Goal: Task Accomplishment & Management: Manage account settings

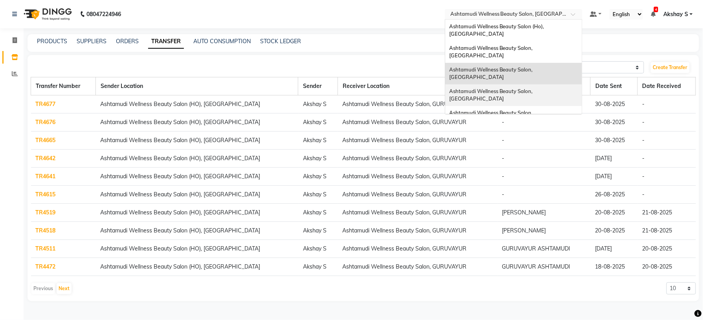
scroll to position [59, 0]
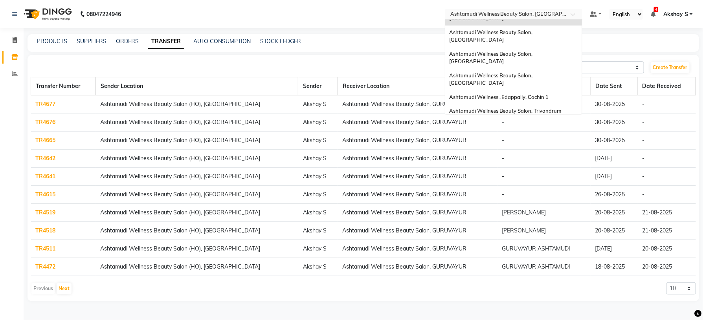
click at [534, 122] on span "Ashtamudi Wellness Beauty Salon, [GEOGRAPHIC_DATA]" at bounding box center [491, 129] width 85 height 14
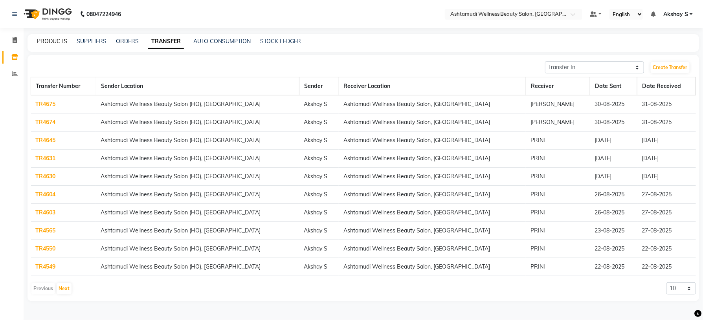
click at [54, 38] on link "PRODUCTS" at bounding box center [52, 41] width 30 height 7
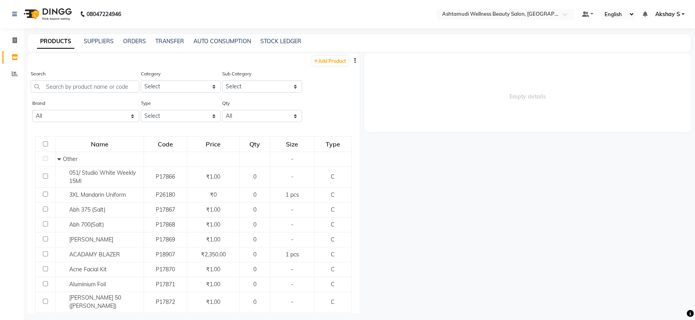
click at [355, 58] on icon "button" at bounding box center [356, 61] width 2 height 6
click at [328, 67] on div "EXPORT" at bounding box center [322, 66] width 26 height 10
click at [79, 94] on div "Search" at bounding box center [85, 84] width 109 height 29
click at [78, 86] on input "text" at bounding box center [85, 87] width 109 height 12
paste input "Biolage Advanced Scalp Pure Dandruff Shampoo 200ml"
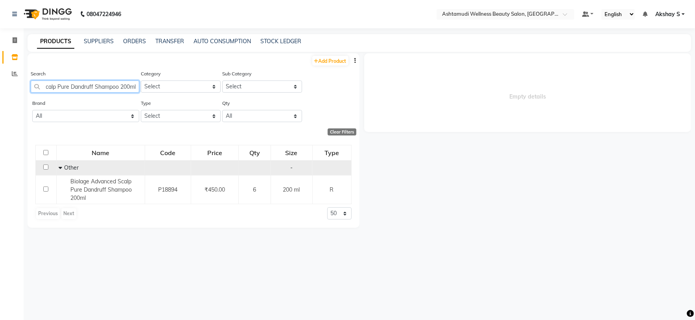
scroll to position [0, 53]
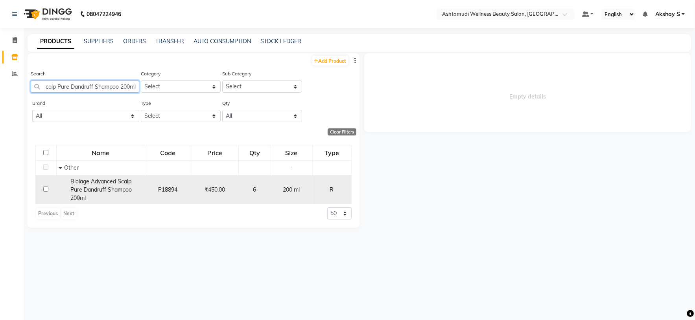
type input "Biolage Advanced Scalp Pure Dandruff Shampoo 200ml"
click at [109, 185] on span "Biolage Advanced Scalp Pure Dandruff Shampoo 200ml" at bounding box center [100, 190] width 61 height 24
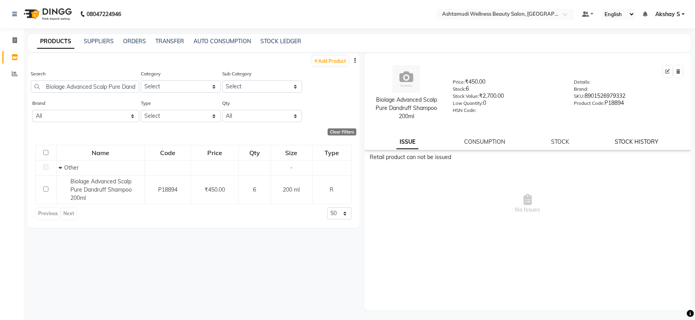
click at [657, 143] on link "STOCK HISTORY" at bounding box center [637, 141] width 44 height 7
select select "all"
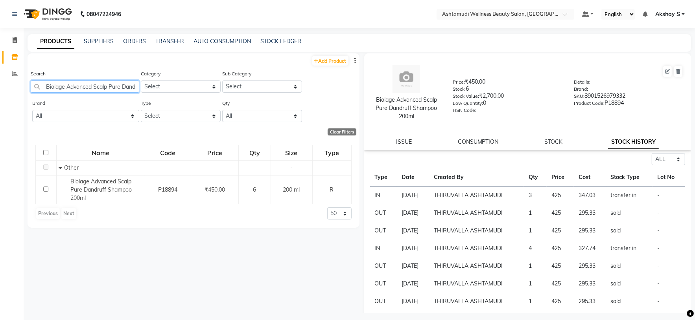
click at [104, 92] on input "Biolage Advanced Scalp Pure Dandruff Shampoo 200ml" at bounding box center [85, 87] width 109 height 12
paste input "Floractive Professional Conditioner W1 3"
click at [99, 85] on input "Floractive Professional Conditioner W1 300ml" at bounding box center [85, 87] width 109 height 12
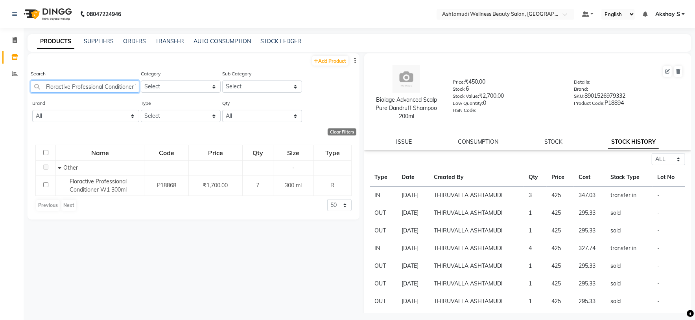
click at [99, 85] on input "Floractive Professional Conditioner W1 300ml" at bounding box center [85, 87] width 109 height 12
paste input "Krone Proboto-X Keratin Satin Serum 100M"
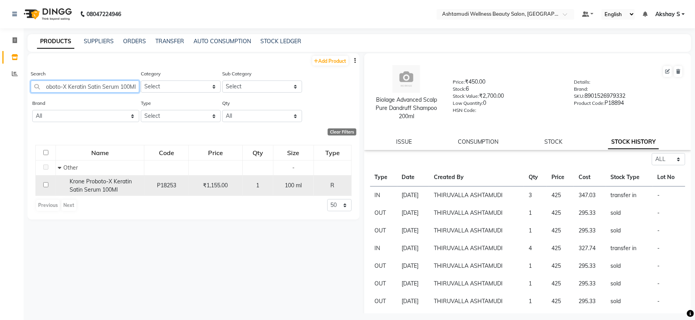
type input "Krone Proboto-X Keratin Satin Serum 100Ml"
click at [101, 182] on span "Krone Proboto-X Keratin Satin Serum 100Ml" at bounding box center [101, 185] width 62 height 15
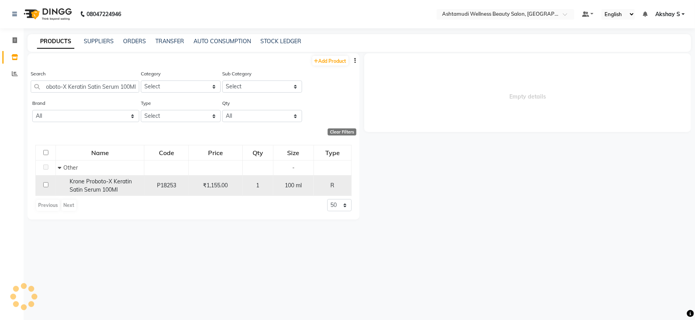
scroll to position [0, 0]
select select "all"
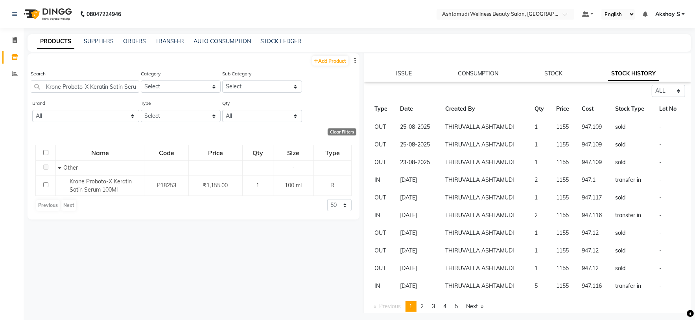
scroll to position [66, 0]
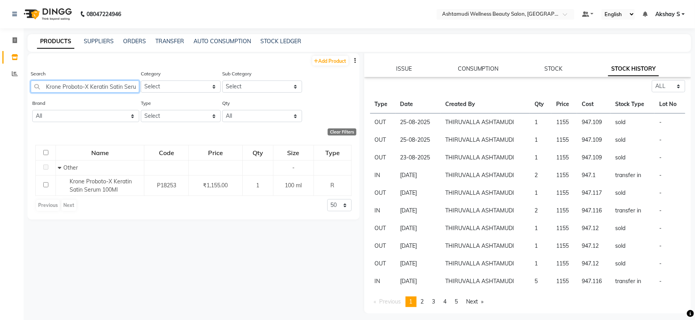
click at [109, 88] on input "Krone Proboto-X Keratin Satin Serum 100Ml" at bounding box center [85, 87] width 109 height 12
paste input "x-X Keratin Sul.Free Cleanser 200 Ml Retail 995 737.82 7 5"
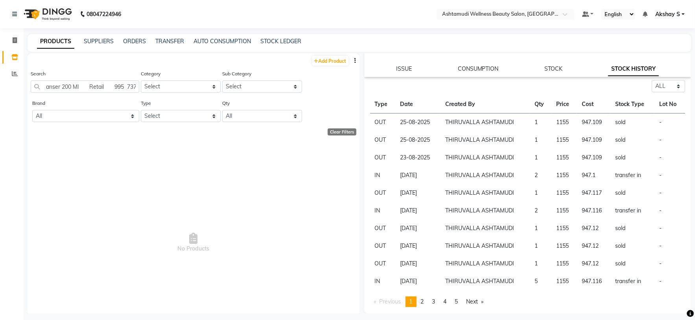
scroll to position [0, 0]
click at [94, 87] on input "Krone Probotox-X Keratin Sul.Free Cleanser 200 Ml Retail 995 737.82 7 5" at bounding box center [85, 87] width 109 height 12
paste input "text"
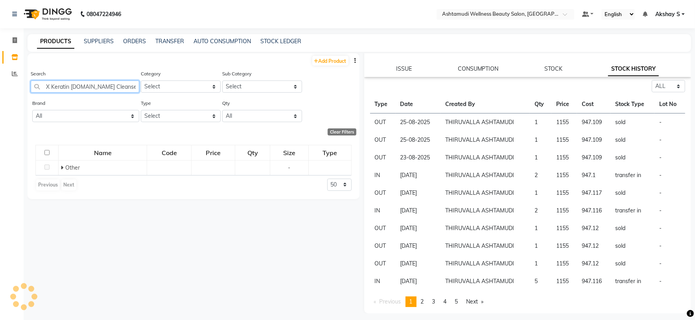
scroll to position [0, 39]
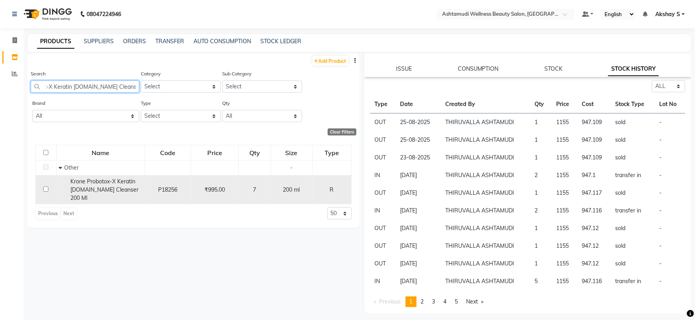
type input "Krone Probotox-X Keratin [DOMAIN_NAME] Cleanser 200 Ml"
click at [81, 186] on div "Krone Probotox-X Keratin [DOMAIN_NAME] Cleanser 200 Ml" at bounding box center [101, 190] width 84 height 25
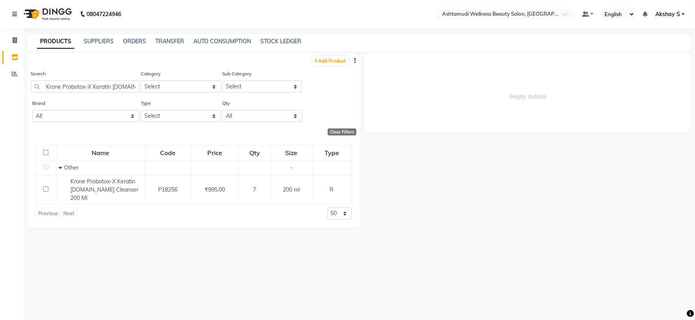
select select "all"
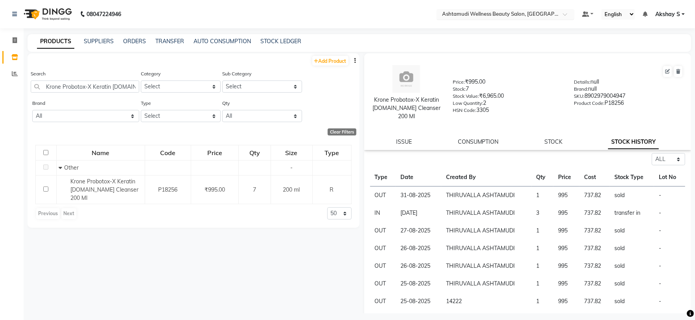
click at [557, 14] on div at bounding box center [505, 15] width 138 height 8
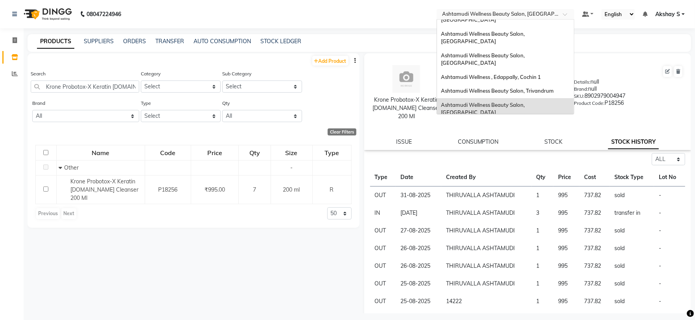
scroll to position [52, 0]
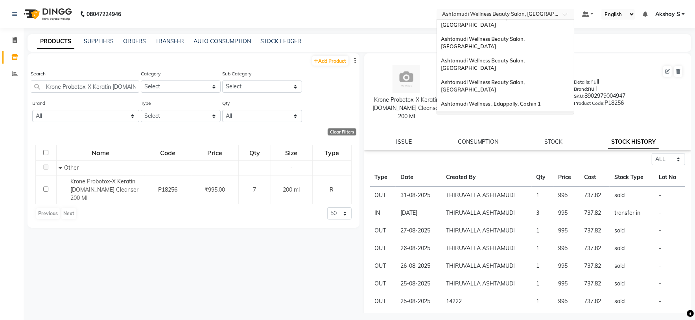
click at [542, 114] on span "Ashtamudi Wellness Beauty Salon, Trivandrum" at bounding box center [497, 117] width 113 height 6
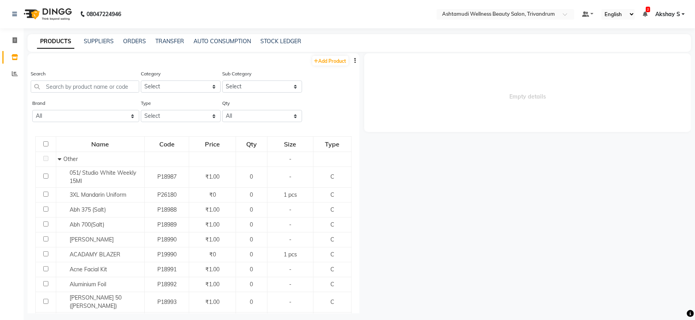
click at [352, 61] on button "button" at bounding box center [356, 61] width 8 height 8
click at [324, 66] on div "EXPORT" at bounding box center [322, 66] width 26 height 10
click at [75, 88] on input "text" at bounding box center [85, 87] width 109 height 12
paste input "Biolage Advanced Scalp Pure Conditioner 98gm"
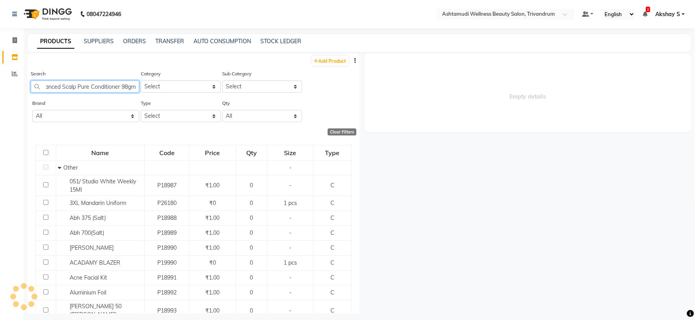
scroll to position [0, 32]
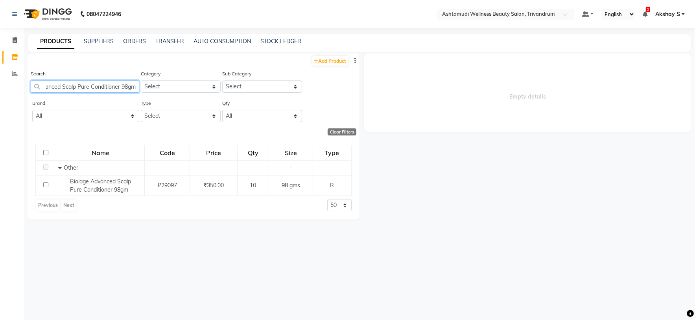
type input "Biolage Advanced Scalp Pure Conditioner 98gm"
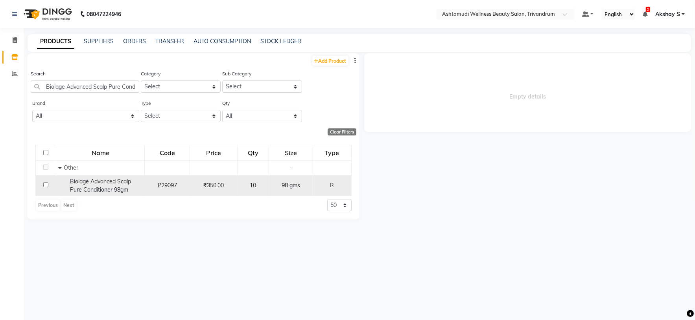
click at [113, 187] on span "Biolage Advanced Scalp Pure Conditioner 98gm" at bounding box center [100, 185] width 61 height 15
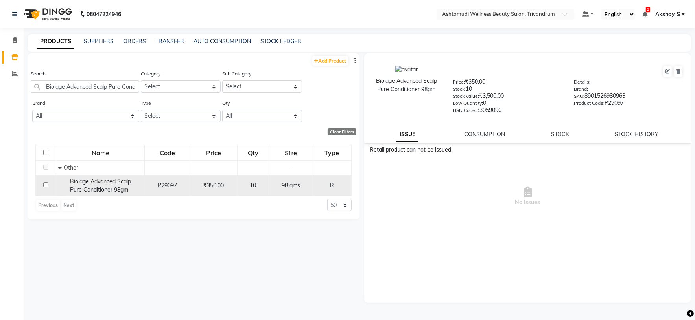
click at [92, 190] on span "Biolage Advanced Scalp Pure Conditioner 98gm" at bounding box center [100, 185] width 61 height 15
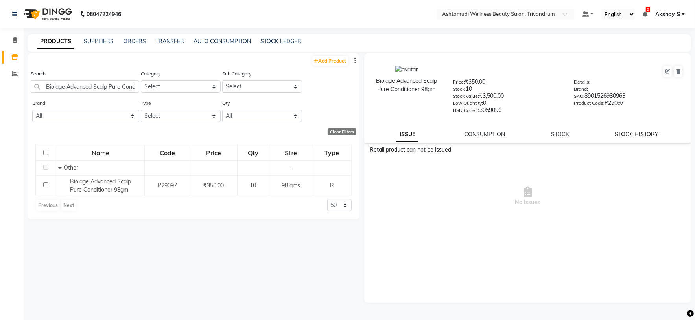
click at [655, 137] on link "STOCK HISTORY" at bounding box center [637, 134] width 44 height 7
select select "all"
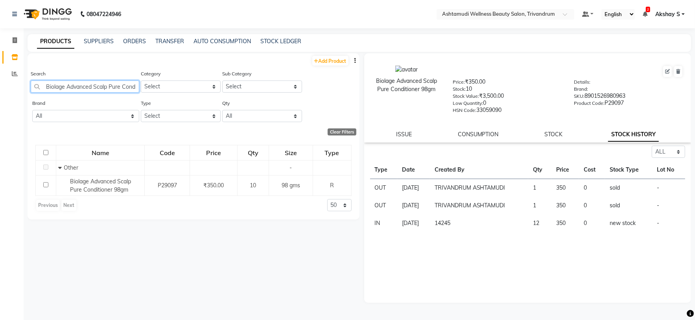
click at [106, 89] on input "Biolage Advanced Scalp Pure Conditioner 98gm" at bounding box center [85, 87] width 109 height 12
paste input "Dandruff Shampoo 200ml"
click at [92, 88] on input "Biolage Advanced Scalp Pure Dandruff Shampoo 200ml" at bounding box center [85, 87] width 109 height 12
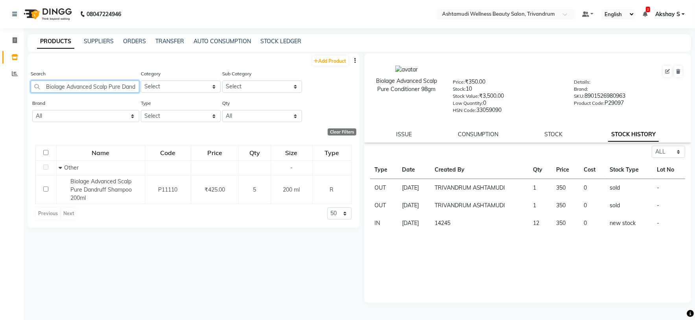
click at [92, 88] on input "Biolage Advanced Scalp Pure Dandruff Shampoo 200ml" at bounding box center [85, 87] width 109 height 12
paste input "Colorlast Conditioner 98gm"
click at [84, 90] on input "Biolage Colorlast Conditioner 98gm" at bounding box center [85, 87] width 109 height 12
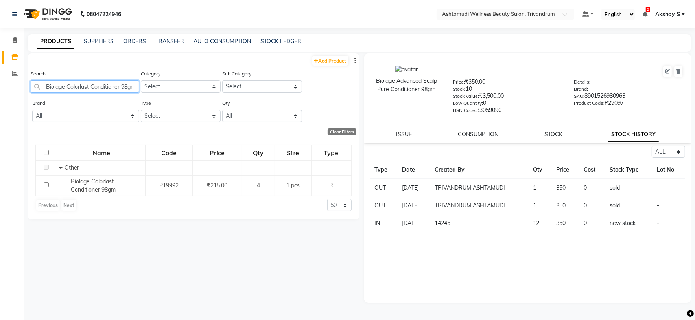
click at [84, 90] on input "Biolage Colorlast Conditioner 98gm" at bounding box center [85, 87] width 109 height 12
paste input "Shampoo 200ml"
click at [96, 87] on input "Biolage Colorlast Shampoo 200ml" at bounding box center [85, 87] width 109 height 12
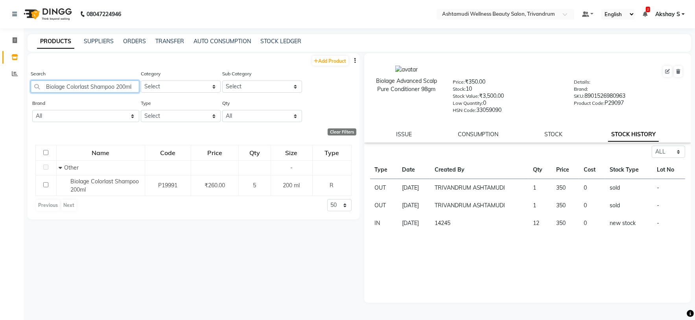
paste input "Smoothproof Avocado Deep Smoot.Serum 100 M"
click at [91, 88] on input "Biolage Smoothproof Avocado Deep Smoot.Serum 100 Ml" at bounding box center [85, 87] width 109 height 12
paste input "Matrix Opt Care Smooth Conditioner 98gm"
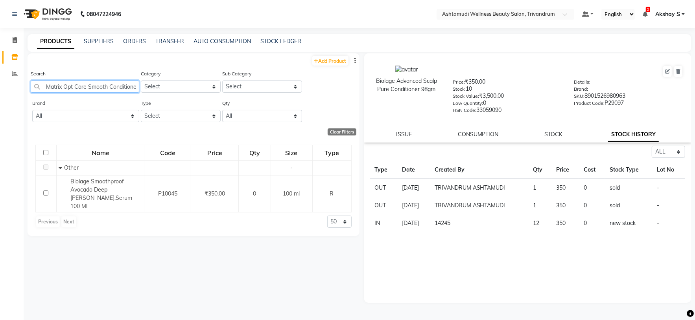
scroll to position [0, 19]
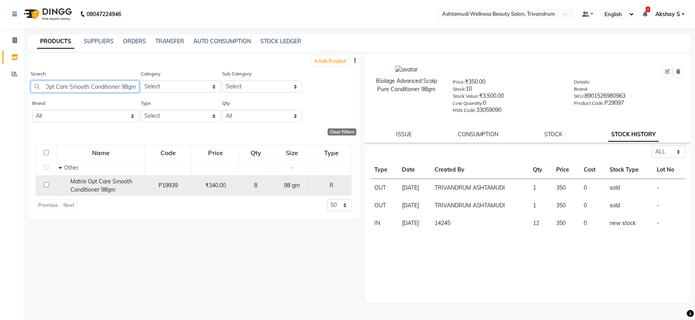
type input "Matrix Opt Care Smooth Conditioner 98gm"
drag, startPoint x: 117, startPoint y: 188, endPoint x: 112, endPoint y: 188, distance: 4.7
click at [117, 188] on div "Matrix Opt Care Smooth Conditioner 98gm" at bounding box center [101, 186] width 84 height 17
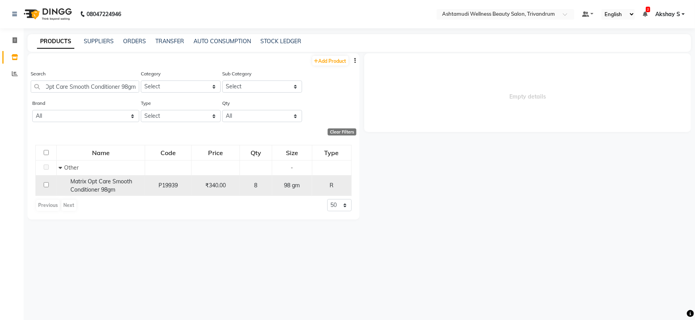
scroll to position [0, 0]
select select "all"
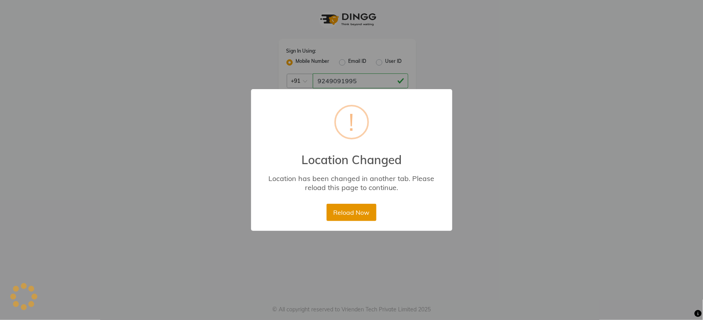
click at [364, 213] on button "Reload Now" at bounding box center [352, 212] width 50 height 17
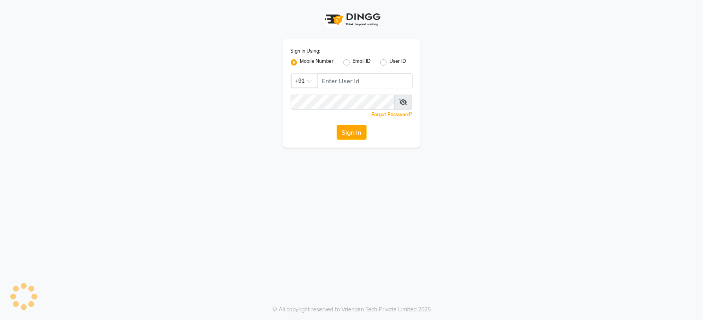
select select "service"
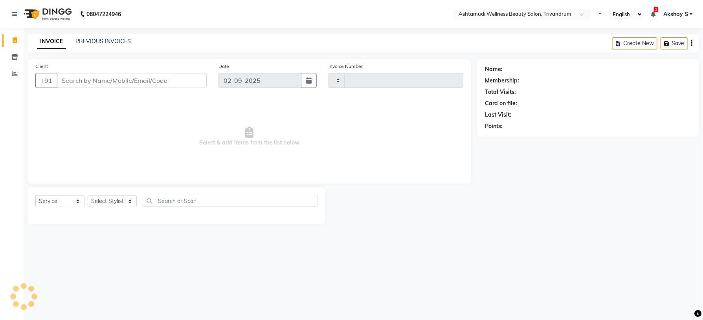
type input "3264"
select select "4636"
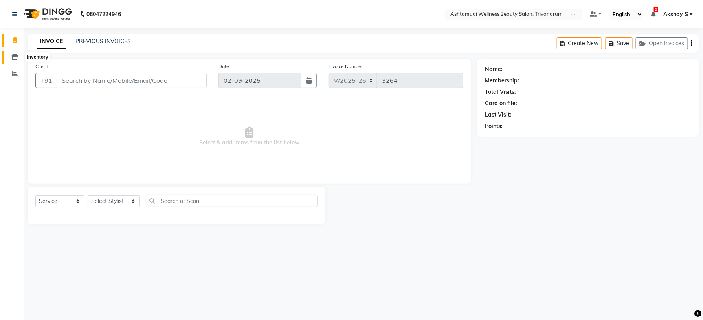
click at [11, 58] on icon at bounding box center [14, 57] width 7 height 6
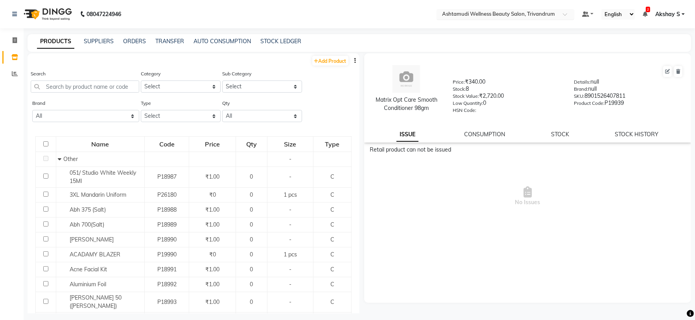
click at [559, 15] on div at bounding box center [505, 15] width 138 height 8
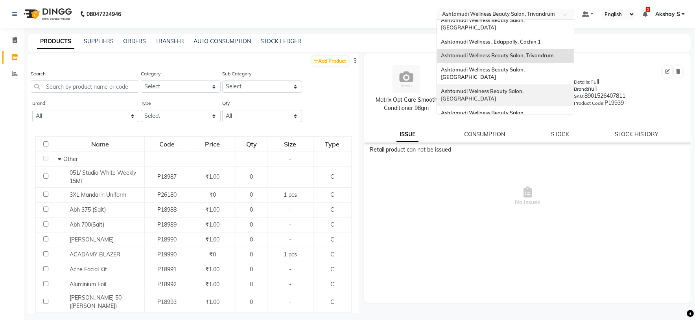
scroll to position [123, 0]
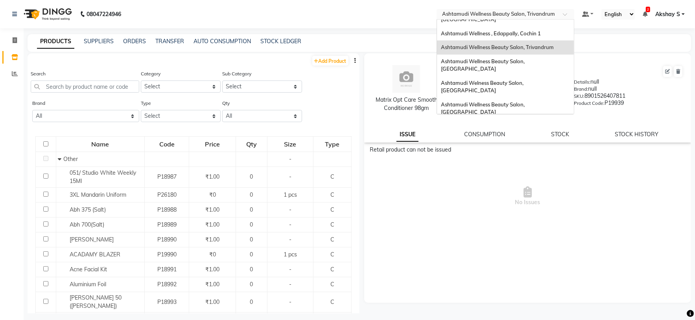
click at [502, 180] on span "Ashtamudi Wellness Beauty Salon, [GEOGRAPHIC_DATA]" at bounding box center [483, 187] width 85 height 14
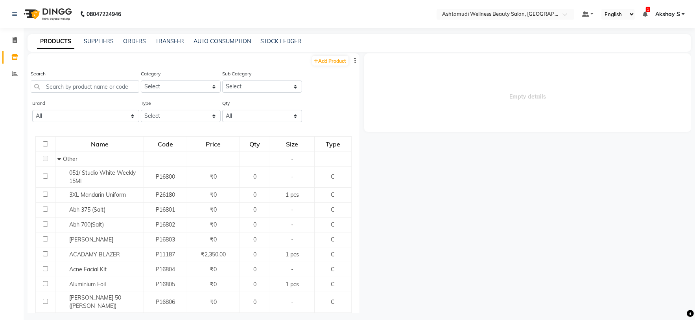
click at [355, 61] on icon "button" at bounding box center [356, 61] width 2 height 6
click at [322, 66] on div "EXPORT" at bounding box center [322, 66] width 26 height 10
click at [103, 86] on input "text" at bounding box center [85, 87] width 109 height 12
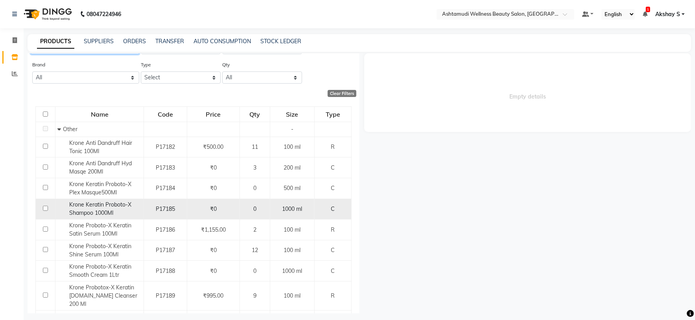
scroll to position [59, 0]
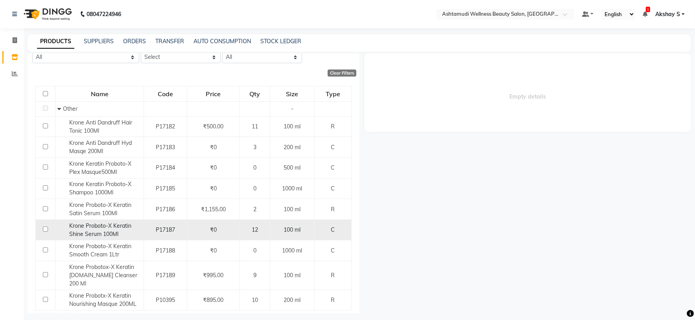
type input "krone"
click at [94, 233] on span "Krone Proboto-X Keratin Shine Serum 100Ml" at bounding box center [100, 230] width 62 height 15
select select
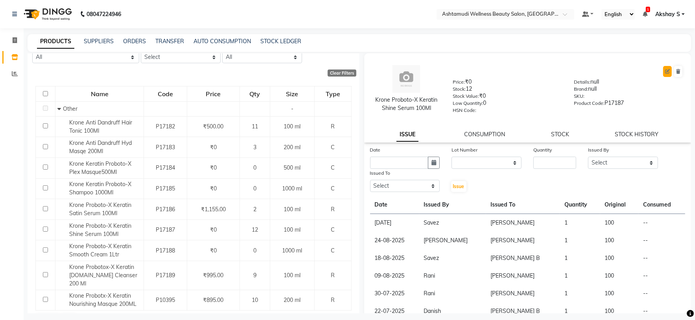
click at [665, 72] on icon at bounding box center [667, 71] width 5 height 5
select select "C"
select select "595501000"
select select "true"
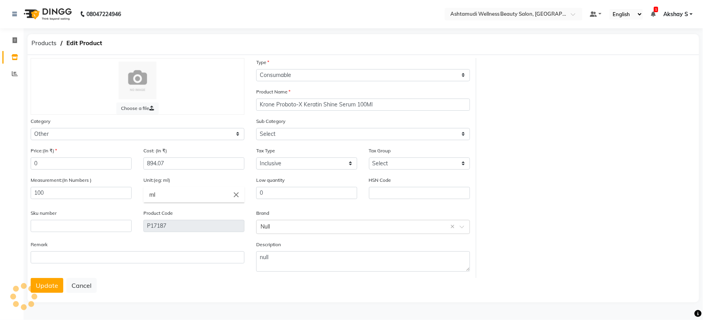
select select "595501002"
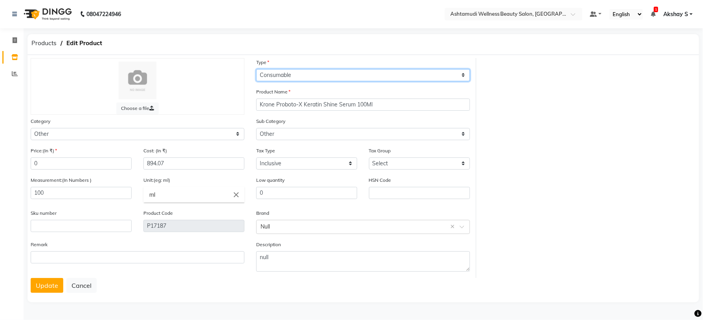
click at [442, 74] on select "Select Type Both Retail Consumable" at bounding box center [363, 75] width 214 height 12
select select "B"
click at [256, 69] on select "Select Type Both Retail Consumable" at bounding box center [363, 75] width 214 height 12
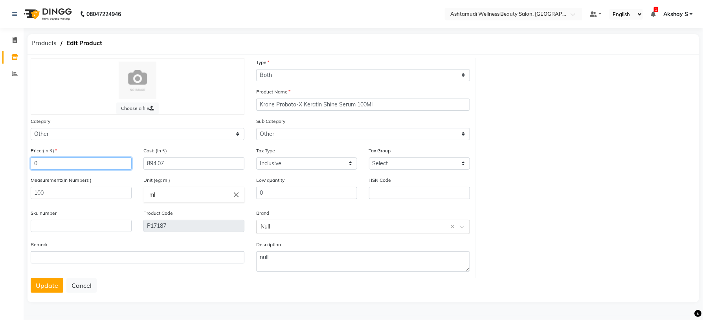
drag, startPoint x: 44, startPoint y: 164, endPoint x: 29, endPoint y: 165, distance: 15.4
click at [29, 165] on div "Price:(In ₹) 0" at bounding box center [81, 161] width 113 height 29
type input "1050"
click at [50, 287] on button "Update" at bounding box center [47, 285] width 33 height 15
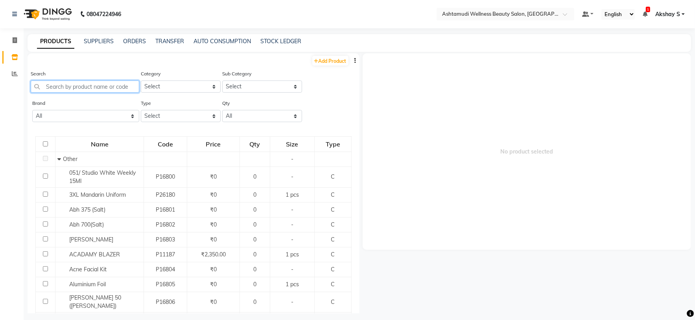
click at [104, 87] on input "text" at bounding box center [85, 87] width 109 height 12
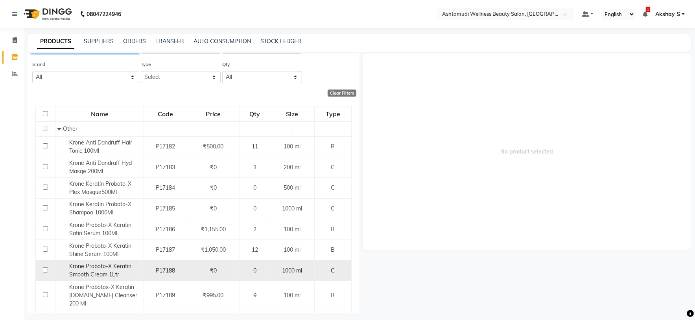
scroll to position [73, 0]
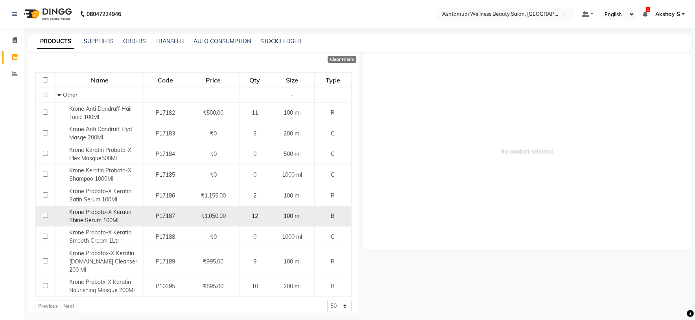
type input "krone"
click at [99, 217] on div "Krone Proboto-X Keratin Shine Serum 100Ml" at bounding box center [99, 216] width 84 height 17
select select
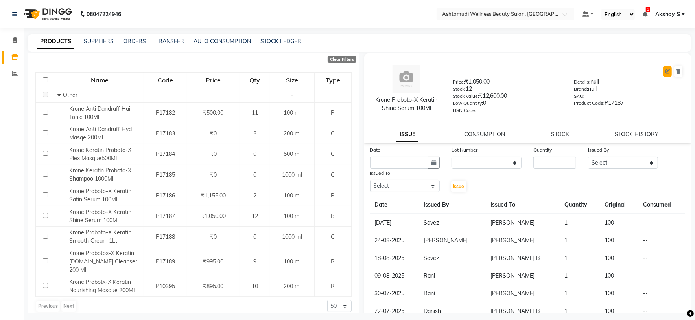
click at [665, 70] on icon at bounding box center [667, 71] width 5 height 5
select select "true"
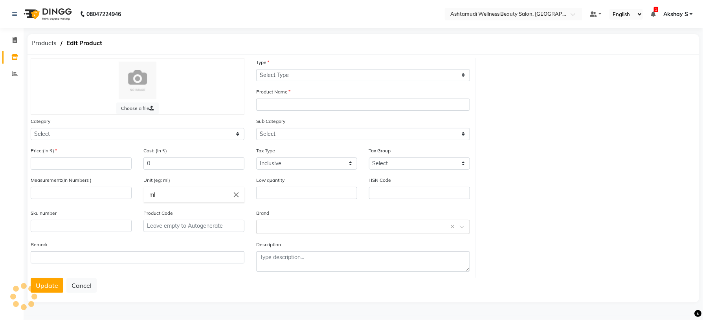
select select "B"
type input "Krone Proboto-X Keratin Shine Serum 100Ml"
select select
type input "1050"
type input "894.07"
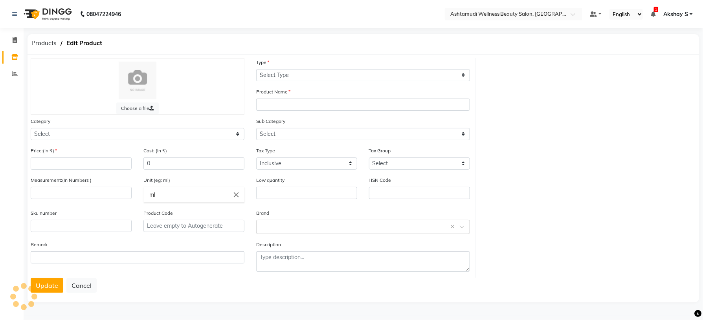
type input "100"
type input "0"
type input "P17187"
type textarea "null"
select select "595501000"
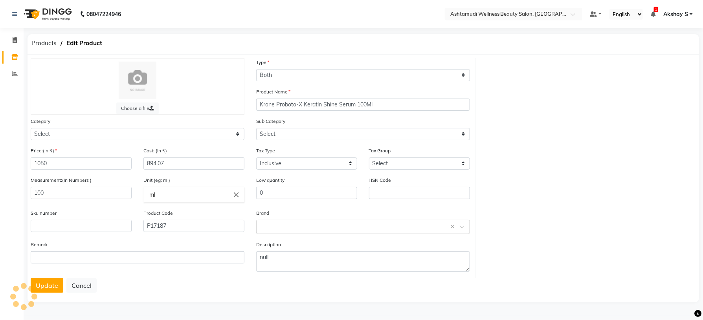
select select "595501002"
click at [70, 166] on input "1050" at bounding box center [81, 164] width 101 height 12
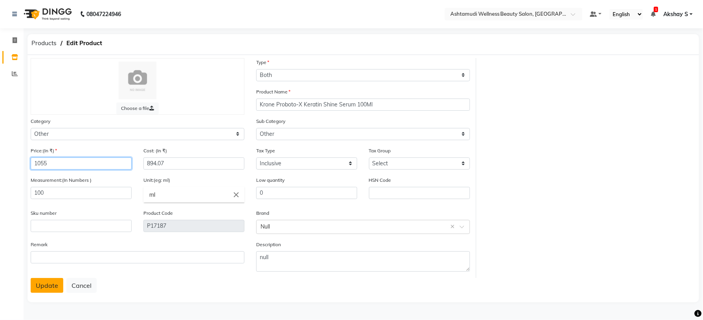
type input "1055"
click at [50, 289] on button "Update" at bounding box center [47, 285] width 33 height 15
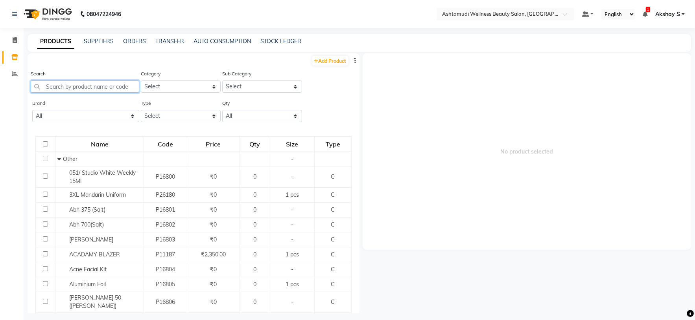
click at [107, 88] on input "text" at bounding box center [85, 87] width 109 height 12
paste input "Floractive Professional Conditioner W1 300ml"
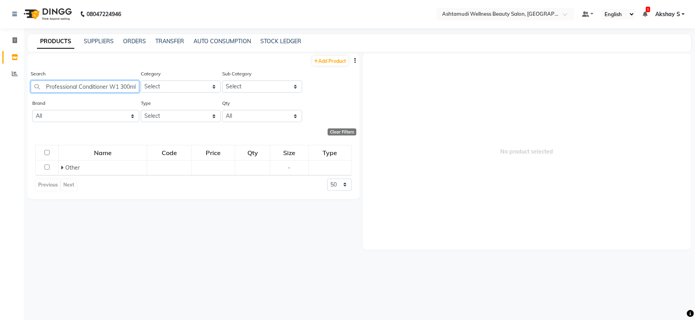
scroll to position [0, 27]
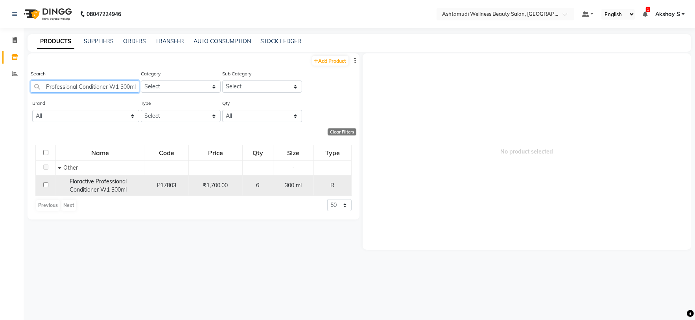
type input "Floractive Professional Conditioner W1 300ml"
click at [110, 187] on span "Floractive Professional Conditioner W1 300ml" at bounding box center [98, 185] width 57 height 15
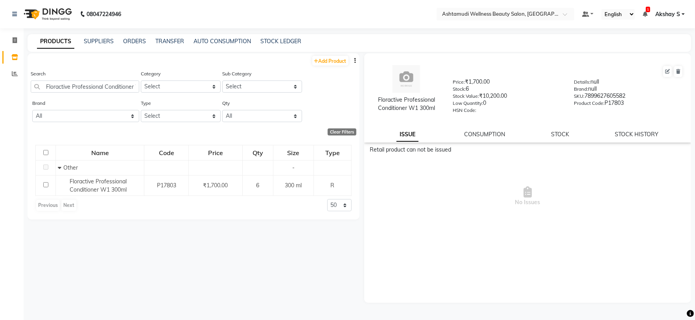
click at [127, 46] on div "PRODUCTS SUPPLIERS ORDERS TRANSFER AUTO CONSUMPTION STOCK LEDGER" at bounding box center [359, 43] width 663 height 18
click at [127, 45] on link "ORDERS" at bounding box center [134, 41] width 23 height 7
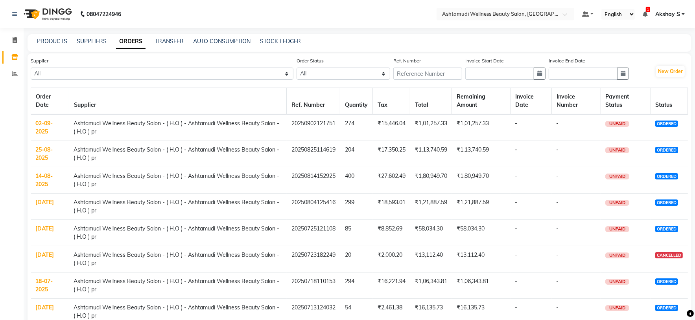
click at [45, 125] on link "02-09-2025" at bounding box center [44, 127] width 17 height 15
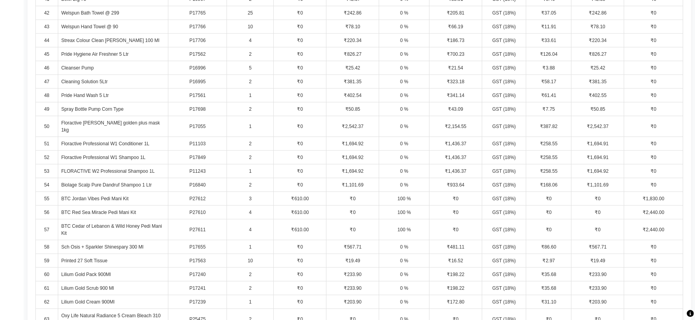
scroll to position [785, 0]
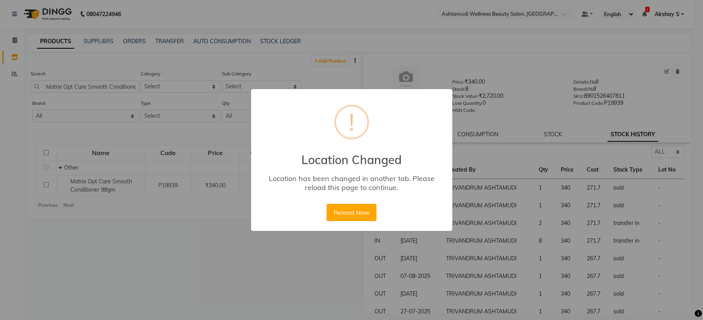
select select "all"
click at [357, 209] on button "Reload Now" at bounding box center [352, 212] width 50 height 17
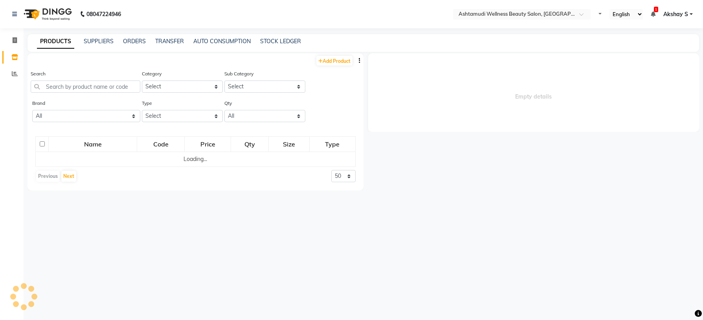
select select
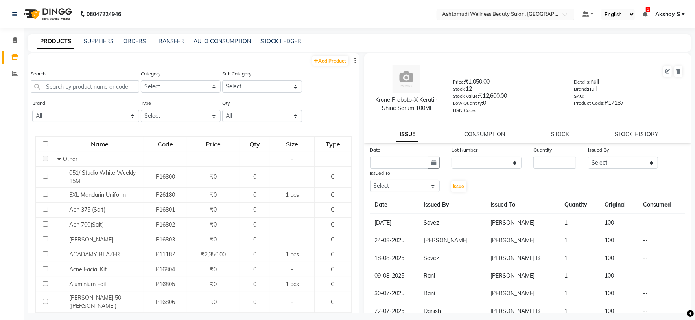
click at [554, 15] on div at bounding box center [505, 15] width 138 height 8
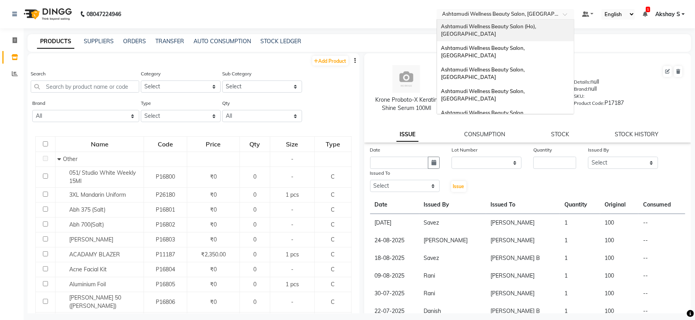
click at [532, 21] on div "Ashtamudi Wellness Beauty Salon (Ho), [GEOGRAPHIC_DATA]" at bounding box center [505, 31] width 137 height 22
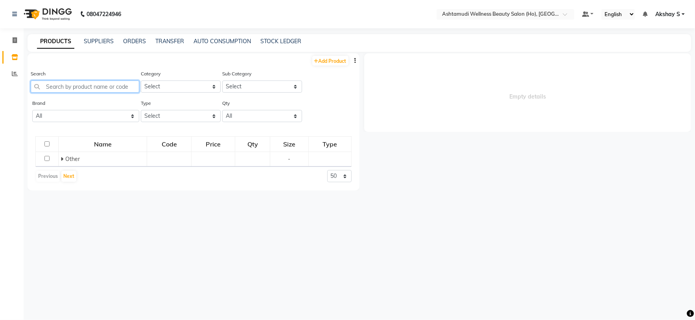
click at [74, 83] on input "text" at bounding box center [85, 87] width 109 height 12
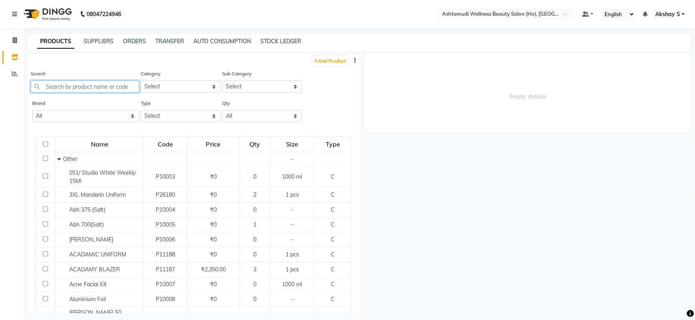
paste input "Floractive Professional W1 Plex Treatment 1000ml"
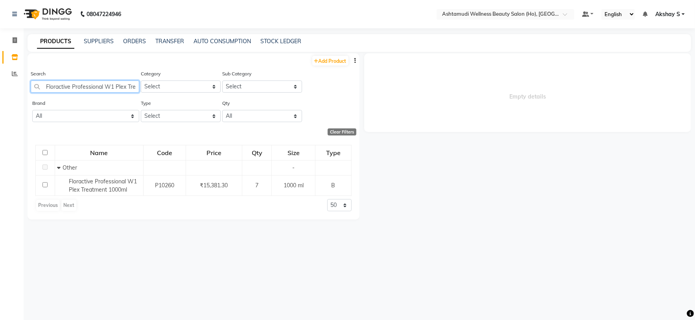
click at [88, 87] on input "Floractive Professional W1 Plex Treatment 1000ml" at bounding box center [85, 87] width 109 height 12
paste input "Matrix20v 135"
type input "Matrix20v 135ml"
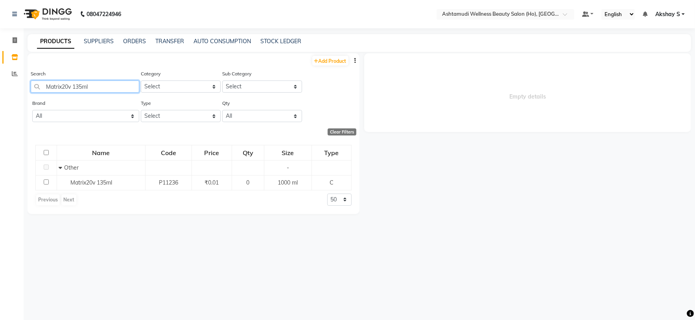
drag, startPoint x: 116, startPoint y: 86, endPoint x: 37, endPoint y: 85, distance: 79.0
click at [37, 85] on input "Matrix20v 135ml" at bounding box center [85, 87] width 109 height 12
click at [556, 15] on div at bounding box center [505, 15] width 138 height 8
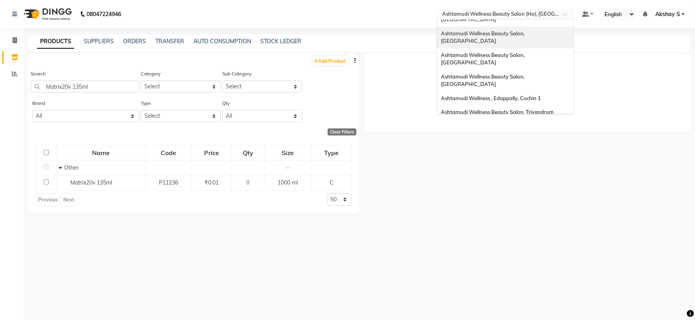
scroll to position [59, 0]
click at [526, 122] on span "Ashtamudi Wellness Beauty Salon, [GEOGRAPHIC_DATA]" at bounding box center [483, 129] width 85 height 14
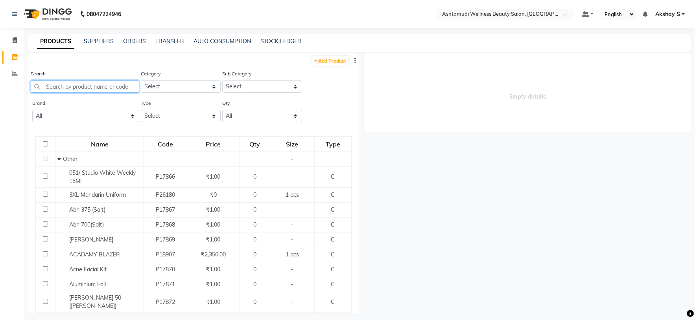
click at [84, 85] on input "text" at bounding box center [85, 87] width 109 height 12
paste input "Biosoft Gold Cream Wax 800ML"
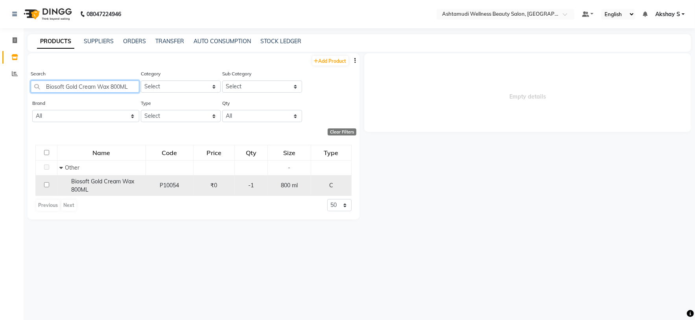
type input "Biosoft Gold Cream Wax 800ML"
click at [110, 184] on span "Biosoft Gold Cream Wax 800ML" at bounding box center [102, 185] width 63 height 15
select select
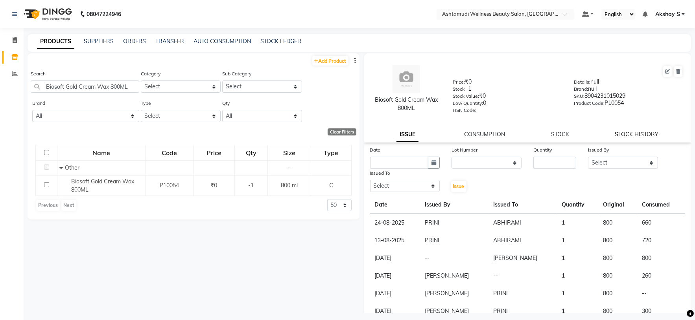
click at [632, 137] on link "STOCK HISTORY" at bounding box center [637, 134] width 44 height 7
select select "all"
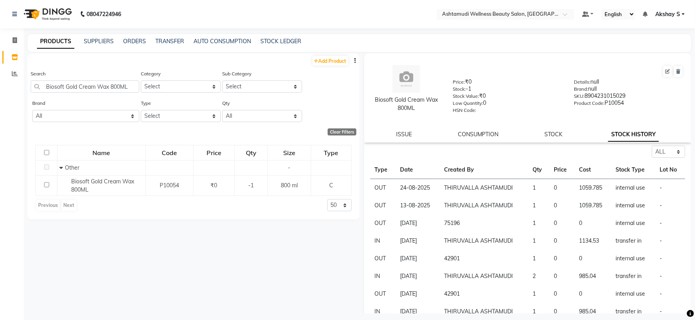
click at [555, 139] on div "STOCK" at bounding box center [553, 135] width 18 height 8
click at [550, 133] on link "STOCK" at bounding box center [553, 134] width 18 height 7
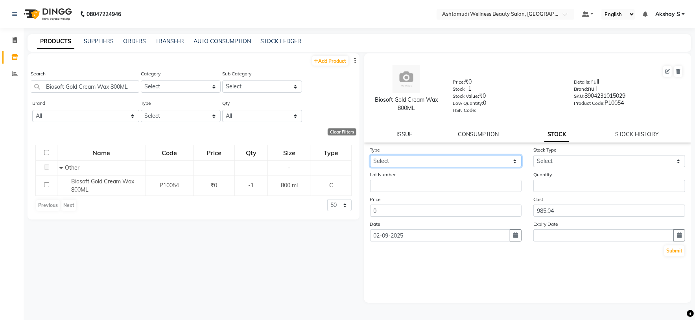
click at [515, 160] on select "Select In Out" at bounding box center [446, 161] width 152 height 12
select select "in"
click at [370, 156] on select "Select In Out" at bounding box center [446, 161] width 152 height 12
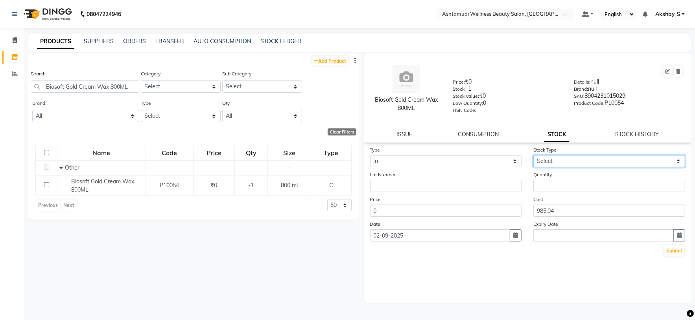
click at [672, 158] on select "Select New Stock Adjustment Return Other" at bounding box center [609, 161] width 152 height 12
select select "adjustment"
click at [533, 156] on select "Select New Stock Adjustment Return Other" at bounding box center [609, 161] width 152 height 12
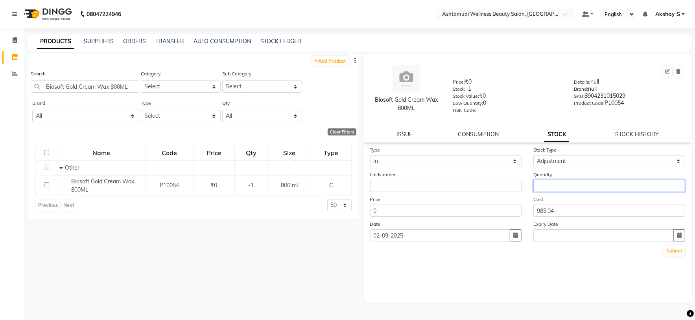
click at [557, 190] on input "number" at bounding box center [609, 186] width 152 height 12
type input "1"
click at [683, 254] on button "Submit" at bounding box center [674, 251] width 20 height 11
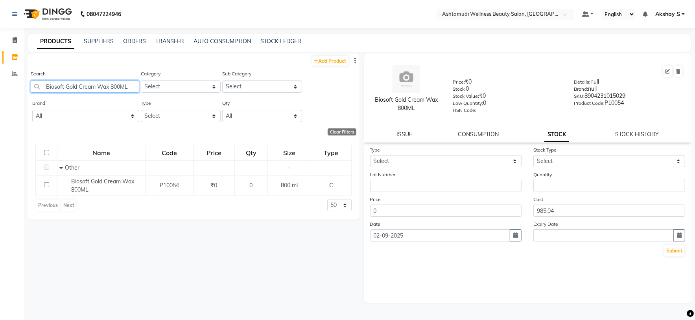
click at [105, 86] on input "Biosoft Gold Cream Wax 800ML" at bounding box center [85, 87] width 109 height 12
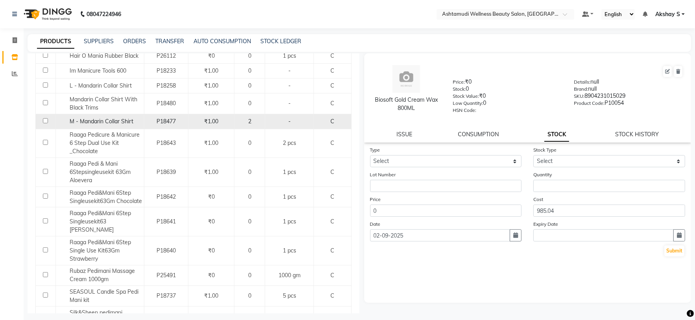
scroll to position [412, 0]
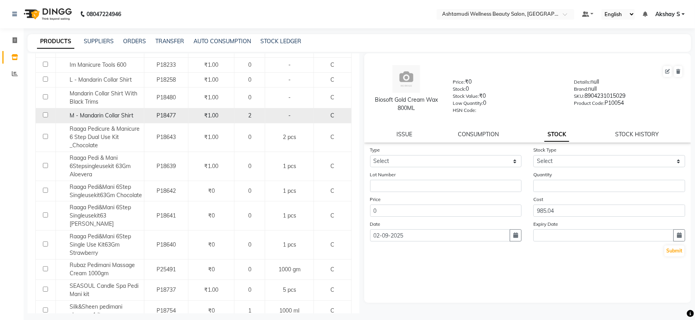
type input "man"
click at [107, 119] on span "M - Mandarin Collar Shirt" at bounding box center [102, 115] width 64 height 7
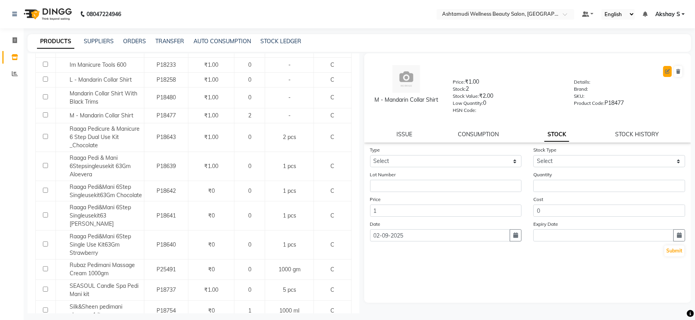
click at [664, 70] on button at bounding box center [667, 71] width 9 height 11
select select "C"
select select "595501000"
select select "true"
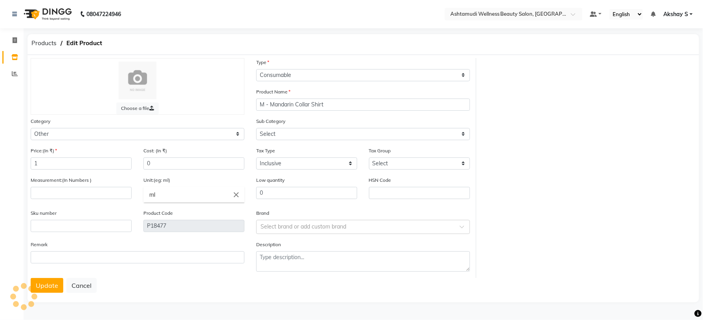
select select "595501002"
drag, startPoint x: 104, startPoint y: 193, endPoint x: 127, endPoint y: 198, distance: 22.9
click at [105, 193] on input "number" at bounding box center [81, 193] width 101 height 12
type input "1"
click at [236, 198] on icon "close" at bounding box center [236, 195] width 9 height 9
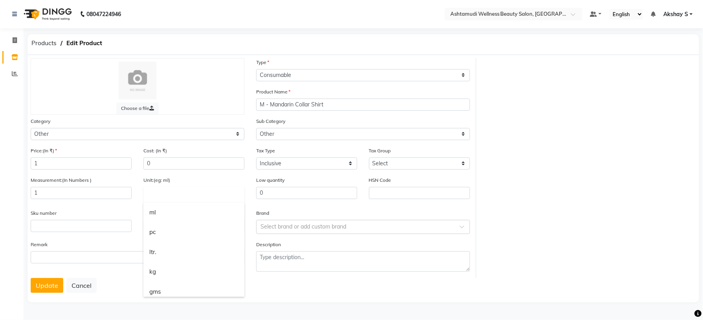
click at [169, 232] on link "pc" at bounding box center [194, 233] width 101 height 20
type input "pc"
click at [49, 288] on button "Update" at bounding box center [47, 285] width 33 height 15
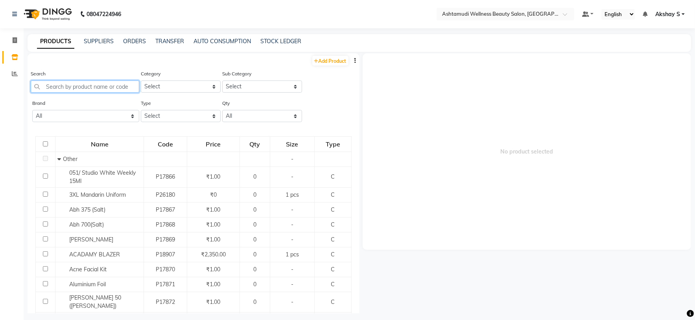
click at [76, 92] on input "text" at bounding box center [85, 87] width 109 height 12
paste input "Loreal Majirel Mix Rouge Magenta _ 49.5 Gm"
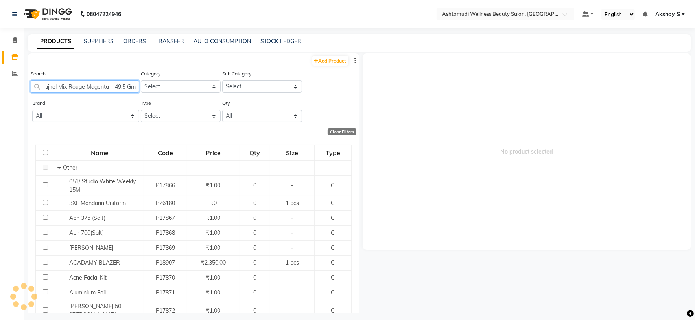
scroll to position [0, 24]
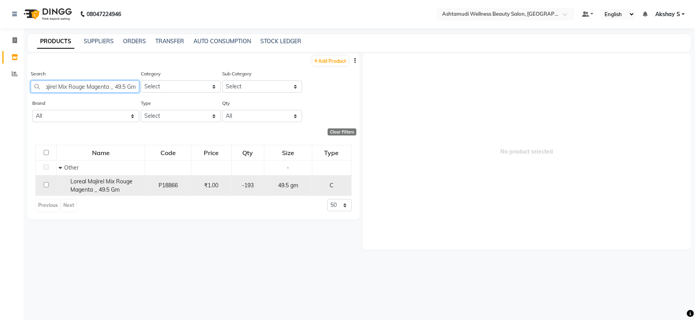
type input "Loreal Majirel Mix Rouge Magenta _ 49.5 Gm"
click at [122, 190] on div "Loreal Majirel Mix Rouge Magenta _ 49.5 Gm" at bounding box center [101, 186] width 84 height 17
select select
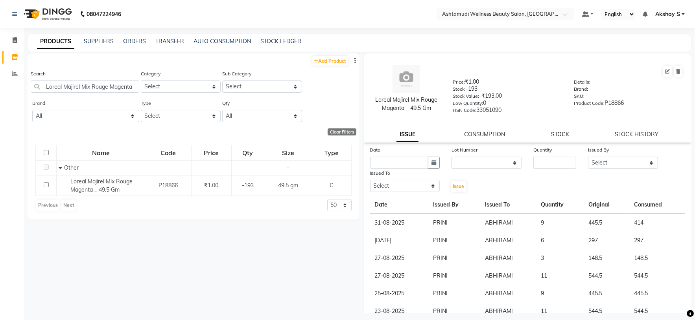
click at [556, 137] on link "STOCK" at bounding box center [560, 134] width 18 height 7
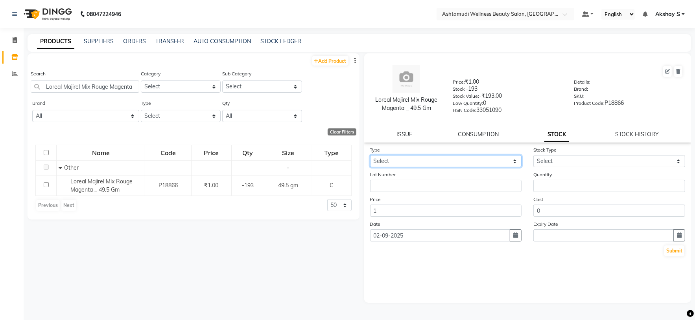
click at [512, 163] on select "Select In Out" at bounding box center [446, 161] width 152 height 12
select select "in"
click at [370, 156] on select "Select In Out" at bounding box center [446, 161] width 152 height 12
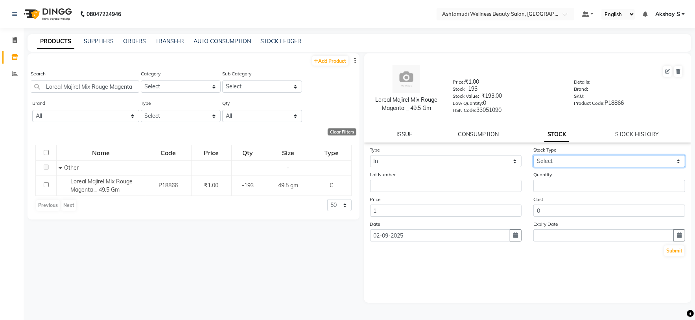
click at [615, 165] on select "Select New Stock Adjustment Return Other" at bounding box center [609, 161] width 152 height 12
select select "adjustment"
click at [533, 156] on select "Select New Stock Adjustment Return Other" at bounding box center [609, 161] width 152 height 12
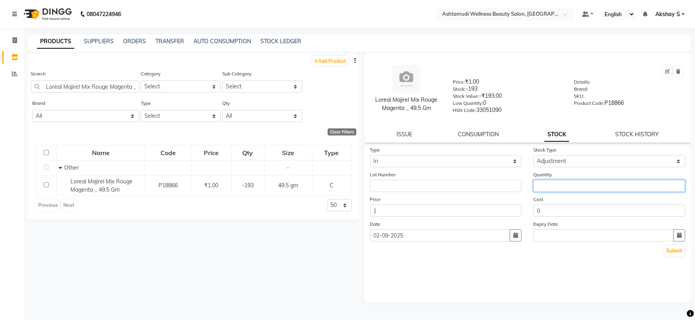
click at [557, 186] on input "number" at bounding box center [609, 186] width 152 height 12
type input "198"
click at [670, 255] on button "Submit" at bounding box center [674, 251] width 20 height 11
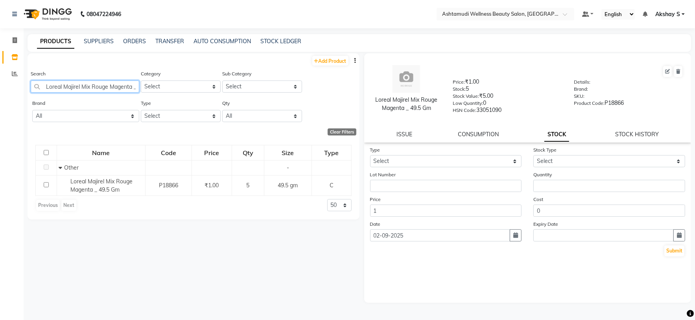
click at [86, 82] on input "Loreal Majirel Mix Rouge Magenta _ 49.5 Gm" at bounding box center [85, 87] width 109 height 12
paste input "Volume Lift Spray-Mousse 250ml"
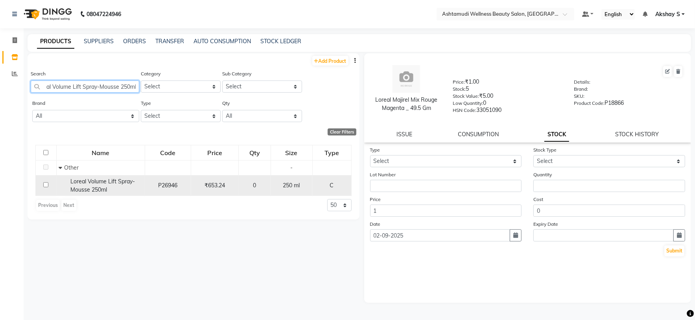
type input "Loreal Volume Lift Spray-Mousse 250ml"
click at [100, 185] on span "Loreal Volume Lift Spray-Mousse 250ml" at bounding box center [102, 185] width 64 height 15
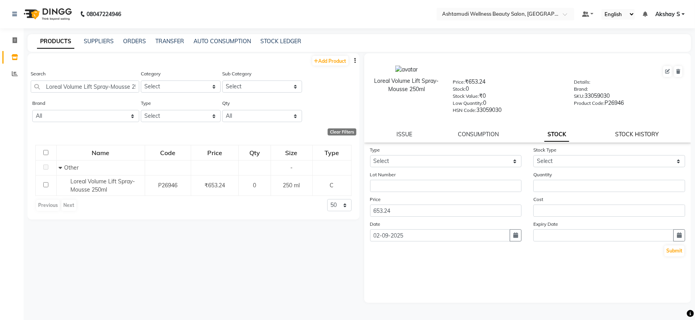
click at [637, 137] on link "STOCK HISTORY" at bounding box center [637, 134] width 44 height 7
select select "all"
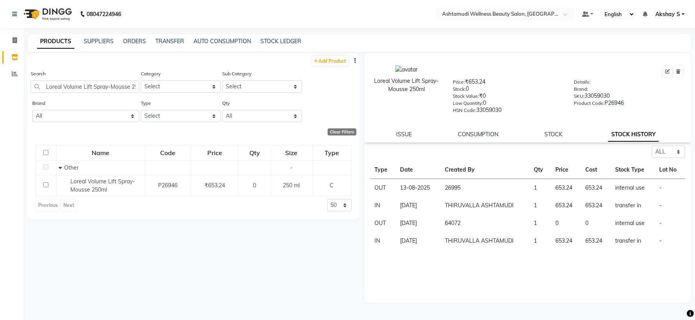
click at [107, 94] on div "Search Loreal Volume Lift Spray-Mousse 250ml" at bounding box center [85, 84] width 109 height 29
click at [106, 94] on div "Search Loreal Volume Lift Spray-Mousse 250ml" at bounding box center [85, 84] width 109 height 29
drag, startPoint x: 106, startPoint y: 94, endPoint x: 103, endPoint y: 90, distance: 4.7
click at [104, 92] on div "Search Loreal Volume Lift Spray-Mousse 250ml" at bounding box center [85, 84] width 109 height 29
click at [102, 89] on input "Loreal Volume Lift Spray-Mousse 250ml" at bounding box center [85, 87] width 109 height 12
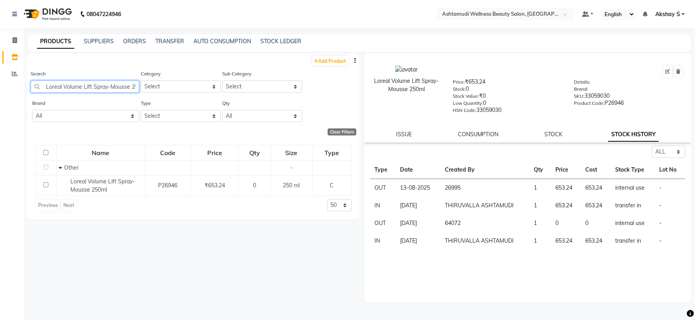
click at [102, 89] on input "Loreal Volume Lift Spray-Mousse 250ml" at bounding box center [85, 87] width 109 height 12
paste input "Matrix 40 Vol 1 Ltr"
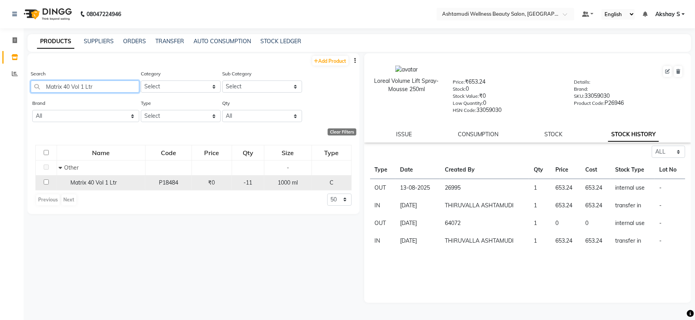
type input "Matrix 40 Vol 1 Ltr"
click at [109, 184] on span "Matrix 40 Vol 1 Ltr" at bounding box center [93, 182] width 46 height 7
select select "all"
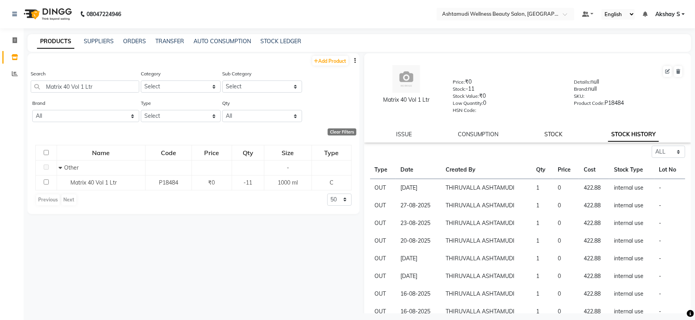
click at [552, 136] on link "STOCK" at bounding box center [553, 134] width 18 height 7
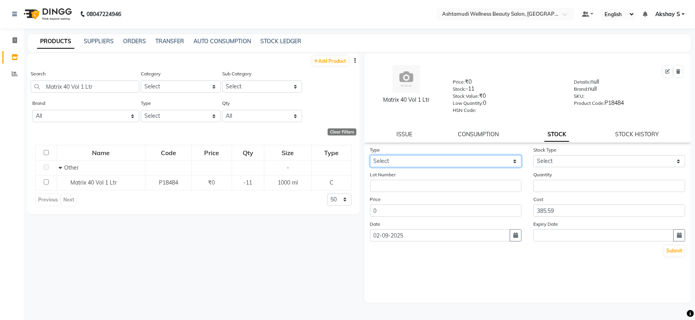
click at [504, 163] on select "Select In Out" at bounding box center [446, 161] width 152 height 12
select select "in"
click at [370, 156] on select "Select In Out" at bounding box center [446, 161] width 152 height 12
click at [670, 156] on div "Stock Type Select New Stock Adjustment Return Other" at bounding box center [609, 157] width 164 height 22
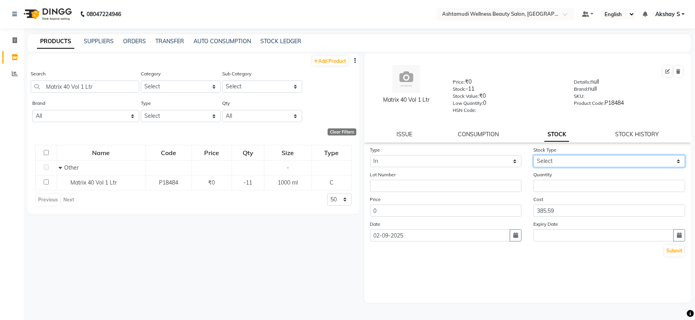
click at [662, 160] on select "Select New Stock Adjustment Return Other" at bounding box center [609, 161] width 152 height 12
select select "new stock"
click at [533, 156] on select "Select New Stock Adjustment Return Other" at bounding box center [609, 161] width 152 height 12
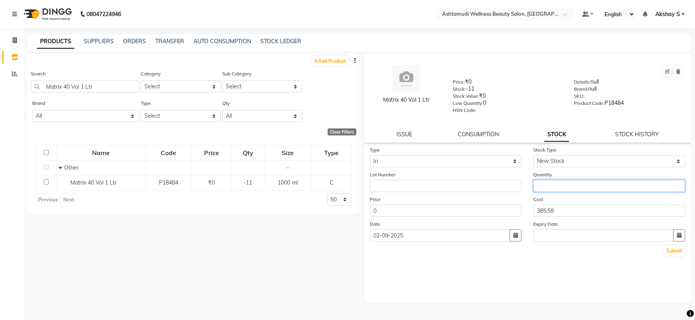
drag, startPoint x: 547, startPoint y: 184, endPoint x: 642, endPoint y: 201, distance: 96.5
click at [552, 185] on input "number" at bounding box center [609, 186] width 152 height 12
type input "11"
click at [671, 255] on button "Submit" at bounding box center [674, 251] width 20 height 11
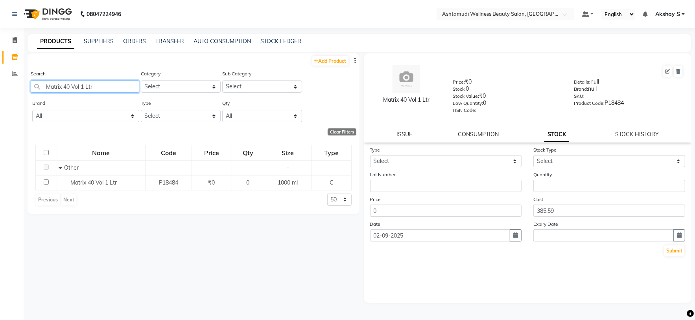
drag, startPoint x: 106, startPoint y: 86, endPoint x: 7, endPoint y: 88, distance: 98.7
click at [7, 88] on app-home "08047224946 Select Location × Ashtamudi Wellness Beauty Salon, Thiruvalla Defau…" at bounding box center [347, 163] width 695 height 326
paste input "Opti.Repair Liquid Protein Porosity Spray 100ml"
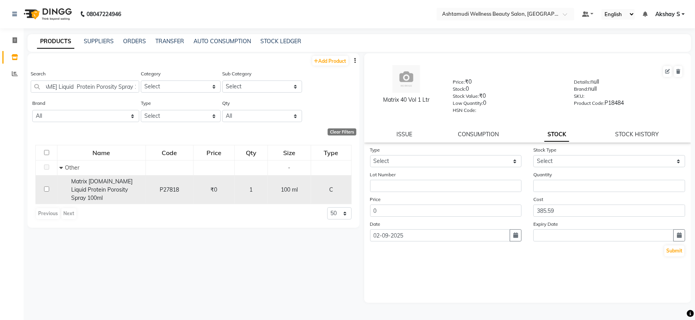
click at [120, 190] on span "Matrix [DOMAIN_NAME] Liquid Protein Porosity Spray 100ml" at bounding box center [101, 190] width 61 height 24
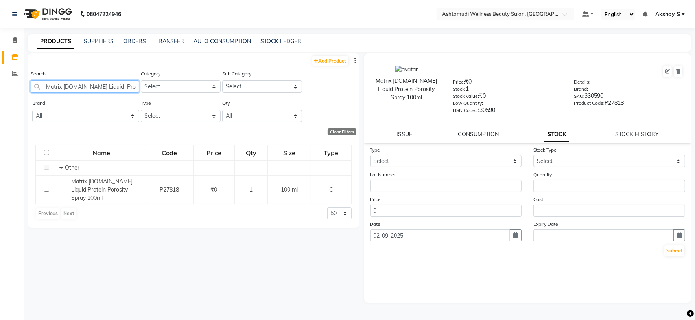
click at [65, 88] on input "Matrix [DOMAIN_NAME] Liquid Protein Porosity Spray 100ml" at bounding box center [85, 87] width 109 height 12
paste input "Wondercolor 3N 3.0_90M"
click at [87, 85] on input "Matrix Wondercolor 3N 3.0_90Ml" at bounding box center [85, 87] width 109 height 12
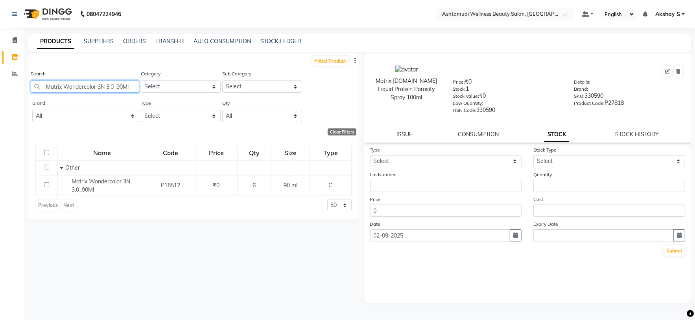
click at [87, 85] on input "Matrix Wondercolor 3N 3.0_90Ml" at bounding box center [85, 87] width 109 height 12
paste input "Loreal Majirel Mix Rouge Magenta _ 49.5 Gm"
click at [107, 86] on input "Loreal Majirel Mix Rouge Magenta _ 49.5 Gm" at bounding box center [85, 87] width 109 height 12
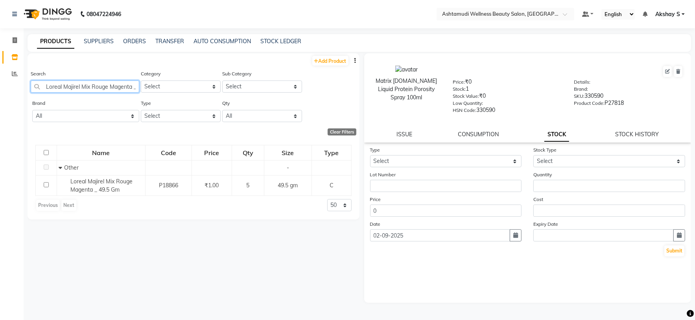
click at [107, 86] on input "Loreal Majirel Mix Rouge Magenta _ 49.5 Gm" at bounding box center [85, 87] width 109 height 12
paste input "Silk & Sheen Hair Conditoner 1 ltr"
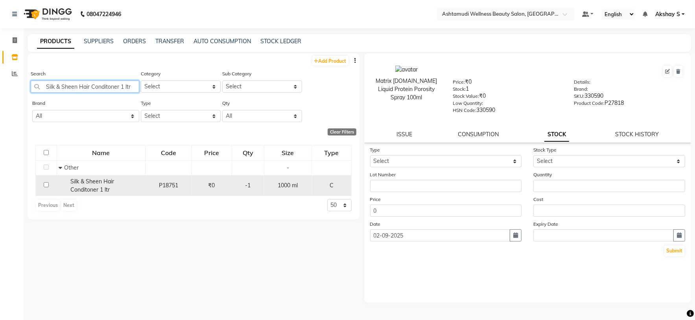
type input "Silk & Sheen Hair Conditoner 1 ltr"
click at [100, 184] on span "Silk & Sheen Hair Conditoner 1 ltr" at bounding box center [92, 185] width 44 height 15
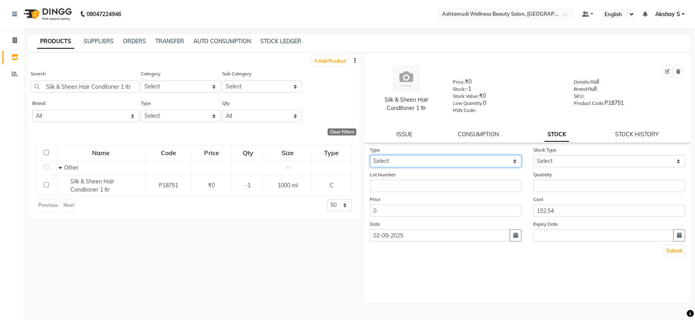
click at [517, 161] on select "Select In Out" at bounding box center [446, 161] width 152 height 12
select select "in"
click at [370, 156] on select "Select In Out" at bounding box center [446, 161] width 152 height 12
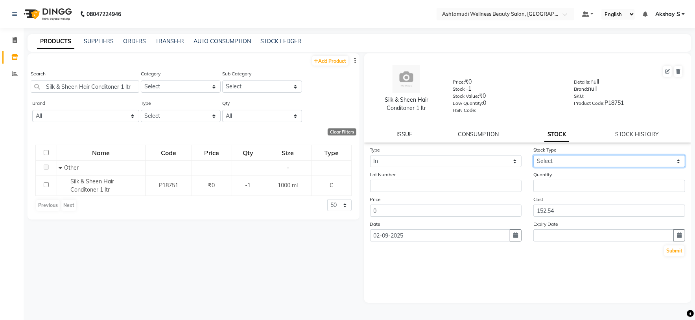
drag, startPoint x: 617, startPoint y: 157, endPoint x: 609, endPoint y: 160, distance: 8.6
click at [617, 157] on select "Select New Stock Adjustment Return Other" at bounding box center [609, 161] width 152 height 12
select select "adjustment"
click at [533, 156] on select "Select New Stock Adjustment Return Other" at bounding box center [609, 161] width 152 height 12
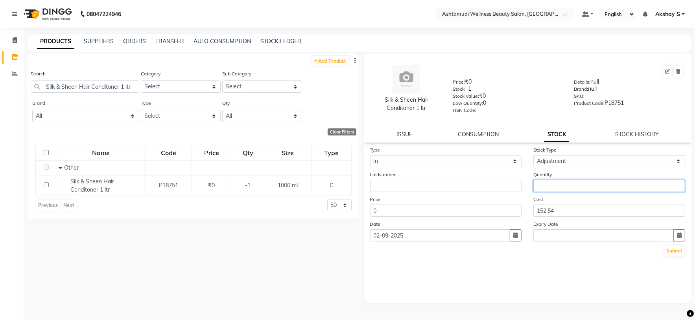
click at [559, 188] on input "number" at bounding box center [609, 186] width 152 height 12
type input "0"
type input "1"
drag, startPoint x: 674, startPoint y: 252, endPoint x: 672, endPoint y: 256, distance: 4.8
click at [674, 252] on button "Submit" at bounding box center [674, 251] width 20 height 11
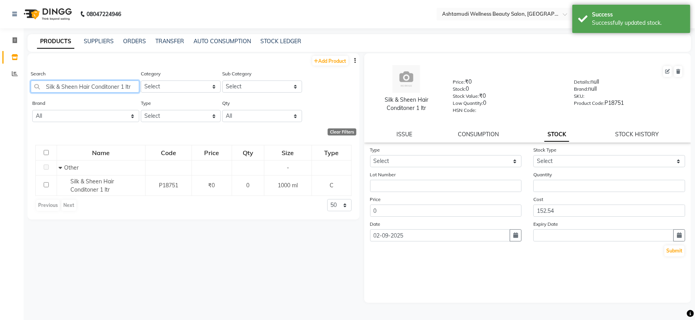
click at [102, 91] on input "Silk & Sheen Hair Conditoner 1 ltr" at bounding box center [85, 87] width 109 height 12
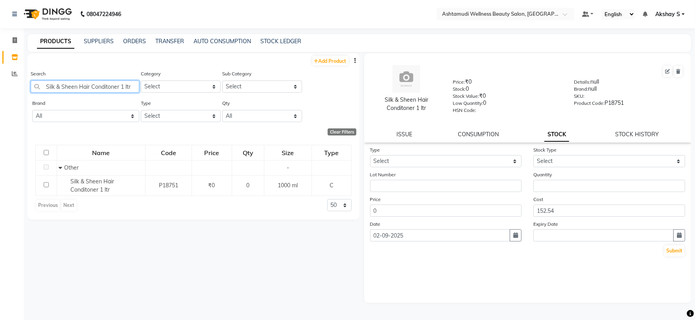
paste input "ILK AND SHEEN EGG SHAMPOO 500ML"
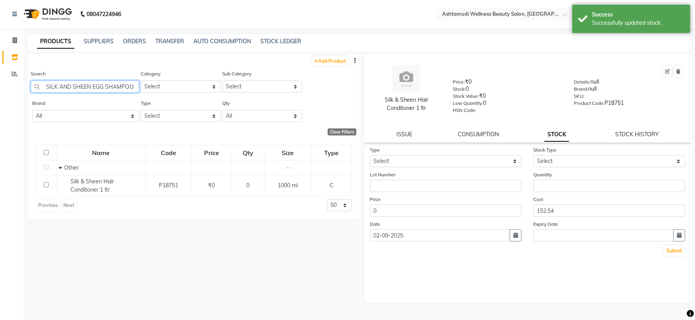
scroll to position [0, 16]
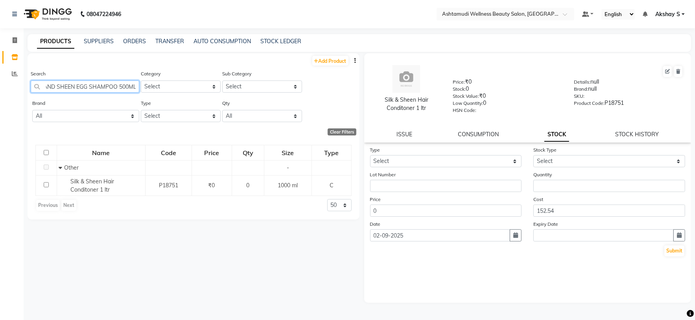
type input "SILK AND SHEEN EGG SHAMPOO 500ML"
click at [85, 87] on input "SILK AND SHEEN EGG SHAMPOO 500ML" at bounding box center [85, 87] width 109 height 12
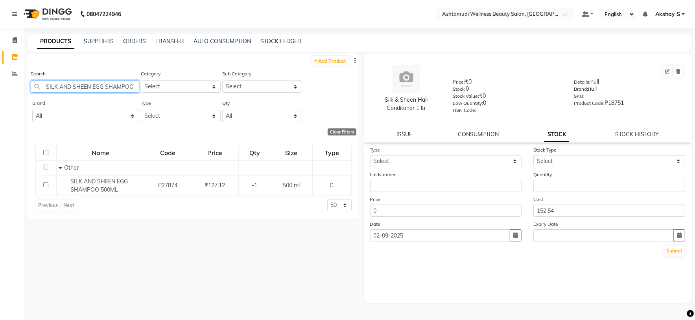
scroll to position [0, 16]
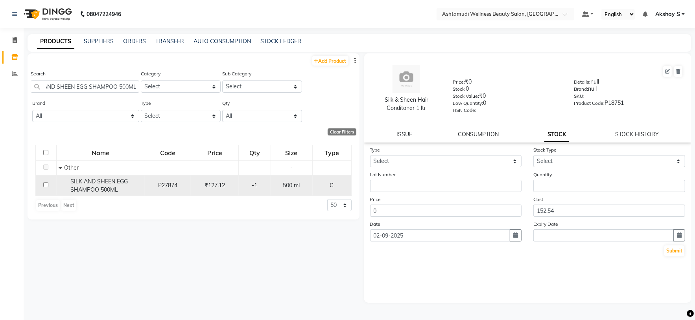
click at [103, 188] on span "SILK AND SHEEN EGG SHAMPOO 500ML" at bounding box center [98, 185] width 57 height 15
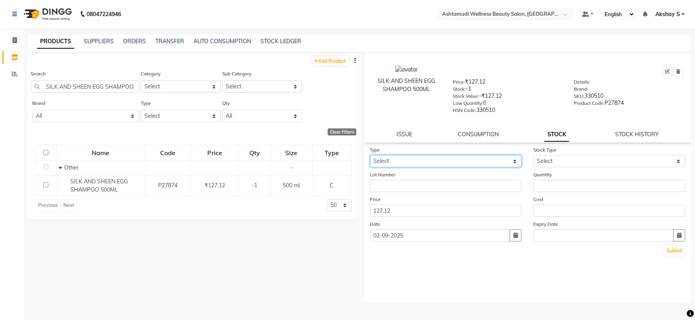
click at [504, 164] on select "Select In Out" at bounding box center [446, 161] width 152 height 12
select select "in"
click at [370, 156] on select "Select In Out" at bounding box center [446, 161] width 152 height 12
click at [650, 156] on div "Stock Type Select New Stock Adjustment Return Other" at bounding box center [609, 157] width 164 height 22
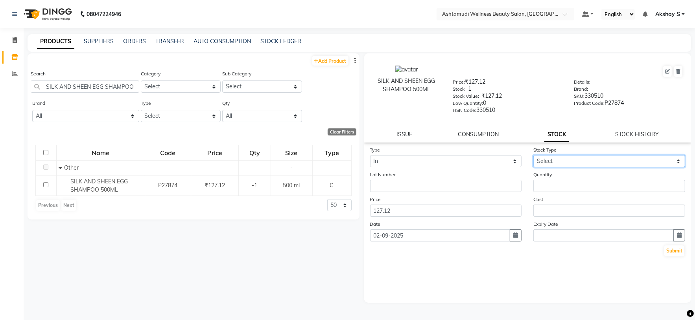
drag, startPoint x: 645, startPoint y: 162, endPoint x: 635, endPoint y: 164, distance: 10.0
click at [645, 162] on select "Select New Stock Adjustment Return Other" at bounding box center [609, 161] width 152 height 12
select select "new stock"
click at [533, 156] on select "Select New Stock Adjustment Return Other" at bounding box center [609, 161] width 152 height 12
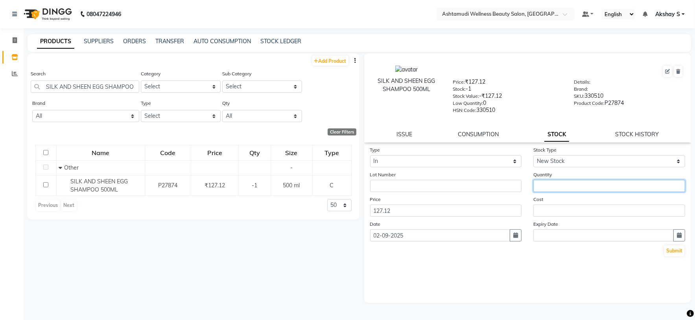
click at [552, 186] on input "number" at bounding box center [609, 186] width 152 height 12
type input "2"
click at [677, 254] on button "Submit" at bounding box center [674, 251] width 20 height 11
click at [89, 68] on div "Add Product Search SILK AND SHEEN EGG SHAMPOO 500ML Category Select Hair Skin M…" at bounding box center [194, 136] width 332 height 166
click at [86, 96] on div "Search SILK AND SHEEN EGG SHAMPOO 500ML" at bounding box center [85, 84] width 109 height 29
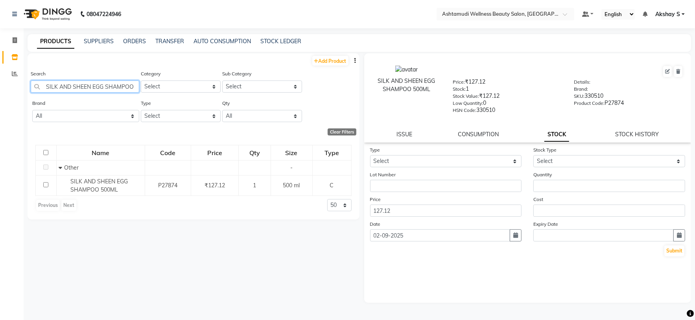
click at [83, 88] on input "SILK AND SHEEN EGG SHAMPOO 500ML" at bounding box center [85, 87] width 109 height 12
paste input "ilk&Sheen pedimani shampoo1 ltr"
click at [104, 80] on div "Search Silk&Sheen pedimani shampoo1 ltr" at bounding box center [85, 81] width 109 height 23
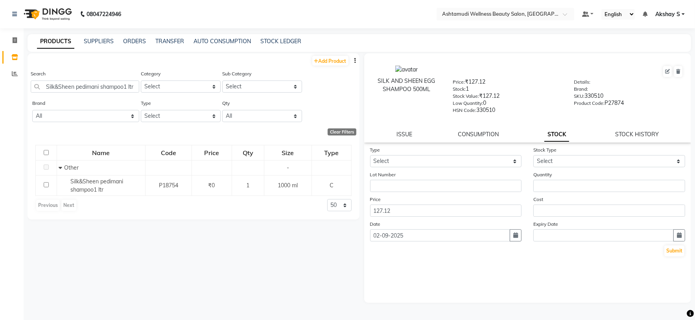
click at [104, 80] on div "Search Silk&Sheen pedimani shampoo1 ltr" at bounding box center [85, 81] width 109 height 23
click at [89, 90] on input "Silk&Sheen pedimani shampoo1 ltr" at bounding box center [85, 87] width 109 height 12
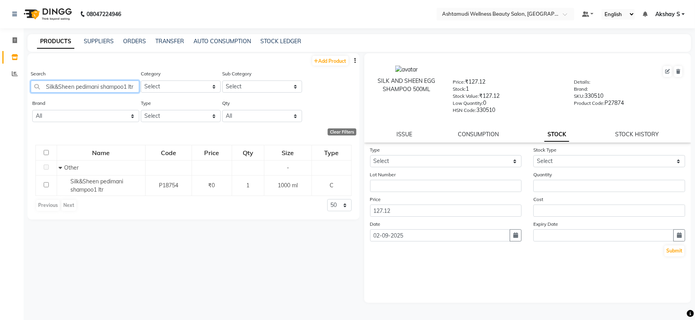
paste input "& Sheen Protein Egg Shampoo 1 L"
type input "Silk & Sheen Protein Egg Shampoo 1 Ltr"
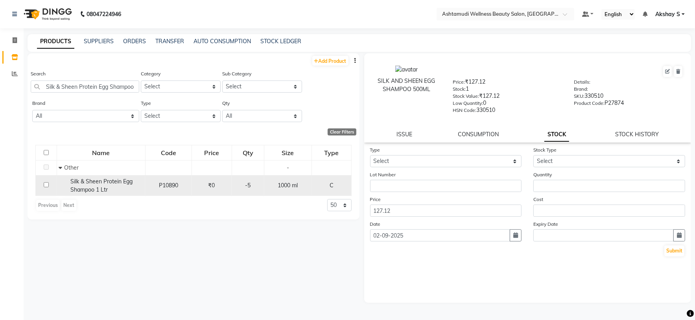
click at [114, 185] on span "Silk & Sheen Protein Egg Shampoo 1 Ltr" at bounding box center [101, 185] width 62 height 15
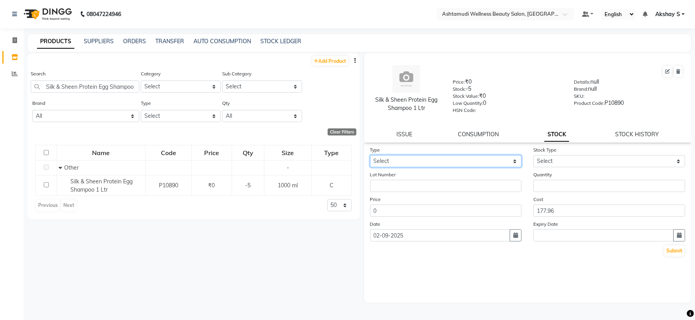
click at [513, 163] on select "Select In Out" at bounding box center [446, 161] width 152 height 12
click at [500, 273] on div "Type Select In Out Stock Type Select New Stock Adjustment Return Other Lot Numb…" at bounding box center [527, 224] width 327 height 157
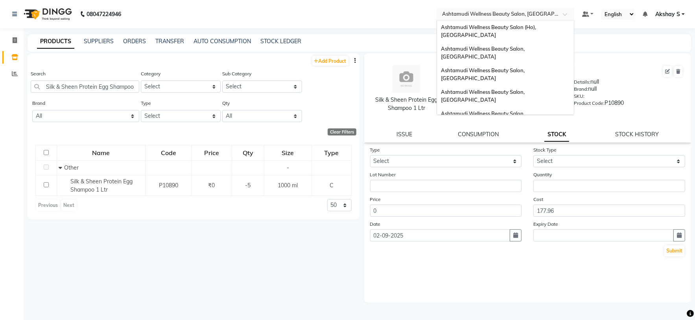
click at [538, 15] on input "text" at bounding box center [497, 14] width 114 height 8
click at [522, 23] on div "Ashtamudi Wellness Beauty Salon (Ho), [GEOGRAPHIC_DATA]" at bounding box center [505, 31] width 137 height 22
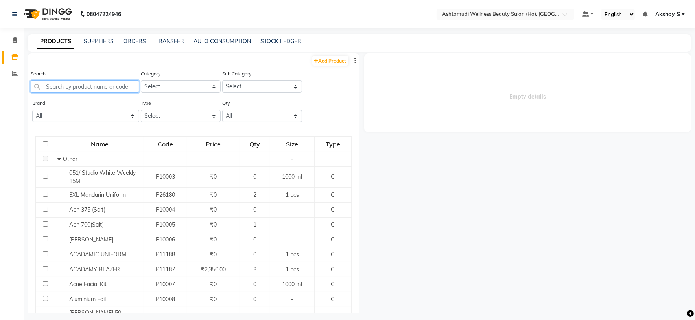
click at [109, 88] on input "text" at bounding box center [85, 87] width 109 height 12
click at [184, 40] on div "PRODUCTS SUPPLIERS ORDERS TRANSFER AUTO CONSUMPTION STOCK LEDGER" at bounding box center [355, 41] width 654 height 8
click at [182, 40] on link "TRANSFER" at bounding box center [169, 41] width 29 height 7
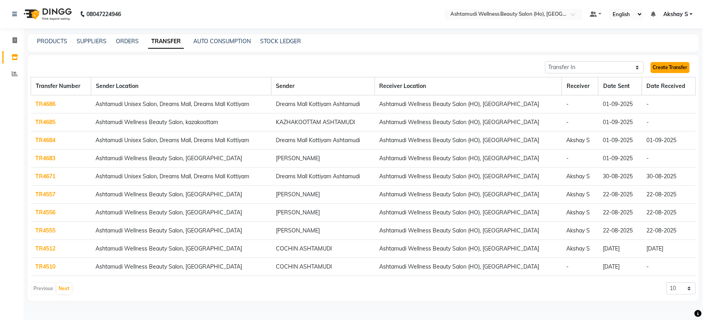
click at [682, 68] on link "Create Transfer" at bounding box center [670, 67] width 39 height 11
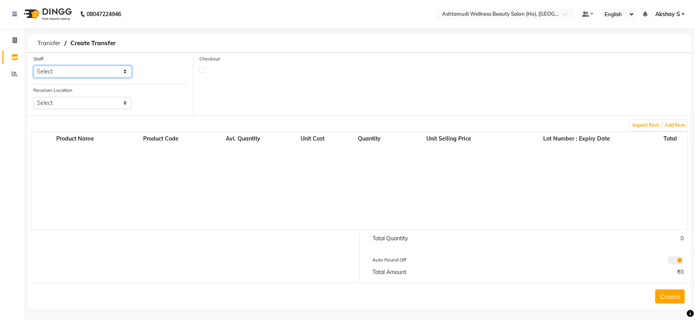
click at [120, 70] on select "Select [PERSON_NAME] S [PERSON_NAME] S Dev [PERSON_NAME] P [PERSON_NAME] u [PER…" at bounding box center [82, 72] width 98 height 12
select select "44763"
click at [33, 66] on select "Select [PERSON_NAME] S [PERSON_NAME] S Dev [PERSON_NAME] P [PERSON_NAME] u [PER…" at bounding box center [82, 72] width 98 height 12
click at [102, 107] on select "Select Ashtamudi Wellness Beauty Salon, Kowdiar Ashtamudi Wellness Beauty Salon…" at bounding box center [82, 103] width 98 height 12
select select "1933"
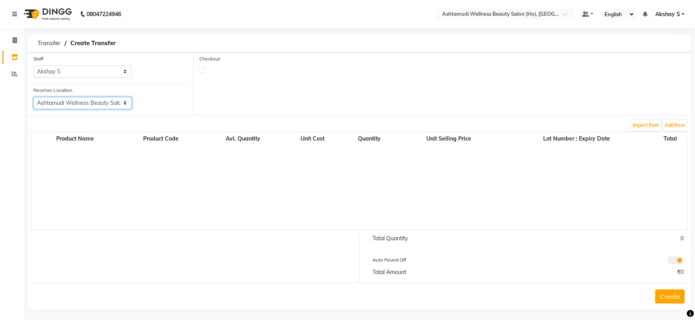
click at [33, 98] on select "Select Ashtamudi Wellness Beauty Salon, Kowdiar Ashtamudi Wellness Beauty Salon…" at bounding box center [82, 103] width 98 height 12
click at [670, 124] on button "Add Item" at bounding box center [675, 125] width 24 height 11
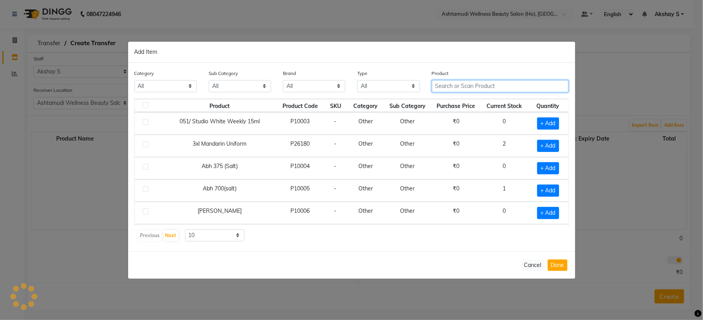
click at [462, 82] on input "text" at bounding box center [500, 86] width 137 height 12
paste input "Floractive Professional Conditioner W1 300ML"
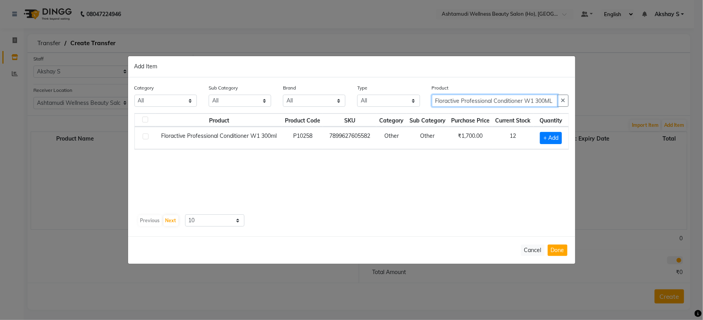
type input "Floractive Professional Conditioner W1 300ML"
click at [479, 212] on div "Product Product Code SKU Category Sub Category Purchase Price Current Stock Qua…" at bounding box center [351, 162] width 435 height 98
click at [555, 139] on span "+ Add" at bounding box center [551, 138] width 22 height 12
checkbox input "true"
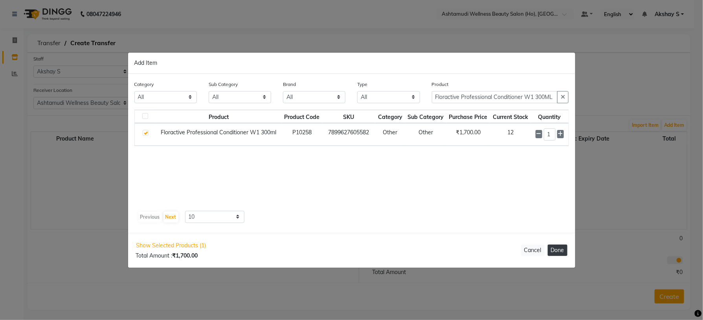
click at [557, 250] on button "Done" at bounding box center [558, 250] width 20 height 11
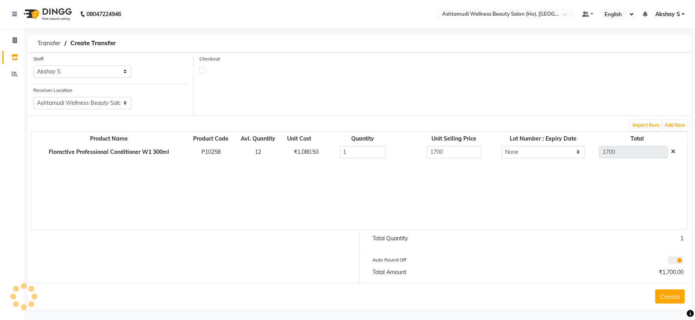
click at [301, 152] on div "₹1,080.50" at bounding box center [299, 152] width 22 height 8
copy div "1,080.50"
drag, startPoint x: 464, startPoint y: 155, endPoint x: 377, endPoint y: 162, distance: 86.8
click at [377, 162] on div "Product Name Product Code Avl. Quantity Unit Cost Quantity Unit Selling Price L…" at bounding box center [359, 181] width 657 height 98
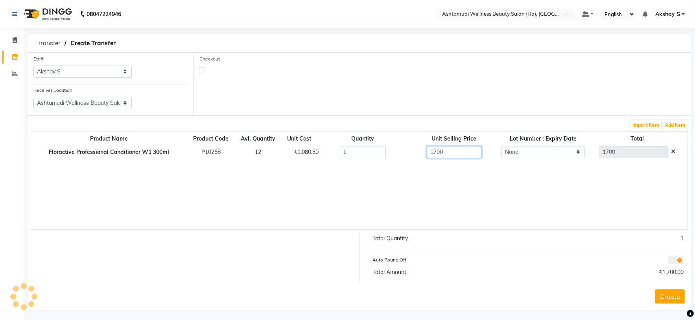
paste input "080.5"
type input "1080.50"
type input "1080.5"
click at [384, 190] on div "Product Name Product Code Avl. Quantity Unit Cost Quantity Unit Selling Price L…" at bounding box center [359, 181] width 657 height 98
click at [672, 295] on button "Create" at bounding box center [669, 297] width 29 height 14
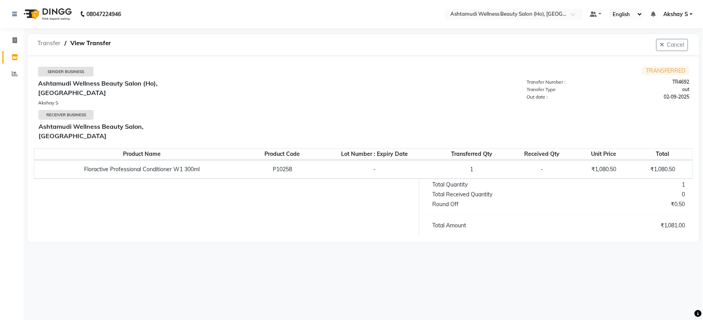
click at [48, 39] on span "Transfer" at bounding box center [48, 43] width 31 height 14
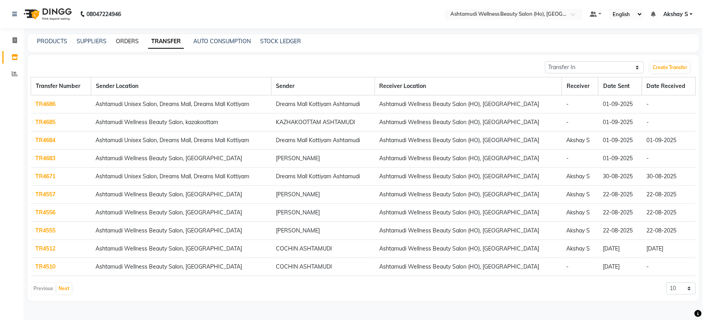
click at [129, 42] on link "ORDERS" at bounding box center [127, 41] width 23 height 7
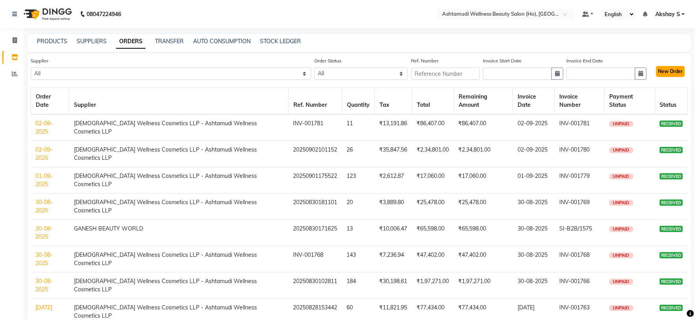
click at [661, 72] on button "New Order" at bounding box center [670, 71] width 29 height 11
select select "true"
select select "1735"
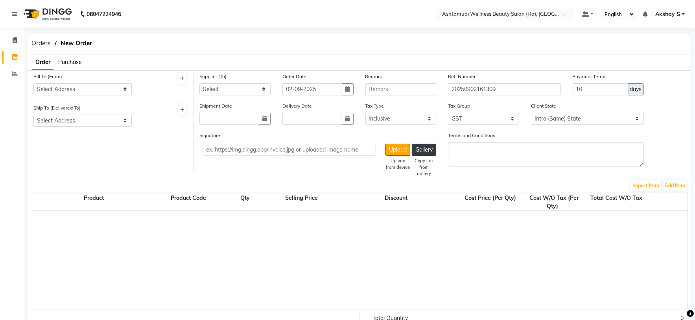
click at [78, 63] on span "Purchase" at bounding box center [70, 62] width 24 height 7
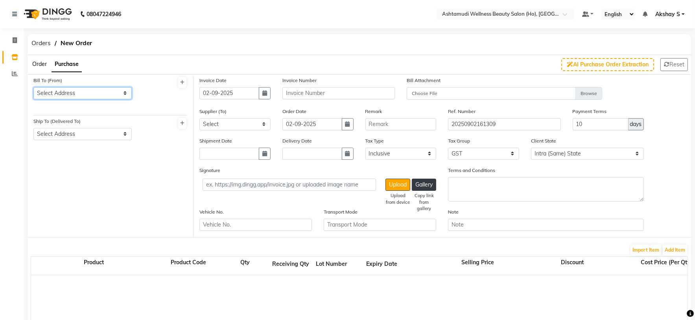
click at [126, 95] on select "Select Address ASHTAMUDI WELLNESS BEAUTY SALON ,[STREET_ADDRESS] -32AAZFA4437C1…" at bounding box center [82, 93] width 98 height 12
select select "467"
click at [33, 87] on select "Select Address ASHTAMUDI WELLNESS BEAUTY SALON ,[STREET_ADDRESS] -32AAZFA4437C1…" at bounding box center [82, 93] width 98 height 12
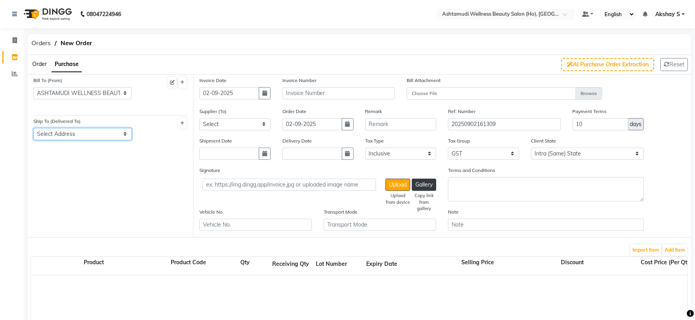
click at [125, 136] on select "Select Address [GEOGRAPHIC_DATA] ,NEAR [GEOGRAPHIC_DATA] ,[GEOGRAPHIC_DATA] 691…" at bounding box center [82, 134] width 98 height 12
select select "468"
click at [33, 128] on select "Select Address [GEOGRAPHIC_DATA] ,NEAR [GEOGRAPHIC_DATA] ,[GEOGRAPHIC_DATA] 691…" at bounding box center [82, 134] width 98 height 12
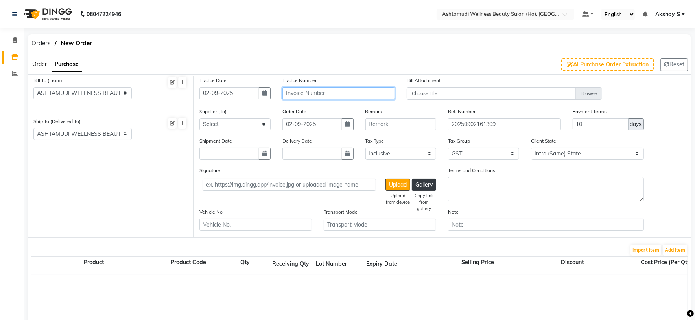
click at [303, 90] on input "text" at bounding box center [338, 93] width 112 height 12
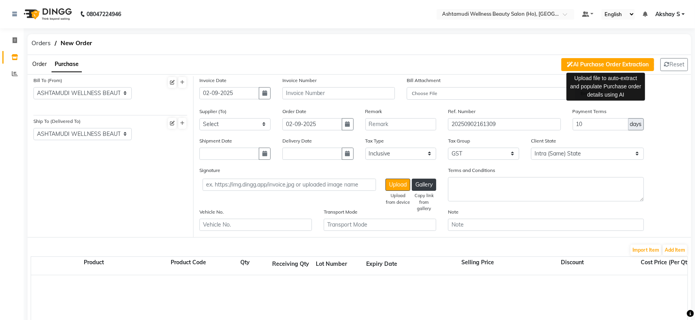
click at [586, 64] on button "AI Purchase Order Extraction" at bounding box center [607, 64] width 93 height 13
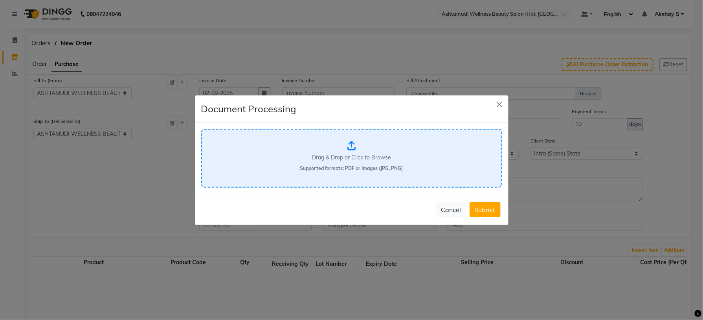
click at [346, 146] on div "Drag & Drop or Click to Browse Supported formats: PDF or Images (JPG, PNG)" at bounding box center [351, 158] width 301 height 59
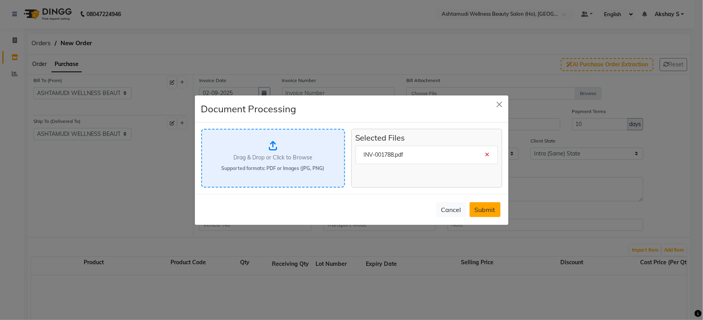
click at [488, 203] on button "Submit" at bounding box center [485, 209] width 31 height 15
select select "1703"
select select "1704"
select select
type input "02-09-2025"
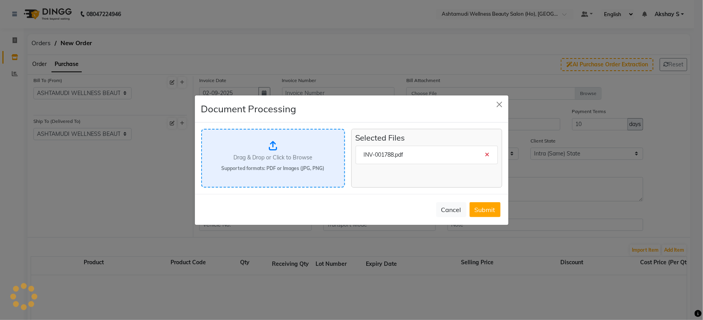
type input "Thank you for the payment. You just made our day."
type input "INV-001788"
type input "30"
select select "false"
select select "true"
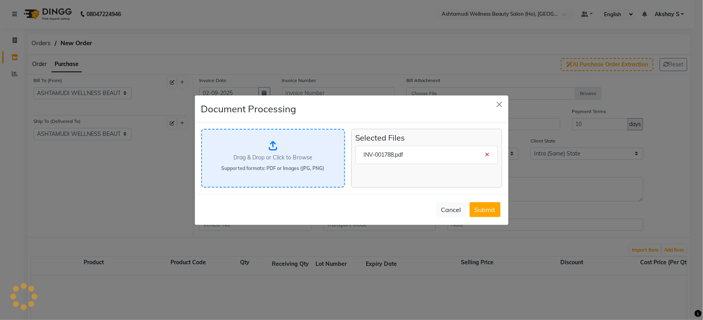
type input "0.46"
type input "02-09-2025"
type input "INV-001788"
type input "Thank you for the payment. You just made our day."
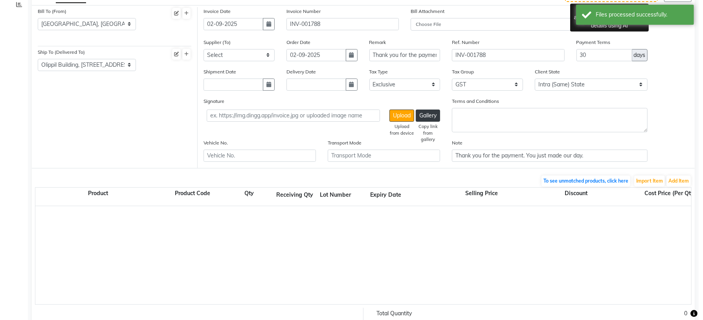
scroll to position [177, 0]
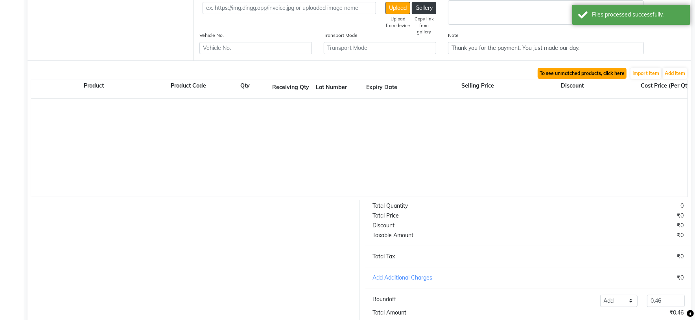
click at [594, 77] on button "To see unmatched products, click here" at bounding box center [581, 73] width 89 height 11
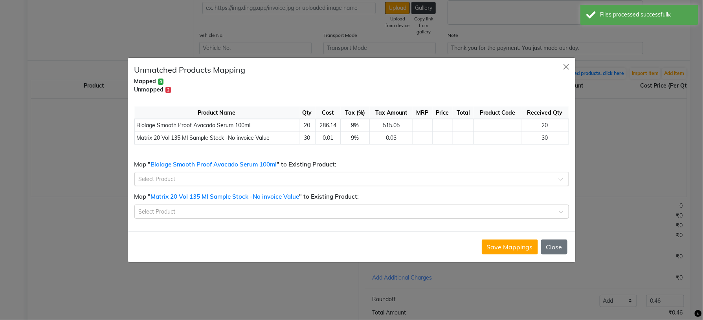
click at [292, 180] on input "text" at bounding box center [344, 179] width 410 height 8
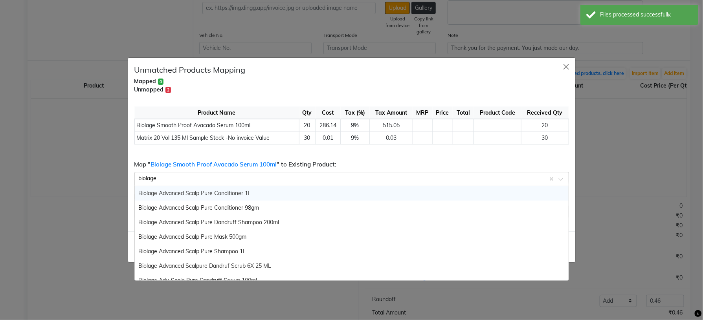
type input "biolage"
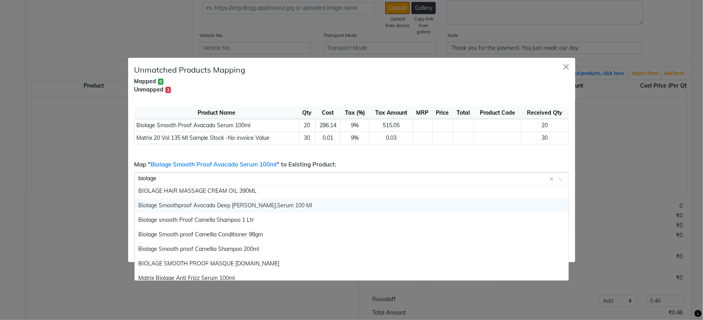
click at [277, 205] on span "Biolage Smoothproof Avocado Deep Smoot.Serum 100 Ml" at bounding box center [226, 205] width 174 height 7
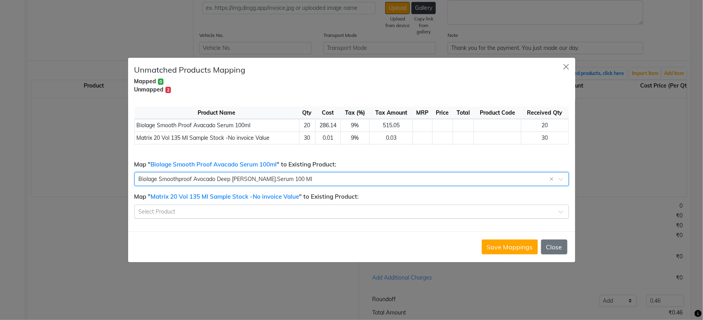
click at [236, 210] on input "text" at bounding box center [344, 211] width 410 height 8
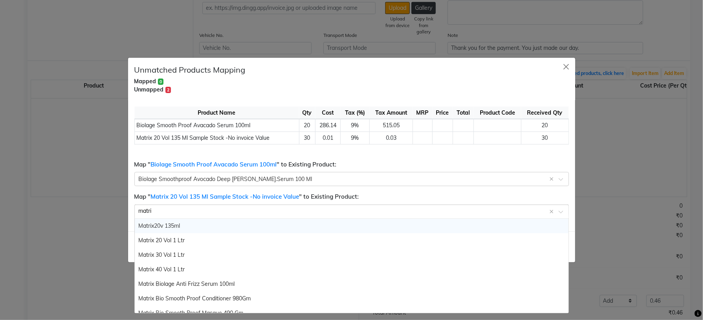
type input "matrix"
click at [219, 225] on div "Matrix20v 135ml" at bounding box center [352, 226] width 434 height 15
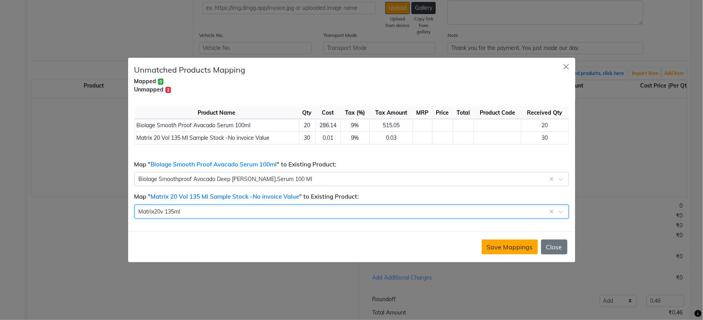
click at [505, 248] on button "Save Mappings" at bounding box center [510, 247] width 56 height 15
select select "1735"
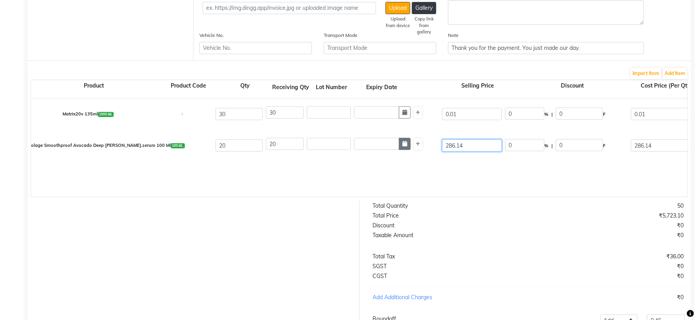
drag, startPoint x: 472, startPoint y: 150, endPoint x: 409, endPoint y: 149, distance: 63.3
click at [409, 149] on div "Biolage Smoothproof Avocado Deep Smoot.serum 100 Ml 100 ML - 20 20 Add multiple…" at bounding box center [687, 145] width 1324 height 31
type input "0"
type input "286.14"
type input "5722.8"
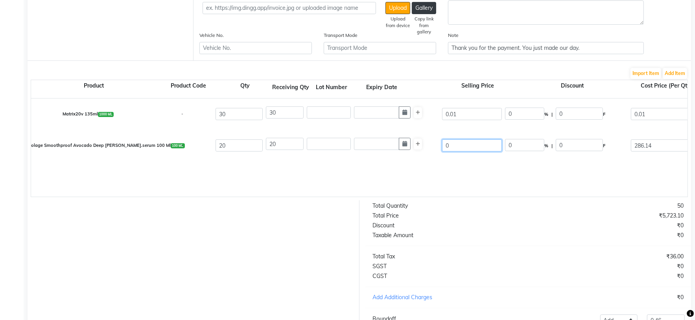
type input "1030.1"
type input "6752.9"
type input "0"
drag, startPoint x: 465, startPoint y: 118, endPoint x: 411, endPoint y: 117, distance: 53.9
click at [411, 117] on div "Matrix20v 135ml 1000 ML - 30 30 0.01 0 % | 0 F 0.01 0 None thread GST (18%) 18 …" at bounding box center [687, 114] width 1324 height 31
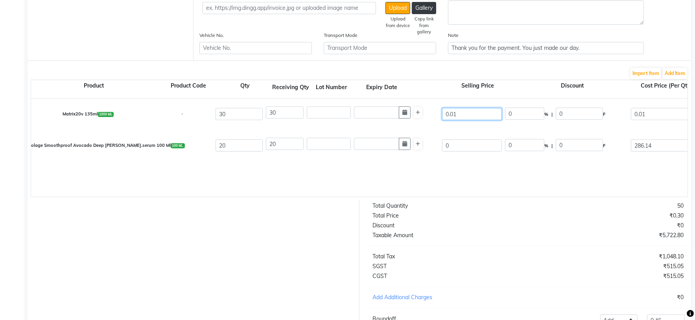
type input "0"
type input "0.01"
type input "0.3"
type input "0.05"
type input "0.35"
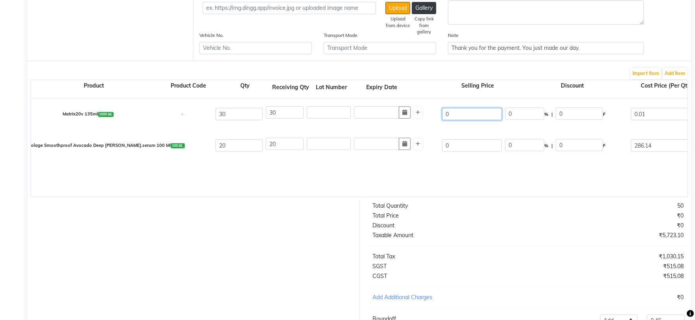
type input "0"
click at [444, 177] on div "Matrix20v 135ml 1000 ML - 30 30 0 0 % | 0 F 0.01 0.01 0.3 None thread GST (18%)…" at bounding box center [687, 148] width 1312 height 98
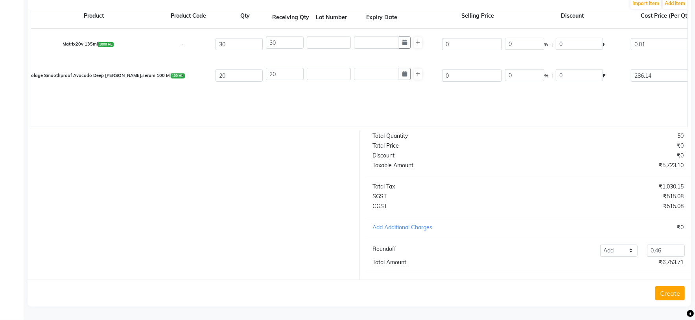
scroll to position [258, 0]
click at [632, 251] on select "Add Reduce" at bounding box center [619, 251] width 38 height 12
select select "reduce"
click at [600, 245] on select "Add Reduce" at bounding box center [619, 251] width 38 height 12
drag, startPoint x: 668, startPoint y: 253, endPoint x: 624, endPoint y: 250, distance: 44.9
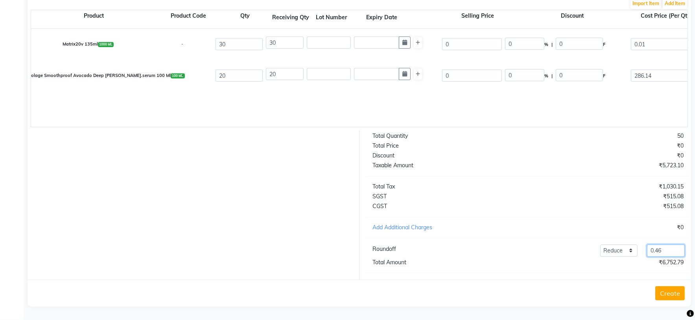
click at [624, 250] on div "Add Reduce 0.46" at bounding box center [595, 251] width 188 height 12
type input "5.25"
click at [513, 270] on div "Total Quantity 50 Total Price ₹0 Discount ₹0 Taxable Amount ₹5,723.10 Total Tax…" at bounding box center [528, 205] width 338 height 149
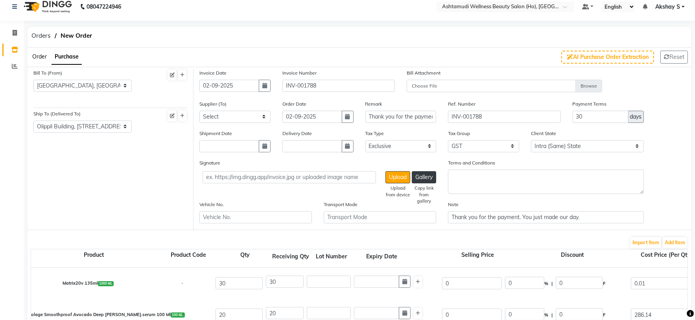
scroll to position [0, 0]
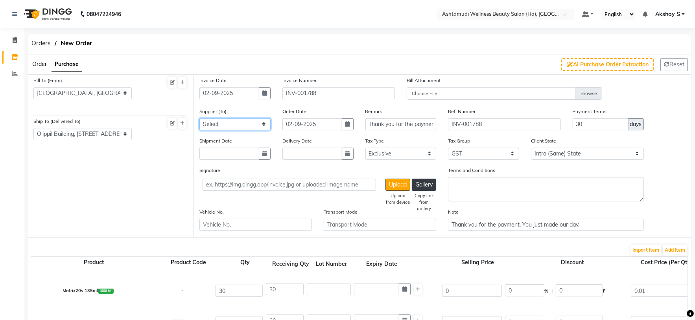
click at [261, 124] on select "Select AROMA BEAUTY GALLERY ASPIRE ENTERPRISES CITY COLLECTION DENTAL POINT GAN…" at bounding box center [234, 124] width 71 height 12
select select "2548"
click at [199, 118] on select "Select AROMA BEAUTY GALLERY ASPIRE ENTERPRISES CITY COLLECTION DENTAL POINT GAN…" at bounding box center [234, 124] width 71 height 12
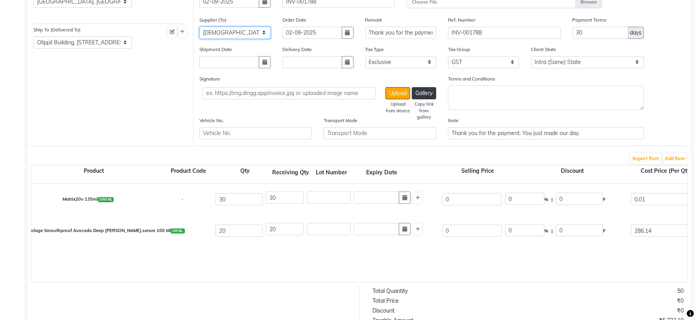
scroll to position [258, 0]
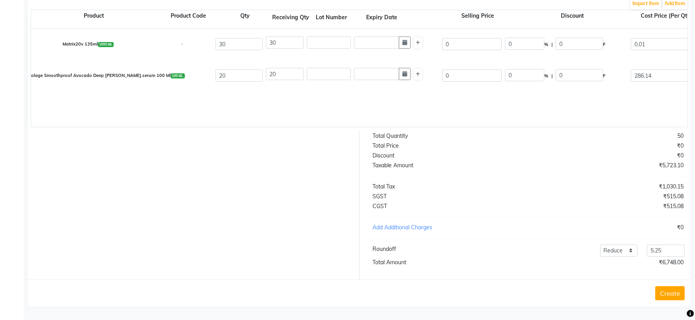
drag, startPoint x: 678, startPoint y: 291, endPoint x: 673, endPoint y: 291, distance: 4.7
click at [677, 291] on button "Create" at bounding box center [669, 294] width 29 height 14
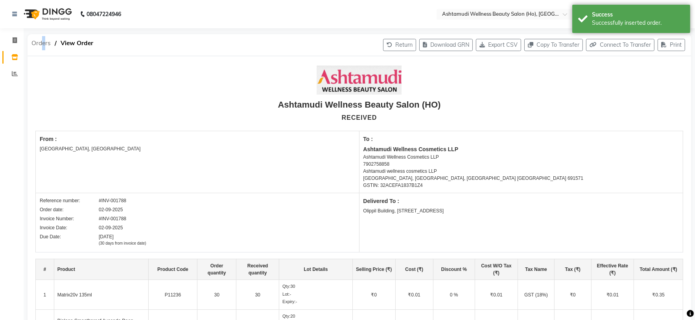
click at [39, 42] on span "Orders" at bounding box center [41, 43] width 27 height 14
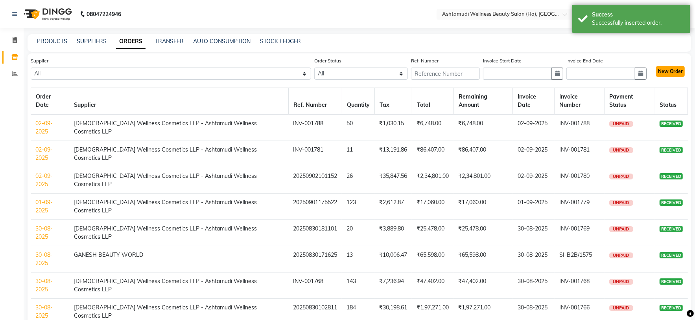
click at [678, 68] on button "New Order" at bounding box center [670, 71] width 29 height 11
select select "true"
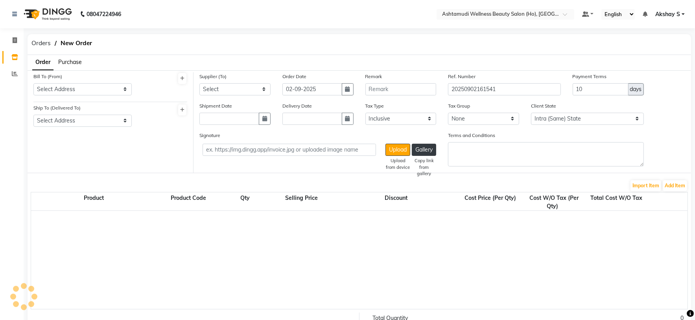
select select "1735"
click at [49, 43] on span "Orders" at bounding box center [41, 43] width 27 height 14
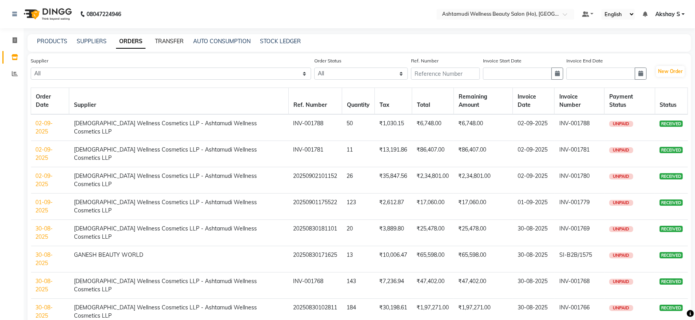
click at [171, 44] on link "TRANSFER" at bounding box center [169, 41] width 29 height 7
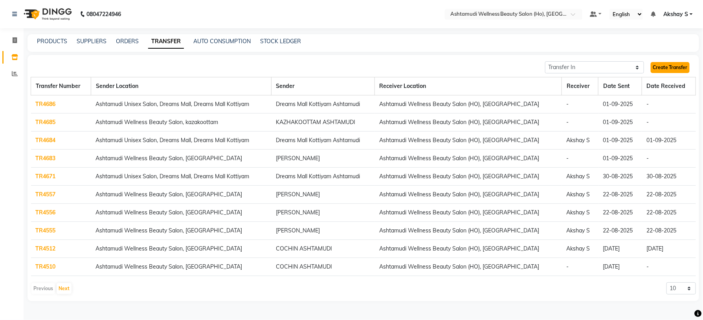
click at [659, 67] on link "Create Transfer" at bounding box center [670, 67] width 39 height 11
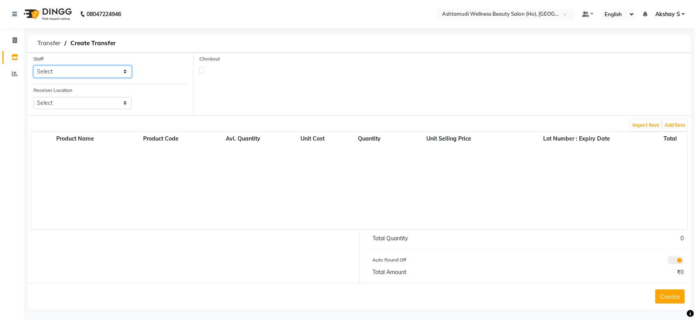
drag, startPoint x: 117, startPoint y: 72, endPoint x: 107, endPoint y: 75, distance: 9.9
click at [117, 72] on select "Select Abhijith ABHINAND Akshay S Ananthu S Dev Anila P Anjana u Asiya ATHIRA A…" at bounding box center [82, 72] width 98 height 12
select select "44763"
click at [33, 66] on select "Select Abhijith ABHINAND Akshay S Ananthu S Dev Anila P Anjana u Asiya ATHIRA A…" at bounding box center [82, 72] width 98 height 12
click at [109, 102] on select "Select Ashtamudi Wellness Beauty Salon, Kowdiar Ashtamudi Wellness Beauty Salon…" at bounding box center [82, 103] width 98 height 12
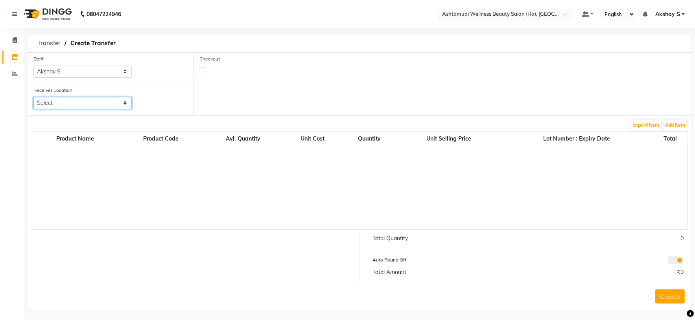
select select "1933"
click at [33, 98] on select "Select Ashtamudi Wellness Beauty Salon, Kowdiar Ashtamudi Wellness Beauty Salon…" at bounding box center [82, 103] width 98 height 12
click at [275, 112] on div "Checkout" at bounding box center [441, 85] width 497 height 61
click at [685, 122] on button "Add Item" at bounding box center [675, 125] width 24 height 11
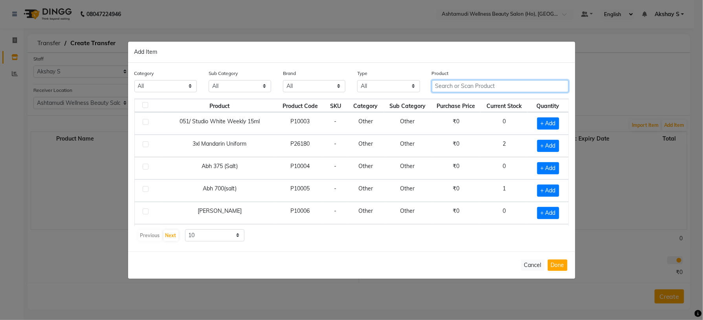
click at [460, 89] on input "text" at bounding box center [500, 86] width 137 height 12
paste input "Floractive Professional W1 Plex Treatment 1000ml"
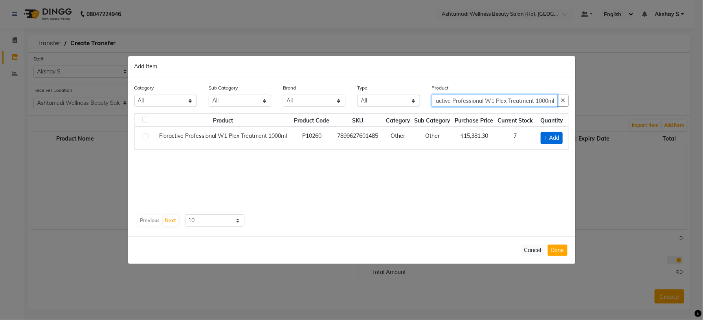
type input "Floractive Professional W1 Plex Treatment 1000ml"
drag, startPoint x: 554, startPoint y: 139, endPoint x: 572, endPoint y: 163, distance: 30.0
click at [554, 138] on span "+ Add" at bounding box center [552, 138] width 22 height 12
checkbox input "true"
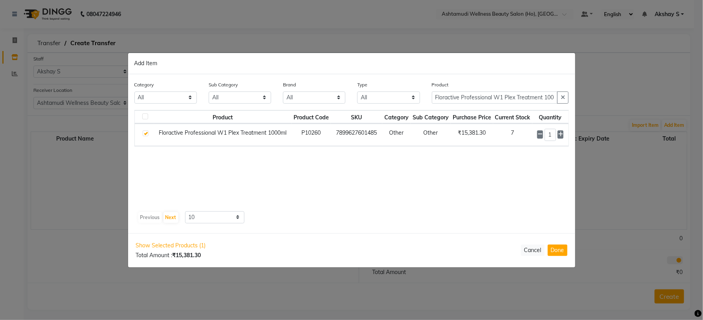
click at [492, 105] on div "Product Floractive Professional W1 Plex Treatment 1000ml" at bounding box center [500, 95] width 149 height 29
click at [491, 97] on input "Floractive Professional W1 Plex Treatment 1000ml" at bounding box center [495, 98] width 126 height 12
paste input "Matrix20v 135"
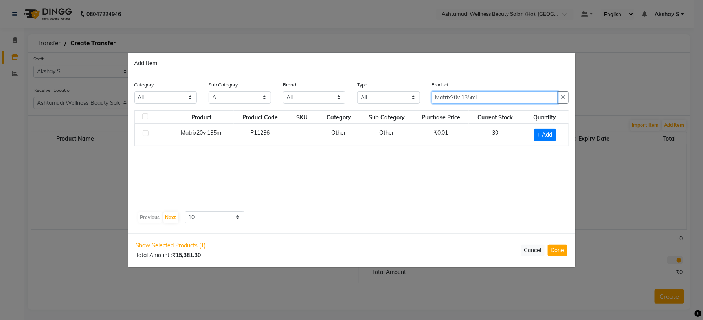
type input "Matrix20v 135ml"
click at [553, 138] on span "+ Add" at bounding box center [545, 135] width 22 height 12
checkbox input "true"
drag, startPoint x: 545, startPoint y: 132, endPoint x: 532, endPoint y: 137, distance: 13.6
click at [531, 138] on div "1" at bounding box center [544, 135] width 40 height 12
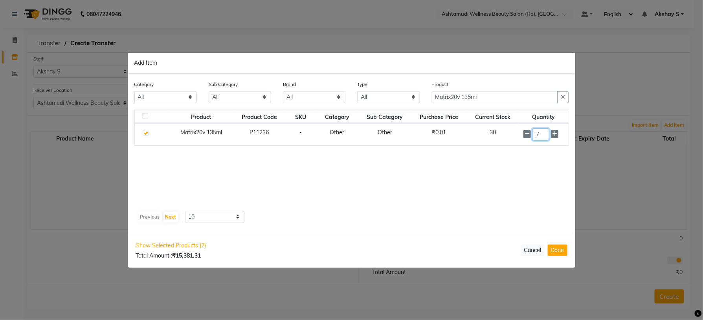
type input "7"
click at [506, 182] on div "Product Product Code SKU Category Sub Category Purchase Price Current Stock Qua…" at bounding box center [351, 159] width 435 height 98
drag, startPoint x: 492, startPoint y: 96, endPoint x: 379, endPoint y: 96, distance: 113.2
click at [379, 96] on div "Category All Hair Skin Makeup Personal Care Appliances Beard Waxing Disposable …" at bounding box center [352, 95] width 447 height 29
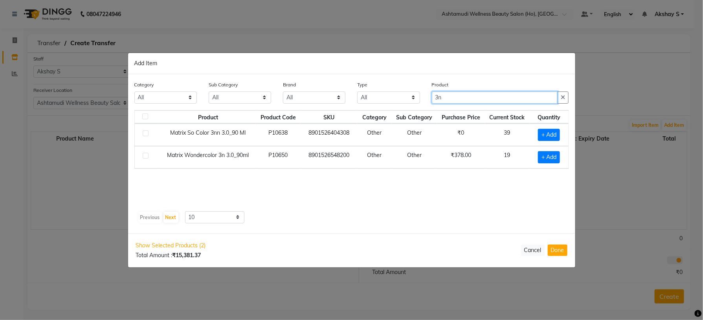
type input "3n"
drag, startPoint x: 384, startPoint y: 205, endPoint x: 517, endPoint y: 175, distance: 135.8
click at [388, 205] on div "Product Product Code SKU Category Sub Category Purchase Price Current Stock Qua…" at bounding box center [351, 159] width 435 height 98
click at [548, 162] on span "+ Add" at bounding box center [549, 157] width 22 height 12
checkbox input "true"
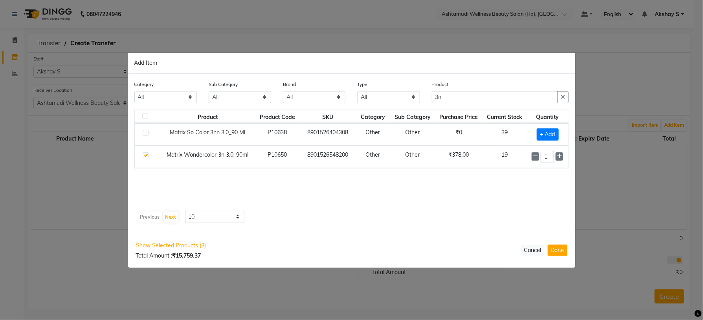
drag, startPoint x: 561, startPoint y: 253, endPoint x: 574, endPoint y: 245, distance: 15.3
click at [561, 252] on button "Done" at bounding box center [558, 250] width 20 height 11
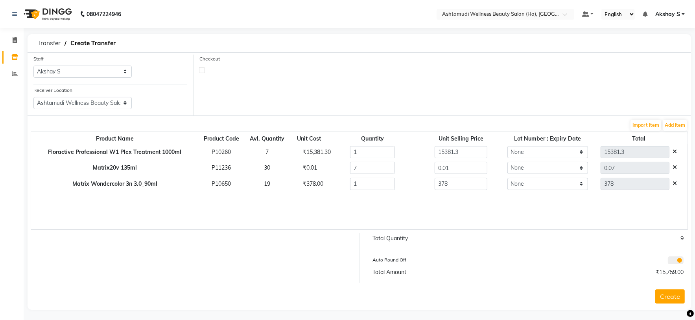
drag, startPoint x: 675, startPoint y: 296, endPoint x: 671, endPoint y: 298, distance: 4.2
click at [675, 296] on button "Create" at bounding box center [669, 297] width 29 height 14
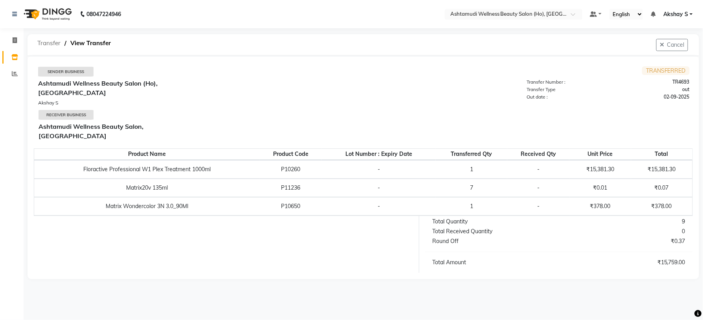
click at [47, 44] on span "Transfer" at bounding box center [48, 43] width 31 height 14
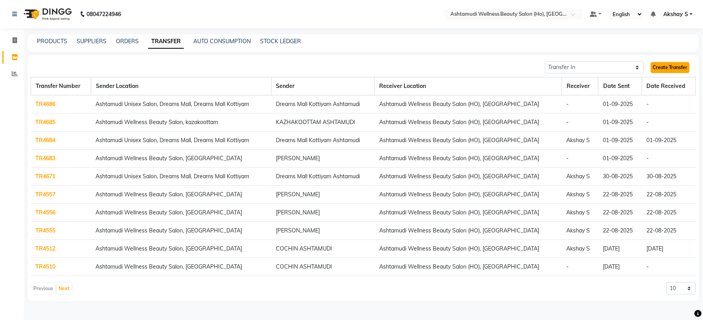
click at [681, 68] on link "Create Transfer" at bounding box center [670, 67] width 39 height 11
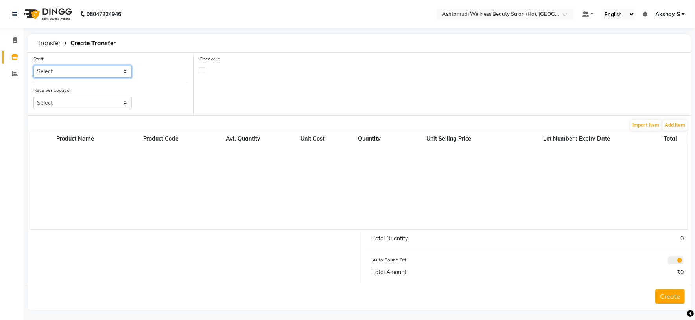
drag, startPoint x: 123, startPoint y: 69, endPoint x: 123, endPoint y: 76, distance: 7.5
click at [123, 69] on select "Select Abhijith ABHINAND Akshay S Ananthu S Dev Anila P Anjana u Asiya ATHIRA A…" at bounding box center [82, 72] width 98 height 12
select select "44763"
click at [33, 66] on select "Select Abhijith ABHINAND Akshay S Ananthu S Dev Anila P Anjana u Asiya ATHIRA A…" at bounding box center [82, 72] width 98 height 12
click at [127, 101] on select "Select Ashtamudi Wellness Beauty Salon, Kowdiar Ashtamudi Wellness Beauty Salon…" at bounding box center [82, 103] width 98 height 12
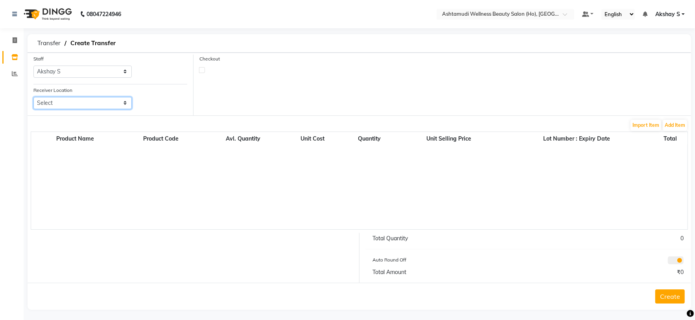
select select "1934"
click at [33, 98] on select "Select Ashtamudi Wellness Beauty Salon, Kowdiar Ashtamudi Wellness Beauty Salon…" at bounding box center [82, 103] width 98 height 12
drag, startPoint x: 320, startPoint y: 70, endPoint x: 602, endPoint y: 120, distance: 285.9
click at [320, 71] on div "Checkout" at bounding box center [441, 64] width 497 height 18
click at [675, 127] on button "Add Item" at bounding box center [675, 125] width 24 height 11
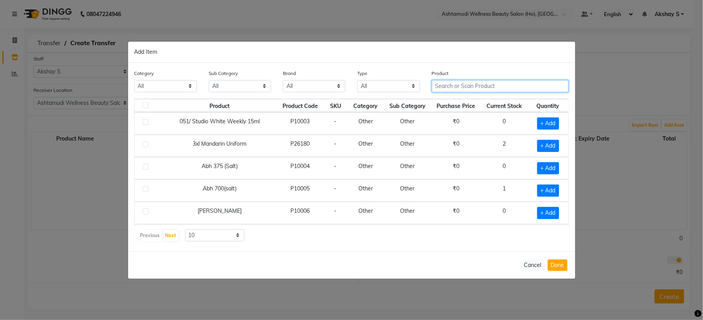
click at [474, 90] on input "text" at bounding box center [500, 86] width 137 height 12
paste input "GODREJ Professional Boto Smooth 1000g"
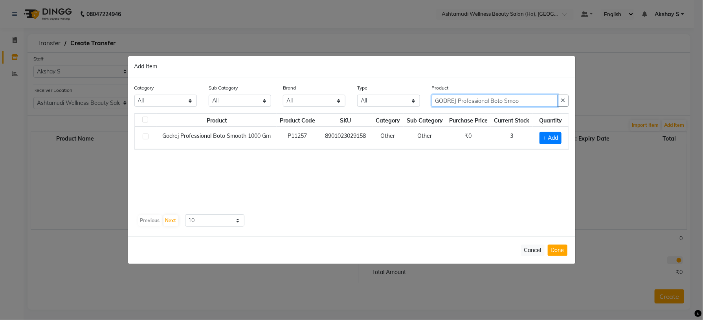
type input "GODREJ Professional Boto Smoo"
click at [475, 176] on div "Product Product Code SKU Category Sub Category Purchase Price Current Stock Qua…" at bounding box center [351, 162] width 435 height 98
click at [550, 141] on span "+ Add" at bounding box center [551, 138] width 22 height 12
checkbox input "true"
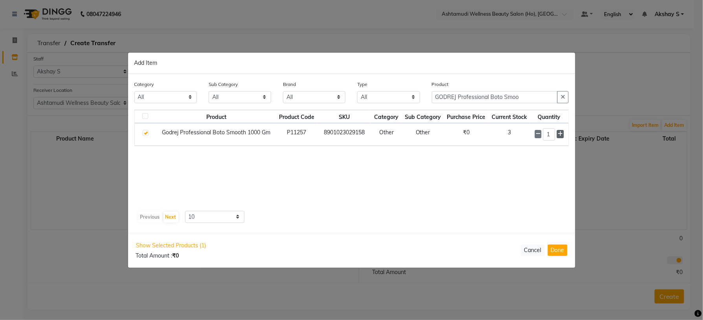
click at [558, 136] on icon at bounding box center [560, 134] width 5 height 6
type input "2"
drag, startPoint x: 538, startPoint y: 97, endPoint x: 379, endPoint y: 106, distance: 159.1
click at [381, 106] on div "Category All Hair Skin Makeup Personal Care Appliances Beard Waxing Disposable …" at bounding box center [352, 95] width 447 height 29
paste input "Tropicalis Thermal Alignment1000ml"
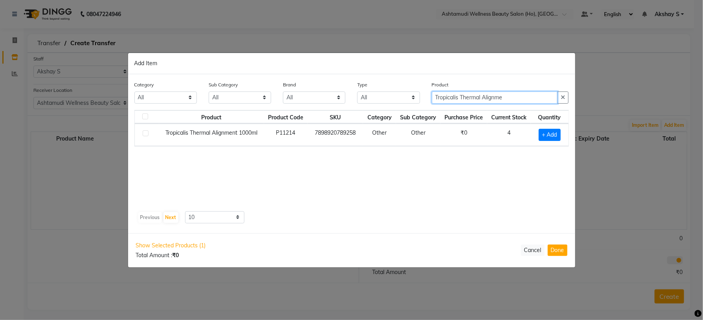
type input "Tropicalis Thermal Alignme"
click at [555, 134] on span "+ Add" at bounding box center [550, 135] width 22 height 12
checkbox input "true"
drag, startPoint x: 512, startPoint y: 101, endPoint x: 371, endPoint y: 101, distance: 141.2
click at [371, 101] on div "Category All Hair Skin Makeup Personal Care Appliances Beard Waxing Disposable …" at bounding box center [352, 95] width 447 height 29
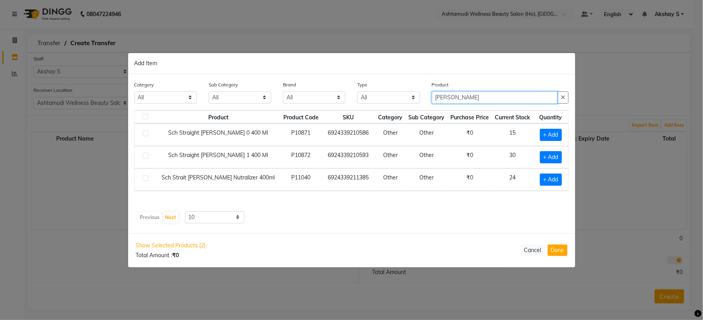
type input "glatt"
click at [357, 231] on div "Category All Hair Skin Makeup Personal Care Appliances Beard Waxing Disposable …" at bounding box center [351, 153] width 447 height 159
click at [550, 180] on span "+ Add" at bounding box center [551, 180] width 22 height 12
checkbox input "true"
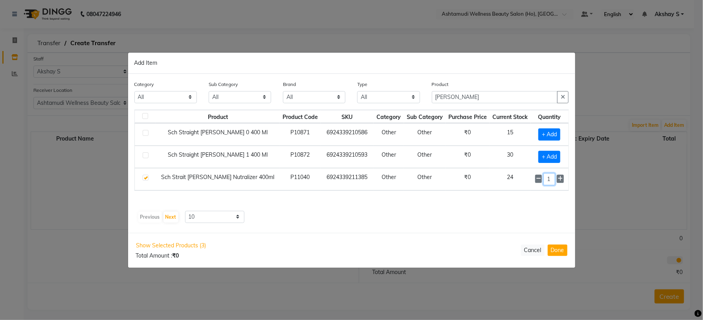
click at [543, 187] on td "1" at bounding box center [550, 179] width 38 height 22
type input "6"
click at [493, 210] on div "Product Product Code SKU Category Sub Category Purchase Price Current Stock Qua…" at bounding box center [351, 167] width 435 height 114
click at [552, 155] on span "+ Add" at bounding box center [550, 157] width 22 height 12
checkbox input "true"
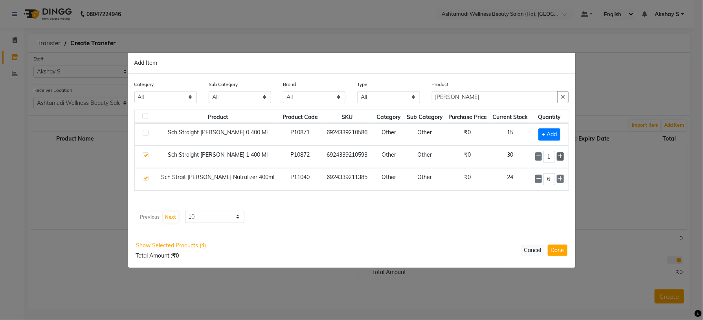
click at [558, 159] on icon at bounding box center [560, 157] width 5 height 6
type input "3"
drag, startPoint x: 479, startPoint y: 96, endPoint x: 392, endPoint y: 100, distance: 86.6
click at [392, 100] on div "Category All Hair Skin Makeup Personal Care Appliances Beard Waxing Disposable …" at bounding box center [352, 95] width 447 height 29
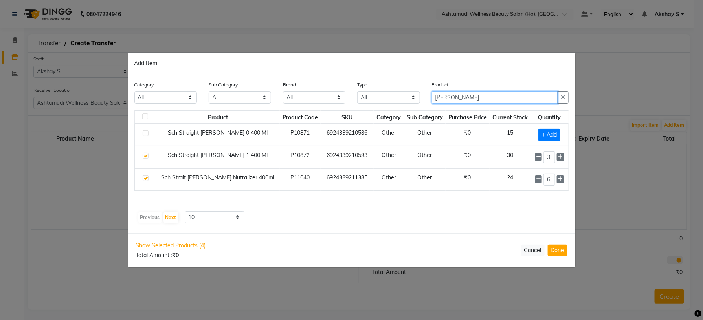
paste input "BIOLAGE Advanced Scalp Pure Shampoo 1L"
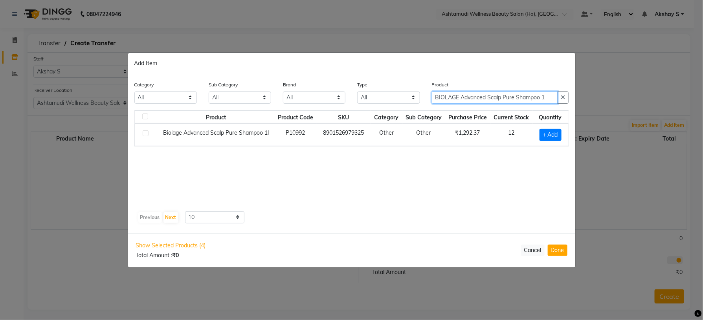
type input "BIOLAGE Advanced Scalp Pure Shampoo 1"
click at [548, 134] on span "+ Add" at bounding box center [551, 135] width 22 height 12
checkbox input "true"
click at [560, 135] on icon at bounding box center [560, 134] width 5 height 6
type input "2"
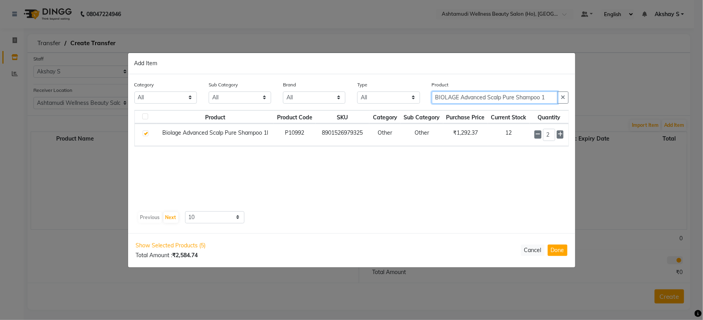
click at [492, 97] on input "BIOLAGE Advanced Scalp Pure Shampoo 1" at bounding box center [495, 98] width 126 height 12
paste input "Matrix 40 Vol 1 Ltr"
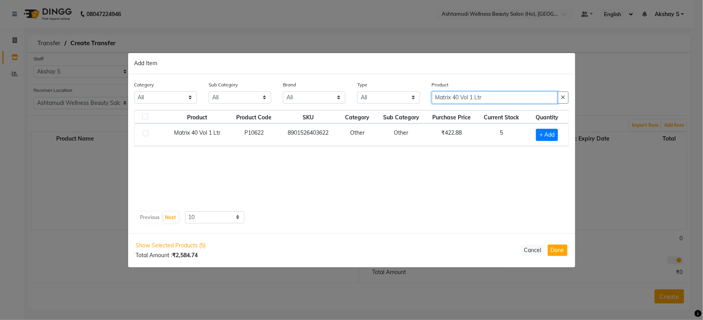
type input "Matrix 40 Vol 1 Ltr"
click at [542, 128] on td "+ Add" at bounding box center [547, 135] width 43 height 22
click at [541, 135] on span "+ Add" at bounding box center [547, 135] width 22 height 12
checkbox input "true"
click at [558, 135] on icon at bounding box center [557, 134] width 5 height 6
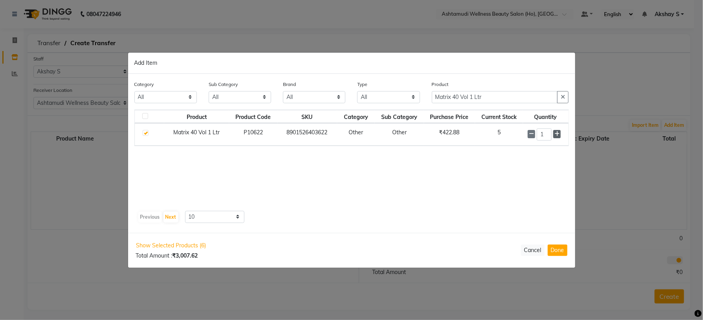
type input "2"
drag, startPoint x: 495, startPoint y: 98, endPoint x: 372, endPoint y: 105, distance: 123.2
click at [373, 103] on div "Category All Hair Skin Makeup Personal Care Appliances Beard Waxing Disposable …" at bounding box center [352, 95] width 447 height 29
paste input "HL Wax Strip"
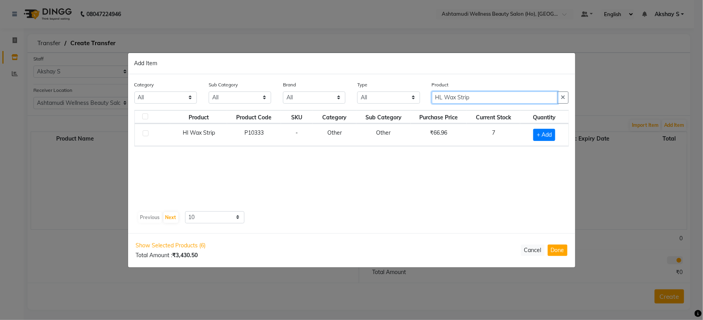
type input "HL Wax Strip"
click at [548, 133] on span "+ Add" at bounding box center [545, 135] width 22 height 12
checkbox input "true"
click at [557, 134] on span at bounding box center [554, 134] width 7 height 8
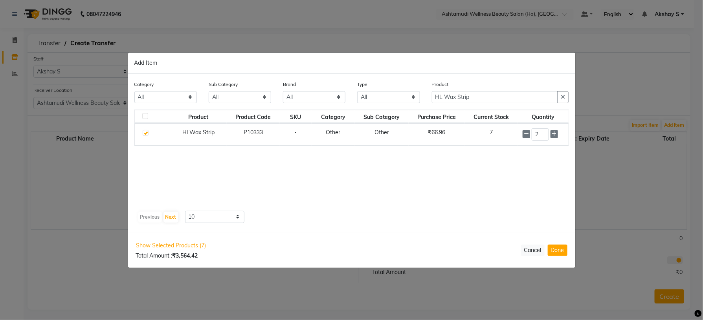
type input "3"
drag, startPoint x: 424, startPoint y: 101, endPoint x: 381, endPoint y: 108, distance: 43.8
click at [381, 108] on div "Category All Hair Skin Makeup Personal Care Appliances Beard Waxing Disposable …" at bounding box center [352, 95] width 447 height 29
paste input "SCH OSIS + SPARKLER Shinespary 300 Ml"
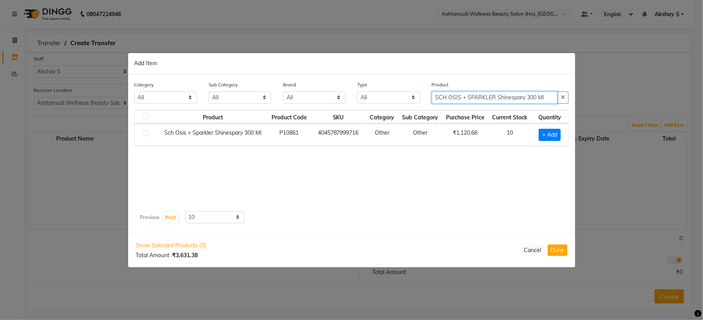
type input "SCH OSIS + SPARKLER Shinespary 300 Ml"
click at [553, 135] on span "+ Add" at bounding box center [550, 135] width 22 height 12
checkbox input "true"
drag, startPoint x: 540, startPoint y: 100, endPoint x: 415, endPoint y: 98, distance: 124.7
click at [416, 99] on div "Category All Hair Skin Makeup Personal Care Appliances Beard Waxing Disposable …" at bounding box center [352, 95] width 447 height 29
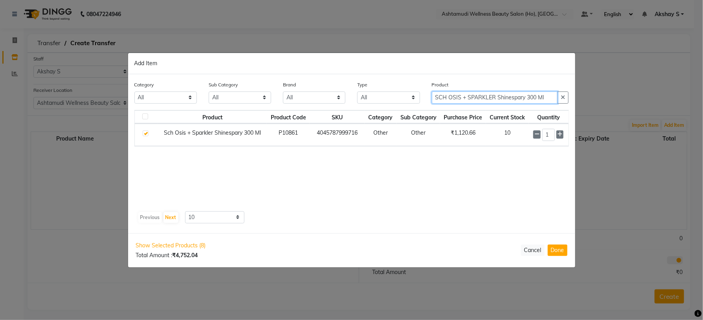
click at [520, 95] on input "SCH OSIS + SPARKLER Shinespary 300 Ml" at bounding box center [495, 98] width 126 height 12
paste input "SL SUPER DRY FIX 300ML"
type input "SCH OSIS SL SUPER DRY FIX 300ML"
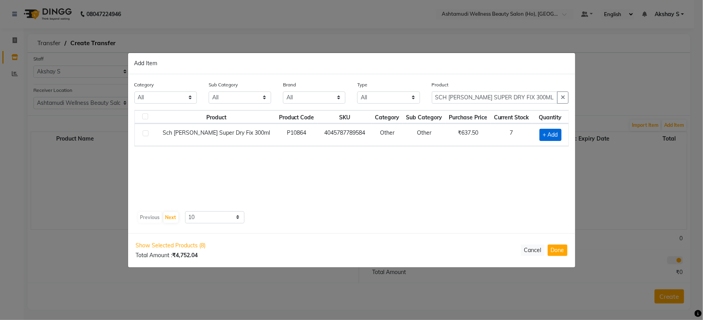
click at [554, 134] on span "+ Add" at bounding box center [551, 135] width 22 height 12
checkbox input "true"
drag, startPoint x: 537, startPoint y: 97, endPoint x: 350, endPoint y: 102, distance: 187.2
click at [351, 102] on div "Category All Hair Skin Makeup Personal Care Appliances Beard Waxing Disposable …" at bounding box center [352, 95] width 447 height 29
paste input "Igora Royal 7-57_60"
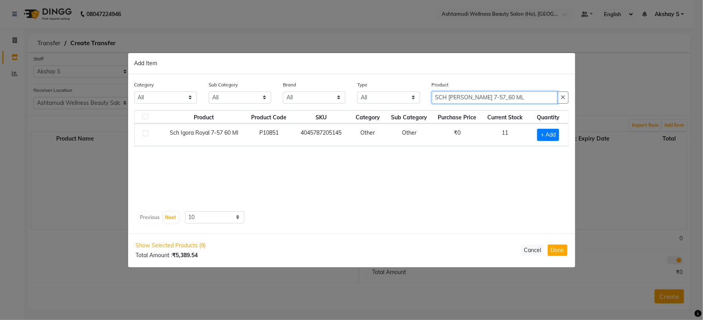
type input "SCH Igora Royal 7-57_60 ML"
click at [545, 130] on span "+ Add" at bounding box center [548, 135] width 22 height 12
checkbox input "true"
drag, startPoint x: 551, startPoint y: 133, endPoint x: 532, endPoint y: 141, distance: 21.3
click at [532, 140] on div "1" at bounding box center [546, 135] width 33 height 12
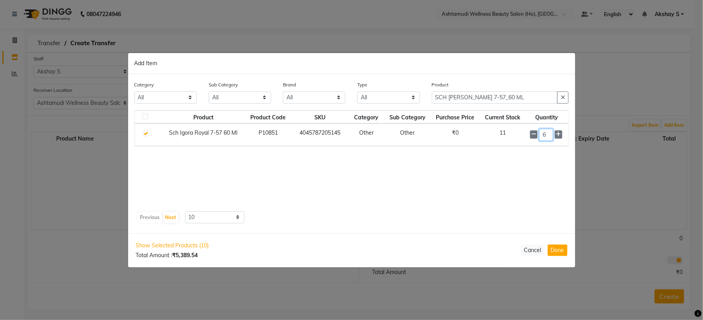
type input "6"
click at [500, 162] on div "Product Product Code SKU Category Sub Category Purchase Price Current Stock Qua…" at bounding box center [351, 159] width 435 height 98
drag, startPoint x: 527, startPoint y: 97, endPoint x: 374, endPoint y: 96, distance: 153.3
click at [384, 96] on div "Category All Hair Skin Makeup Personal Care Appliances [PERSON_NAME] Waxing Dis…" at bounding box center [352, 95] width 447 height 29
paste input "Biosoft Rose Cream Wax 800"
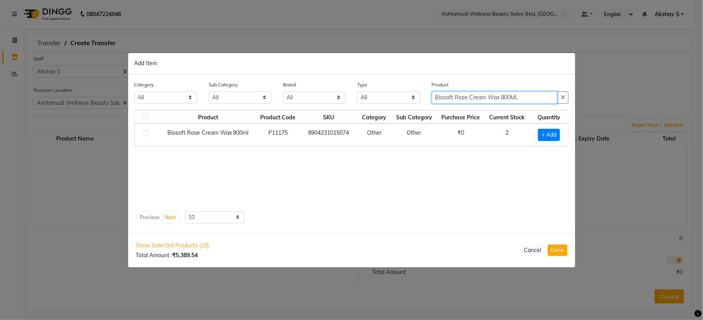
type input "Biosoft Rose Cream Wax 800ML"
click at [550, 137] on span "+ Add" at bounding box center [549, 135] width 22 height 12
checkbox input "true"
click at [561, 135] on icon at bounding box center [559, 134] width 5 height 6
type input "2"
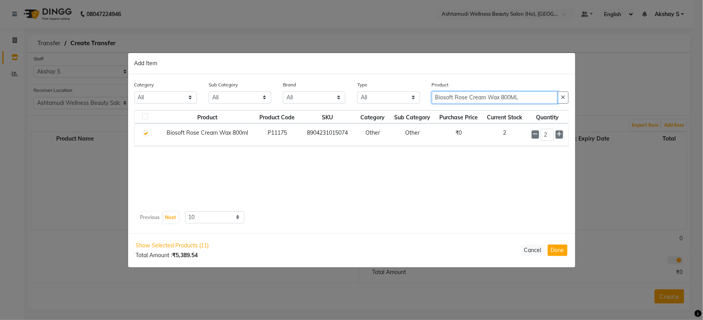
drag, startPoint x: 525, startPoint y: 96, endPoint x: 348, endPoint y: 92, distance: 177.8
click at [348, 92] on div "Category All Hair Skin Makeup Personal Care Appliances [PERSON_NAME] Waxing Dis…" at bounding box center [352, 95] width 447 height 29
paste input "Cotton Milk Pre Waxing Gel 500ml"
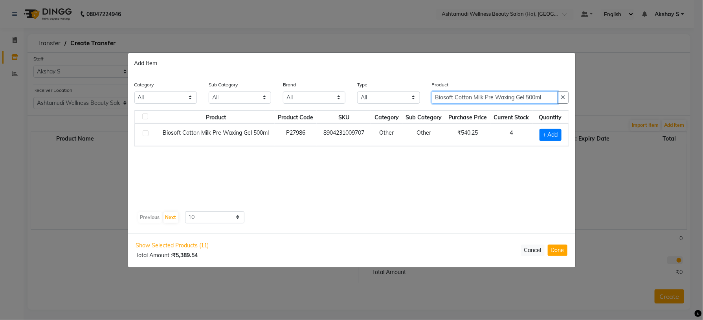
type input "Biosoft Cotton Milk Pre Waxing Gel 500ml"
click at [553, 136] on span "+ Add" at bounding box center [551, 135] width 22 height 12
checkbox input "true"
click at [559, 135] on icon at bounding box center [560, 134] width 5 height 6
type input "2"
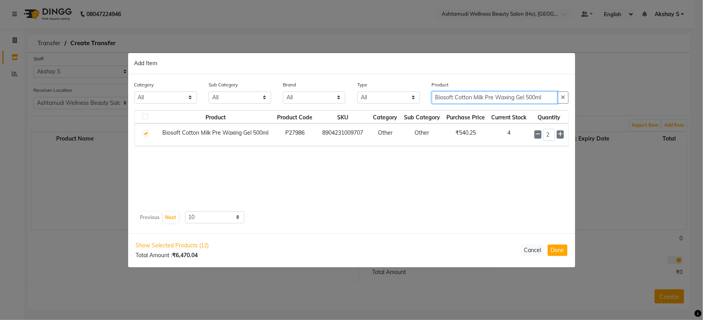
click at [501, 98] on input "Biosoft Cotton Milk Pre Waxing Gel 500ml" at bounding box center [495, 98] width 126 height 12
paste input "Nail Shiner 600/3000"
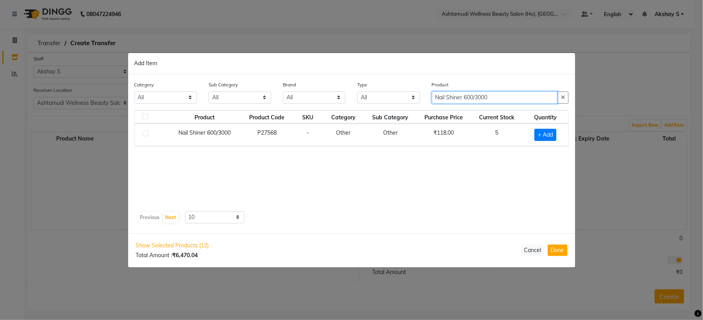
type input "Nail Shiner 600/3000"
click at [540, 133] on span "+ Add" at bounding box center [546, 135] width 22 height 12
checkbox input "true"
click at [554, 136] on icon at bounding box center [555, 134] width 5 height 6
type input "2"
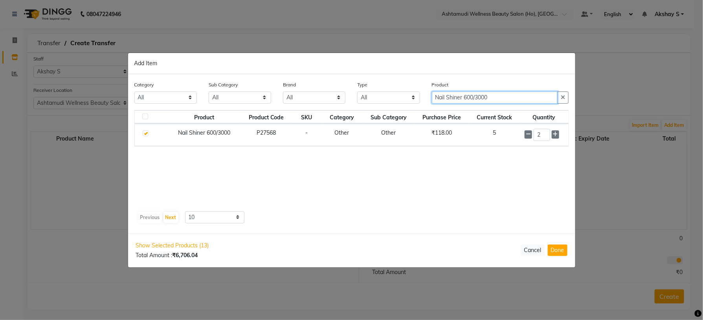
drag, startPoint x: 500, startPoint y: 100, endPoint x: 397, endPoint y: 95, distance: 103.5
click at [399, 95] on div "Category All Hair Skin Makeup Personal Care Appliances Beard Waxing Disposable …" at bounding box center [352, 95] width 447 height 29
paste input "Silstar Foot Filer"
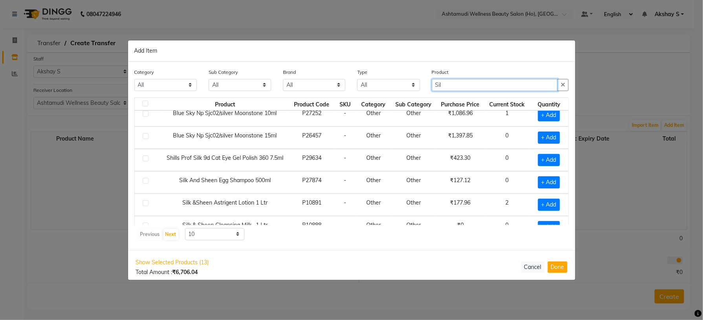
scroll to position [114, 0]
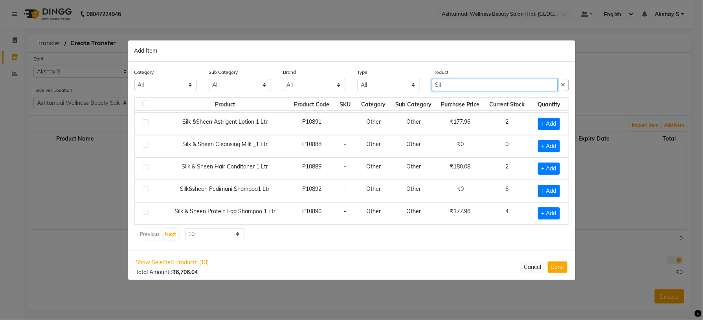
drag, startPoint x: 436, startPoint y: 83, endPoint x: 421, endPoint y: 85, distance: 14.2
click at [421, 85] on div "Category All Hair Skin Makeup Personal Care Appliances Beard Waxing Disposable …" at bounding box center [352, 82] width 447 height 29
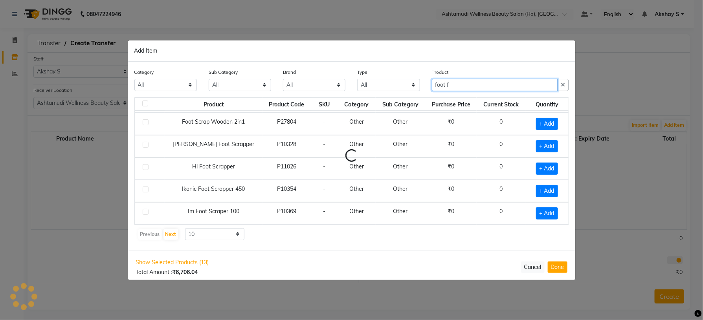
scroll to position [0, 0]
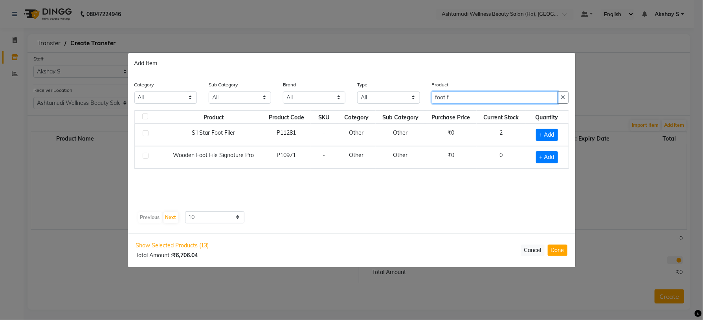
type input "foot f"
click at [550, 132] on span "+ Add" at bounding box center [547, 135] width 22 height 12
checkbox input "true"
click at [560, 133] on span at bounding box center [557, 134] width 7 height 8
type input "2"
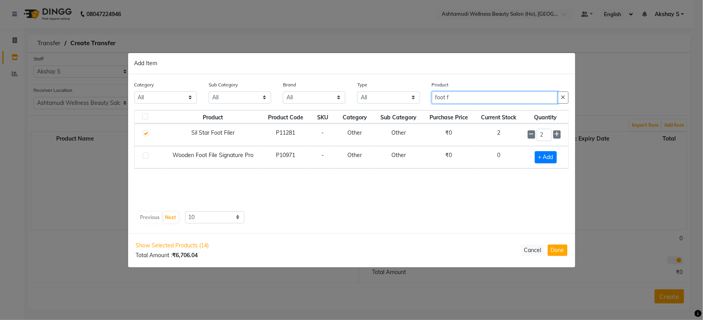
drag, startPoint x: 464, startPoint y: 98, endPoint x: 388, endPoint y: 99, distance: 75.5
click at [390, 99] on div "Category All Hair Skin Makeup Personal Care Appliances Beard Waxing Disposable …" at bounding box center [352, 95] width 447 height 29
paste input "SCH SPA ESSENCE HYDRATING CREAM MASQUE 500 ML"
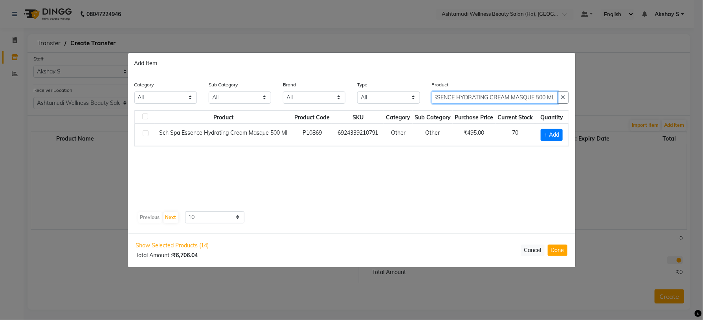
type input "SCH SPA ESSENCE HYDRATING CREAM MASQUE 500 ML"
click at [551, 132] on span "+ Add" at bounding box center [552, 135] width 22 height 12
checkbox input "true"
drag, startPoint x: 554, startPoint y: 133, endPoint x: 540, endPoint y: 148, distance: 20.0
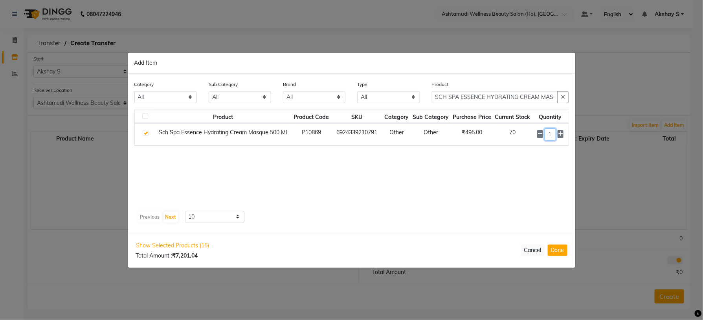
click at [542, 145] on td "1" at bounding box center [551, 134] width 36 height 22
type input "6"
drag, startPoint x: 513, startPoint y: 182, endPoint x: 520, endPoint y: 194, distance: 13.6
click at [512, 183] on div "Product Product Code SKU Category Sub Category Purchase Price Current Stock Qua…" at bounding box center [351, 159] width 435 height 98
click at [499, 92] on input "SCH SPA ESSENCE HYDRATING CREAM MASQUE 500 ML" at bounding box center [495, 98] width 126 height 12
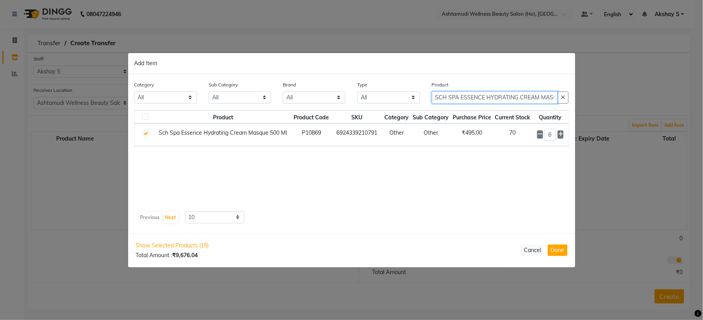
click at [499, 92] on input "SCH SPA ESSENCE HYDRATING CREAM MASQUE 500 ML" at bounding box center [495, 98] width 126 height 12
paste input "ilk &Sheen Pedi Mani Shampoo 1"
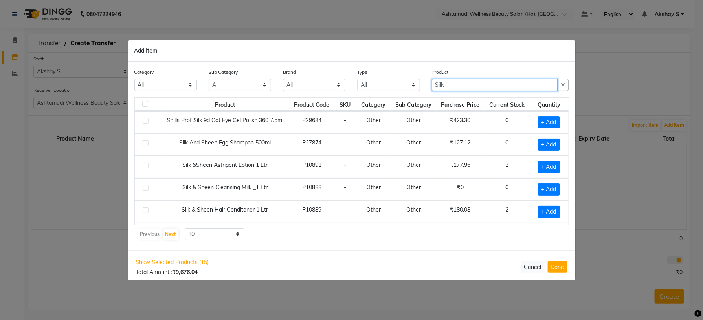
type input "Silk"
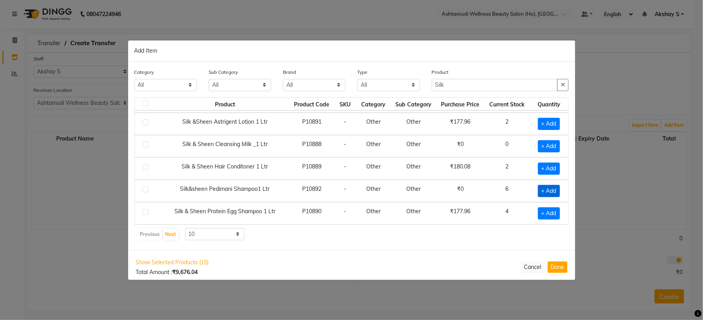
click at [540, 191] on span "+ Add" at bounding box center [549, 191] width 22 height 12
checkbox input "true"
click at [557, 190] on icon at bounding box center [559, 191] width 5 height 6
type input "2"
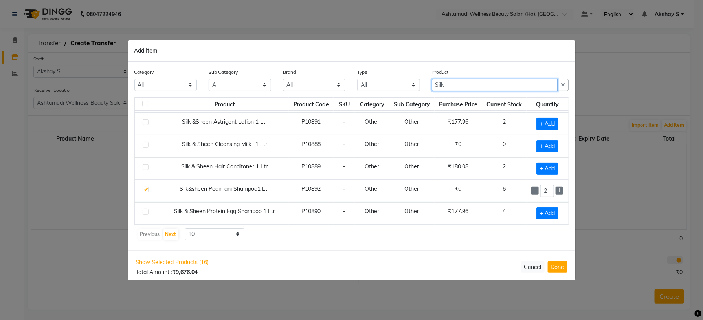
drag, startPoint x: 447, startPoint y: 86, endPoint x: 401, endPoint y: 89, distance: 45.7
click at [403, 88] on div "Category All Hair Skin Makeup Personal Care Appliances Beard Waxing Disposable …" at bounding box center [352, 82] width 447 height 29
paste input "Nitrile Gloves Blac"
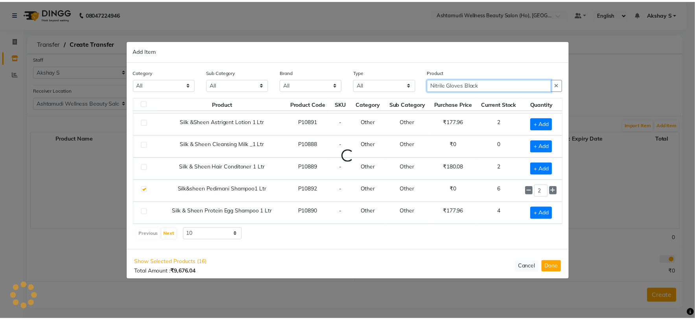
scroll to position [0, 0]
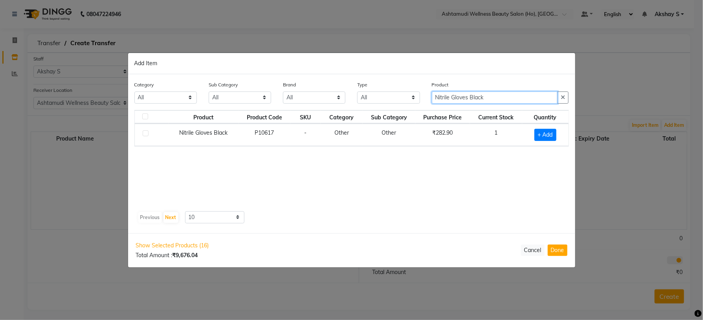
type input "Nitrile Gloves Black"
click at [542, 136] on span "+ Add" at bounding box center [546, 135] width 22 height 12
checkbox input "true"
drag, startPoint x: 493, startPoint y: 97, endPoint x: 383, endPoint y: 105, distance: 110.8
click at [383, 105] on div "Category All Hair Skin Makeup Personal Care Appliances Beard Waxing Disposable …" at bounding box center [352, 95] width 447 height 29
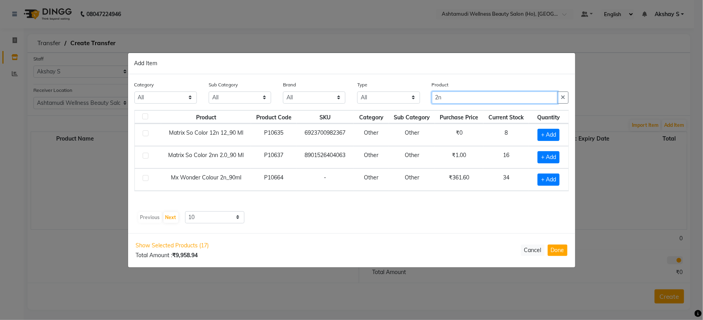
type input "2n"
click at [340, 223] on div "Previous Next 10 50 100" at bounding box center [352, 218] width 429 height 13
click at [550, 181] on span "+ Add" at bounding box center [549, 180] width 22 height 12
checkbox input "true"
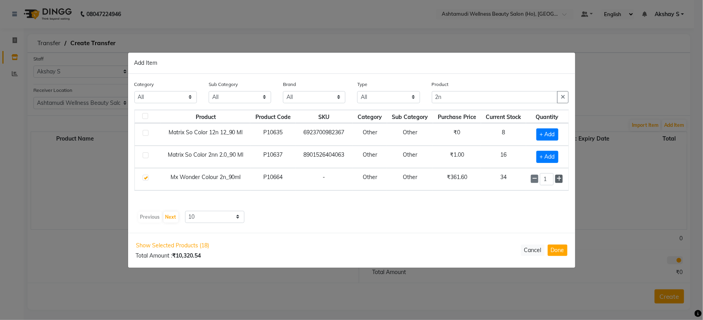
click at [557, 181] on icon at bounding box center [559, 179] width 5 height 6
type input "3"
drag, startPoint x: 456, startPoint y: 100, endPoint x: 393, endPoint y: 109, distance: 63.9
click at [395, 105] on div "Category All Hair Skin Makeup Personal Care Appliances Beard Waxing Disposable …" at bounding box center [352, 95] width 447 height 29
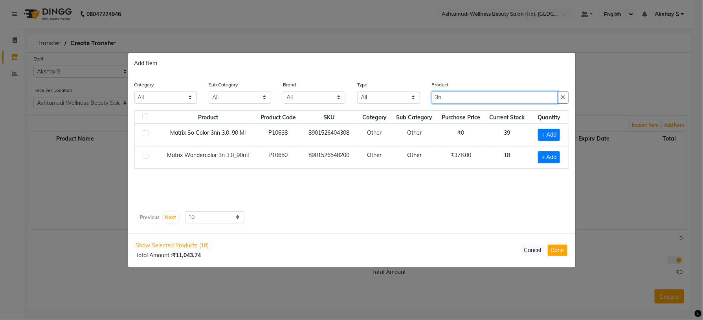
type input "3n"
click at [401, 203] on div "Product Product Code SKU Category Sub Category Purchase Price Current Stock Qua…" at bounding box center [351, 159] width 435 height 98
click at [550, 157] on span "+ Add" at bounding box center [549, 157] width 22 height 12
checkbox input "true"
click at [559, 157] on icon at bounding box center [559, 157] width 5 height 6
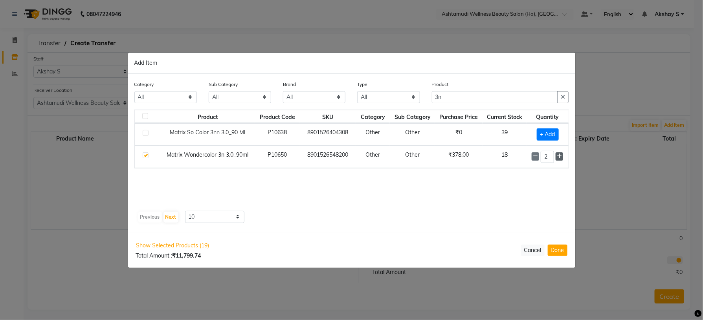
click at [559, 157] on icon at bounding box center [559, 157] width 5 height 6
type input "3"
click at [560, 250] on button "Done" at bounding box center [558, 250] width 20 height 11
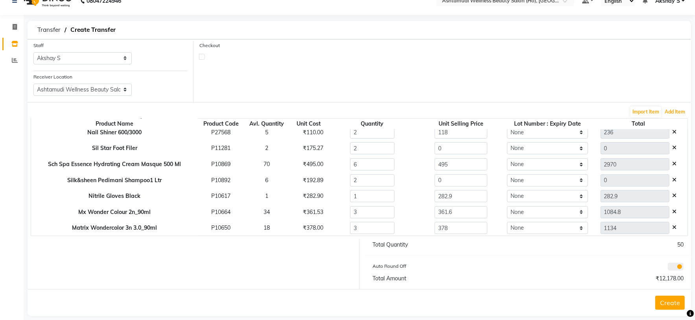
scroll to position [24, 0]
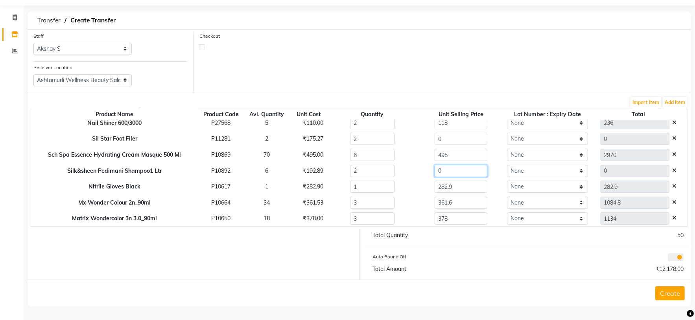
drag, startPoint x: 442, startPoint y: 171, endPoint x: 396, endPoint y: 177, distance: 46.7
click at [397, 177] on tr "Silk&sheen Pedimani Shampoo1 Ltr P10892 6 ₹192.89 2 0 None 0" at bounding box center [359, 171] width 656 height 16
type input "177.20"
type input "354.4"
drag, startPoint x: 449, startPoint y: 136, endPoint x: 409, endPoint y: 144, distance: 40.7
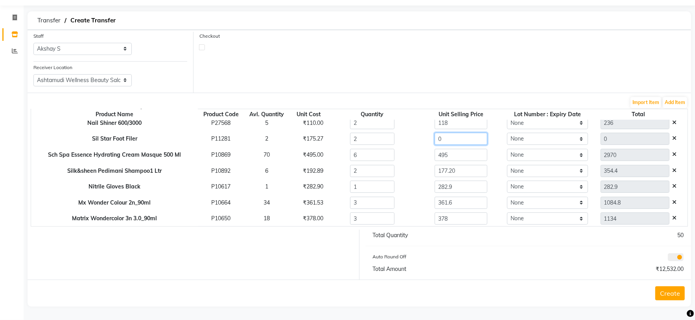
click at [412, 144] on div "0" at bounding box center [460, 139] width 97 height 12
type input "166.77"
type input "333.54"
click at [493, 260] on div "Auto Round Off" at bounding box center [447, 258] width 161 height 11
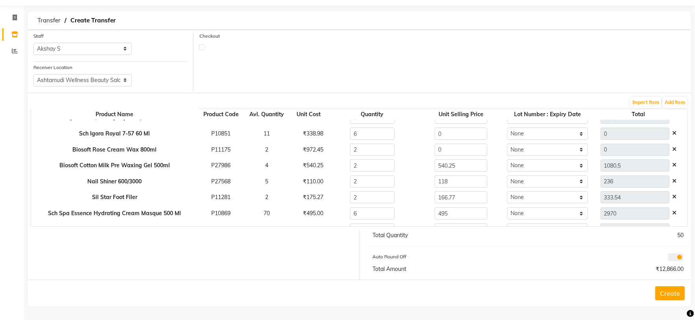
scroll to position [139, 0]
click at [304, 150] on div "₹972.45" at bounding box center [308, 150] width 23 height 8
copy div "972.45"
click at [386, 158] on tbody "Godrej Professional Boto Smooth 1000 Gm P11257 3 ₹19,494.52 2 0 None 0 Tropical…" at bounding box center [359, 134] width 656 height 303
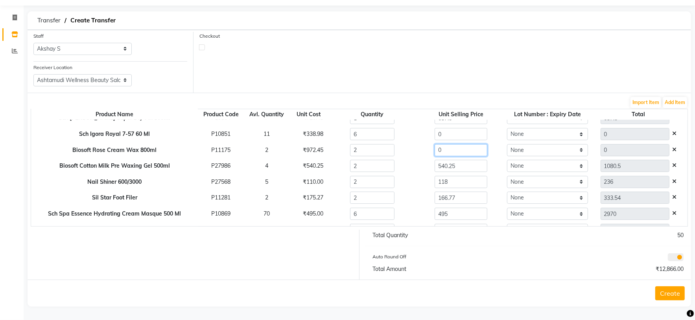
paste input "972.45"
type input "972.45"
type input "1944.9"
click at [304, 134] on div "₹338.98" at bounding box center [308, 134] width 23 height 8
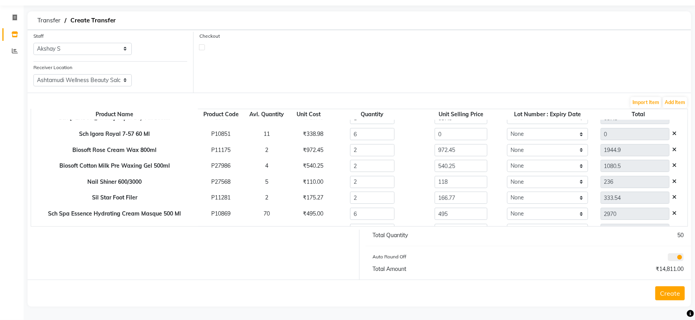
copy div "338.98"
drag, startPoint x: 454, startPoint y: 140, endPoint x: 404, endPoint y: 142, distance: 49.9
click at [405, 142] on tbody "Godrej Professional Boto Smooth 1000 Gm P11257 3 ₹19,494.52 2 0 None 0 Tropical…" at bounding box center [359, 134] width 656 height 303
paste input "338.98"
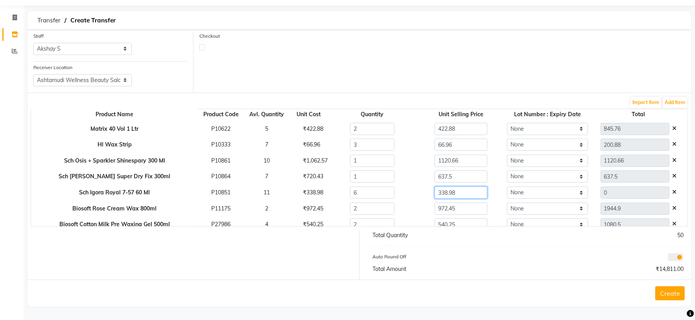
type input "338.98"
type input "2033.88"
click at [466, 160] on input "1120.66" at bounding box center [460, 161] width 53 height 12
click at [309, 176] on div "₹720.43" at bounding box center [308, 177] width 23 height 8
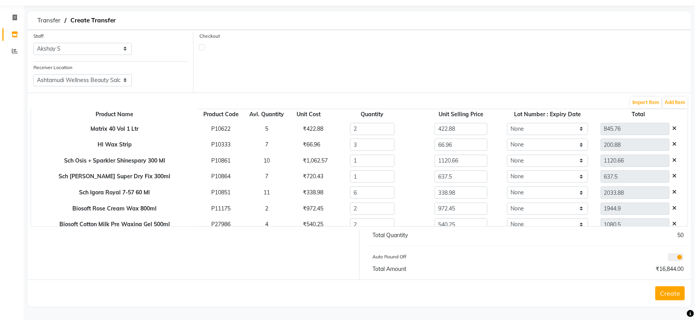
copy div "720.43"
drag, startPoint x: 400, startPoint y: 185, endPoint x: 386, endPoint y: 188, distance: 14.8
click at [387, 187] on tbody "Godrej Professional Boto Smooth 1000 Gm P11257 3 ₹19,494.52 2 0 None 0 Tropical…" at bounding box center [359, 192] width 656 height 303
paste input "720.43"
type input "720.43"
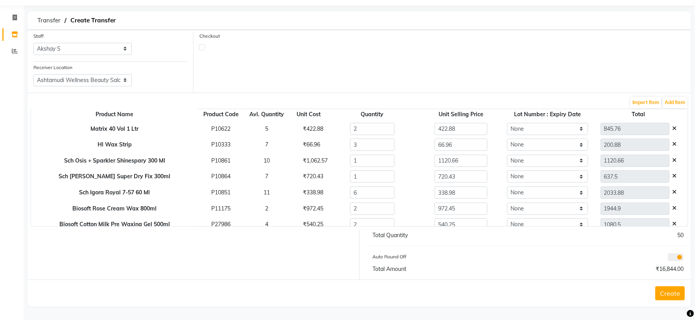
type input "720.43"
drag, startPoint x: 460, startPoint y: 164, endPoint x: 384, endPoint y: 166, distance: 75.5
click at [384, 166] on tr "Sch Osis + Sparkler Shinespary 300 Ml P10861 10 ₹1,062.57 1 1120.66 None 1120.66" at bounding box center [359, 161] width 656 height 16
type input "989"
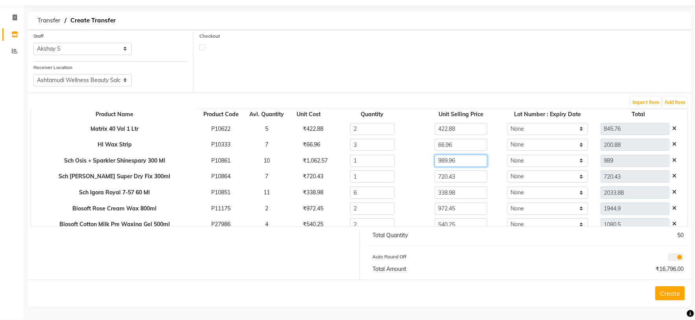
type input "989.96"
click at [464, 249] on div "Total Quantity 50 Auto Round Off Total Amount ₹16,797.00" at bounding box center [528, 255] width 338 height 50
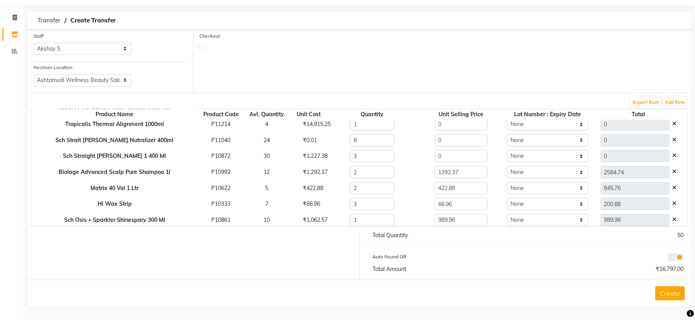
scroll to position [0, 0]
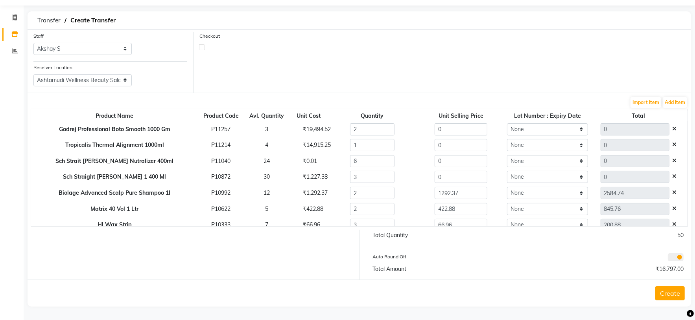
click at [298, 177] on div "₹1,227.38" at bounding box center [308, 177] width 23 height 8
drag, startPoint x: 298, startPoint y: 177, endPoint x: 462, endPoint y: 189, distance: 164.4
click at [301, 177] on div "₹1,227.38" at bounding box center [308, 177] width 23 height 8
copy div "1,227.38"
drag, startPoint x: 454, startPoint y: 181, endPoint x: 400, endPoint y: 181, distance: 53.9
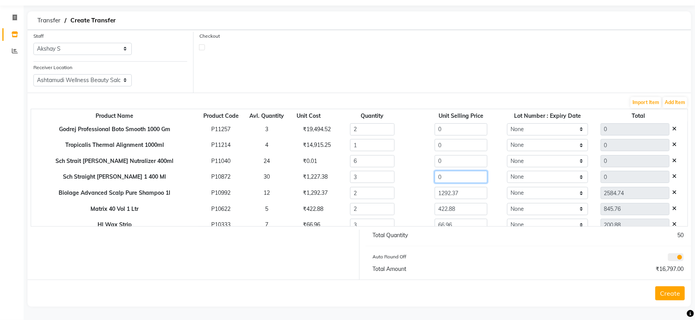
click at [401, 181] on tr "Sch Straight Glatt 1 400 Ml P10872 30 ₹1,227.38 3 0 None 0" at bounding box center [359, 177] width 656 height 16
paste input "1227.38"
type input "1227.38"
type input "3682.14"
click at [302, 157] on div "₹0.01" at bounding box center [308, 161] width 23 height 8
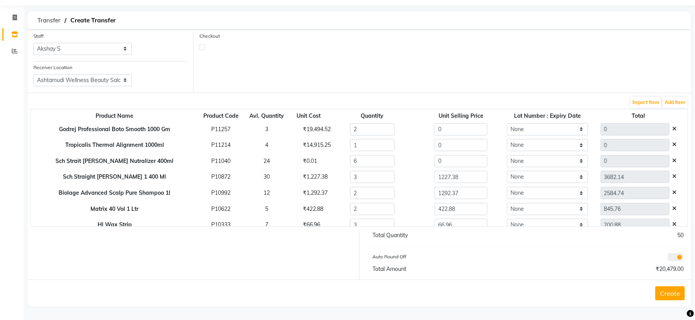
click at [302, 157] on div "₹0.01" at bounding box center [308, 161] width 23 height 8
copy div "0.01"
drag, startPoint x: 422, startPoint y: 160, endPoint x: 392, endPoint y: 164, distance: 29.9
click at [394, 164] on tr "Sch Strait Glatt Nutralizer 400ml P11040 24 ₹0.01 6 0 None 0" at bounding box center [359, 161] width 656 height 16
paste input ".01"
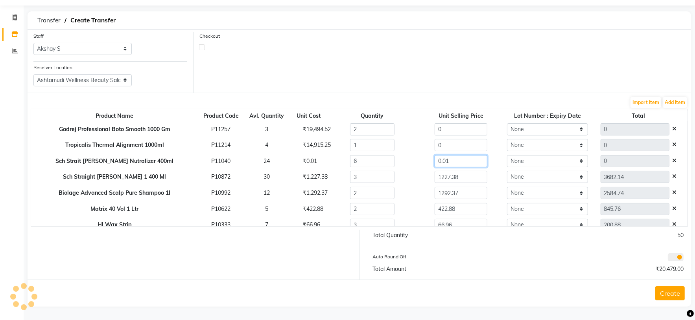
type input "0.01"
type input "0.06"
click at [308, 147] on div "₹14,915.25" at bounding box center [308, 145] width 23 height 8
copy div "14,915.25"
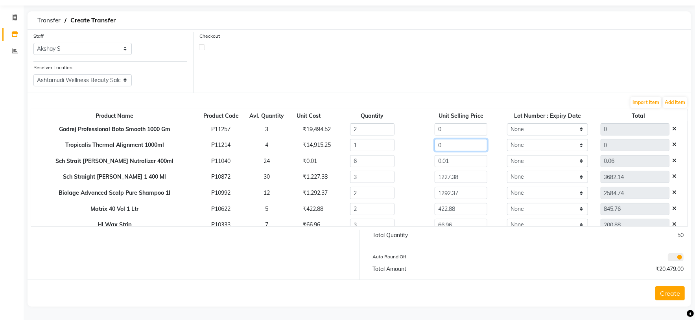
drag, startPoint x: 440, startPoint y: 146, endPoint x: 397, endPoint y: 146, distance: 43.6
click at [397, 146] on tr "Tropicalis Thermal Alignment 1000ml P11214 4 ₹14,915.25 1 0 None 0" at bounding box center [359, 146] width 656 height 16
paste input "14915.25"
type input "14915.25"
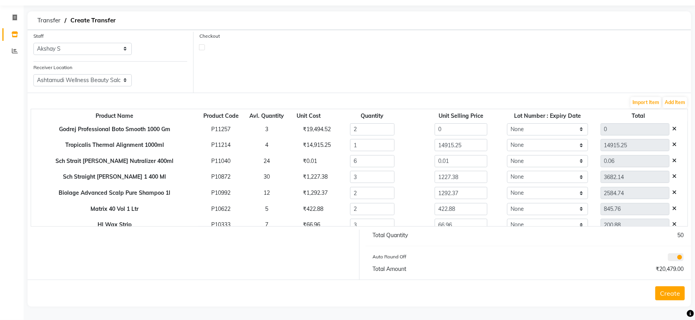
click at [300, 128] on div "₹19,494.52" at bounding box center [308, 129] width 23 height 8
copy div "19,494.52"
drag, startPoint x: 445, startPoint y: 125, endPoint x: 398, endPoint y: 149, distance: 52.8
click at [388, 132] on tr "Godrej Professional Boto Smooth 1000 Gm P11257 3 ₹19,494.52 2 0 None 0" at bounding box center [359, 129] width 656 height 16
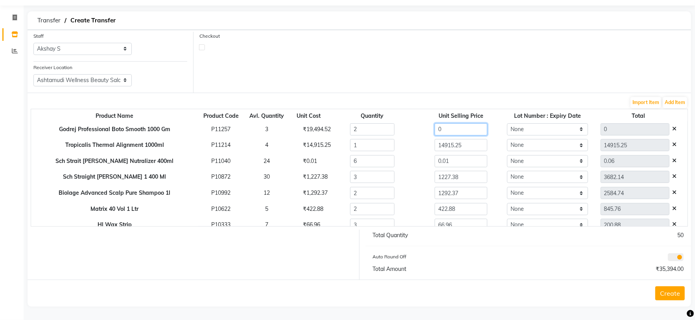
paste input "19494.52"
type input "19494.52"
type input "38989.04"
click at [481, 258] on div "Auto Round Off" at bounding box center [447, 258] width 161 height 11
click at [672, 290] on button "Create" at bounding box center [669, 294] width 29 height 14
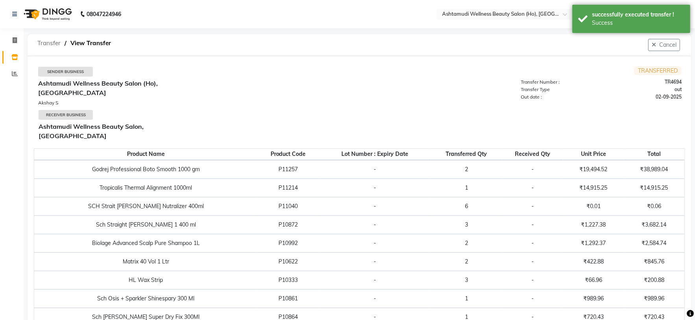
click at [53, 43] on span "Transfer" at bounding box center [48, 43] width 31 height 14
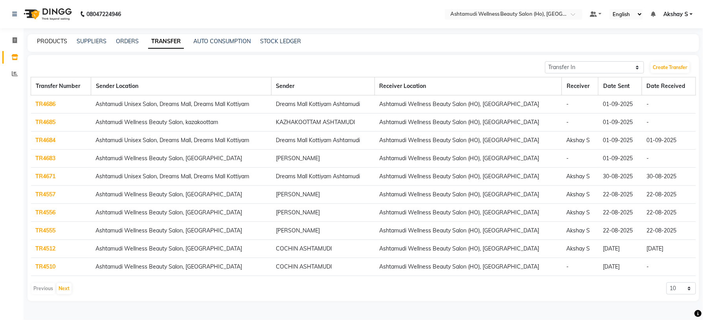
click at [49, 39] on link "PRODUCTS" at bounding box center [52, 41] width 30 height 7
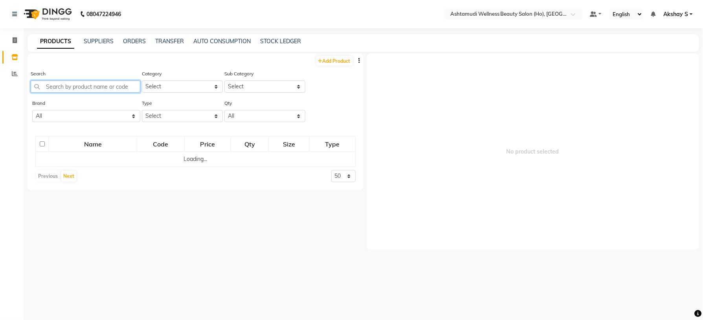
click at [64, 85] on input "text" at bounding box center [86, 87] width 110 height 12
paste input "Ektha Pin Big 45"
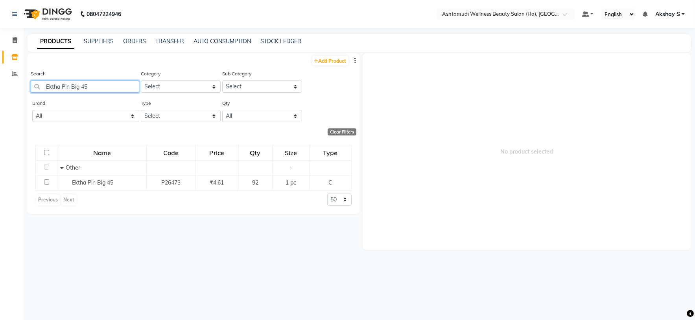
drag, startPoint x: 94, startPoint y: 83, endPoint x: 46, endPoint y: 87, distance: 48.1
click at [46, 87] on input "Ektha Pin Big 45" at bounding box center [85, 87] width 109 height 12
paste input "Lense Celebration 180"
type input "Lense"
click at [152, 40] on div "PRODUCTS SUPPLIERS ORDERS TRANSFER AUTO CONSUMPTION STOCK LEDGER" at bounding box center [355, 41] width 654 height 8
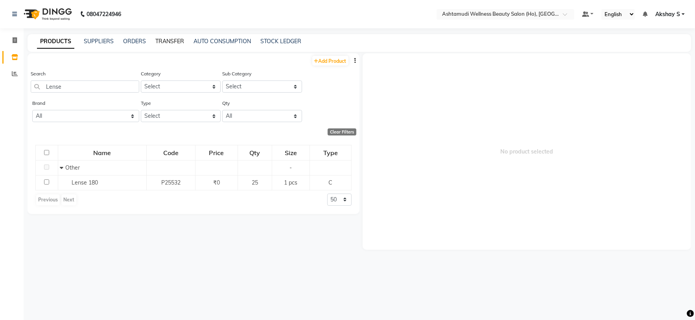
click at [163, 39] on link "TRANSFER" at bounding box center [169, 41] width 29 height 7
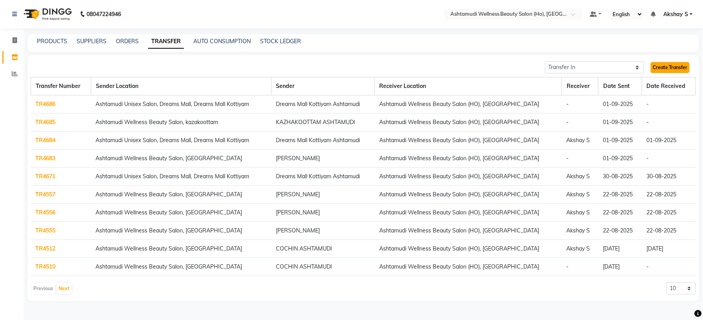
click at [666, 66] on link "Create Transfer" at bounding box center [670, 67] width 39 height 11
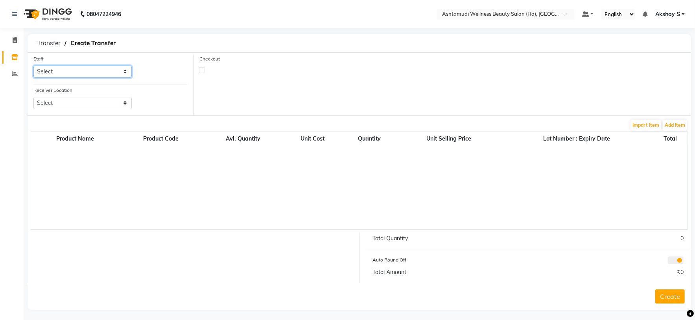
drag, startPoint x: 120, startPoint y: 71, endPoint x: 118, endPoint y: 76, distance: 5.6
click at [120, 71] on select "Select Abhijith ABHINAND Akshay S Ananthu S Dev Anila P Anjana u Asiya ATHIRA A…" at bounding box center [82, 72] width 98 height 12
select select "44763"
click at [33, 66] on select "Select Abhijith ABHINAND Akshay S Ananthu S Dev Anila P Anjana u Asiya ATHIRA A…" at bounding box center [82, 72] width 98 height 12
drag, startPoint x: 121, startPoint y: 103, endPoint x: 141, endPoint y: 98, distance: 21.2
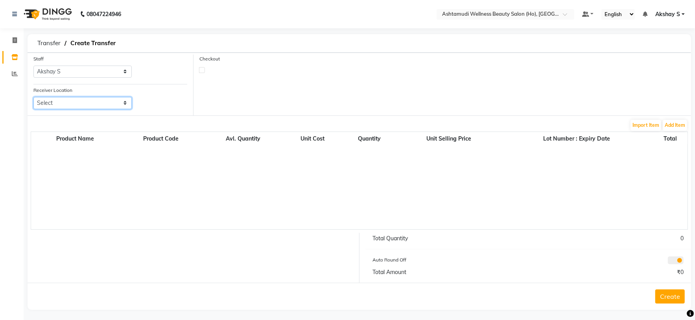
click at [121, 103] on select "Select Ashtamudi Wellness Beauty Salon, Kowdiar Ashtamudi Wellness Beauty Salon…" at bounding box center [82, 103] width 98 height 12
select select "1934"
click at [33, 98] on select "Select Ashtamudi Wellness Beauty Salon, Kowdiar Ashtamudi Wellness Beauty Salon…" at bounding box center [82, 103] width 98 height 12
click at [678, 130] on button "Add Item" at bounding box center [675, 125] width 24 height 11
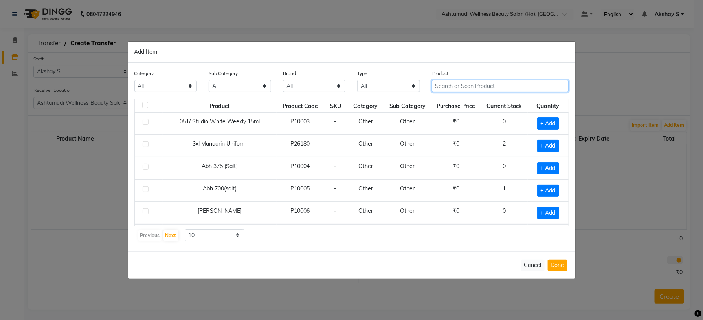
click at [455, 88] on input "text" at bounding box center [500, 86] width 137 height 12
paste input "Ektha Pin Big 45"
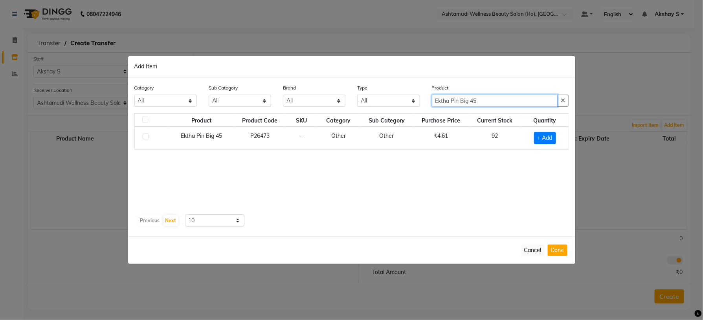
type input "Ektha Pin Big 45"
click at [545, 136] on span "+ Add" at bounding box center [545, 138] width 22 height 12
checkbox input "true"
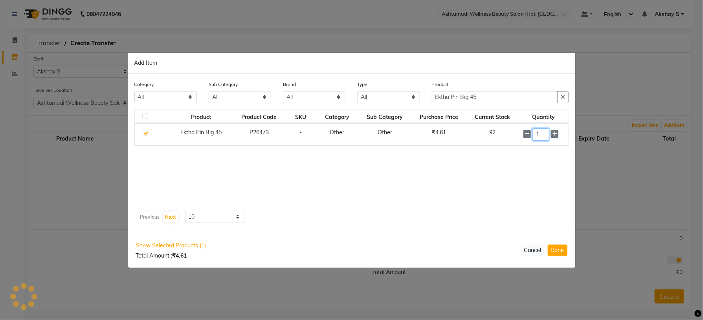
drag, startPoint x: 534, startPoint y: 134, endPoint x: 522, endPoint y: 137, distance: 12.2
click at [522, 137] on td "1" at bounding box center [544, 134] width 50 height 22
type input "48"
click at [515, 167] on div "Product Product Code SKU Category Sub Category Purchase Price Current Stock Qua…" at bounding box center [351, 159] width 435 height 98
drag, startPoint x: 497, startPoint y: 96, endPoint x: 407, endPoint y: 96, distance: 89.3
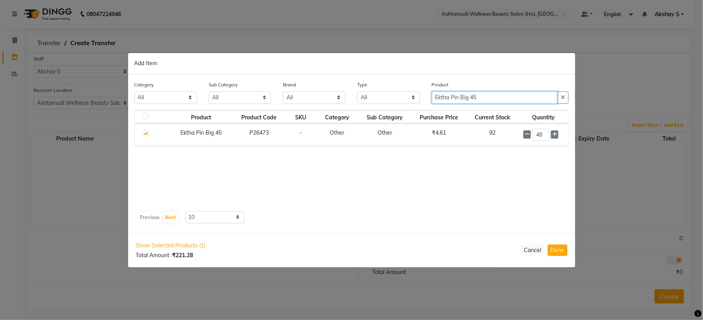
click at [410, 96] on div "Category All Hair Skin Makeup Personal Care Appliances Beard Waxing Disposable …" at bounding box center [352, 95] width 447 height 29
paste input "HAIR EXTENSION"
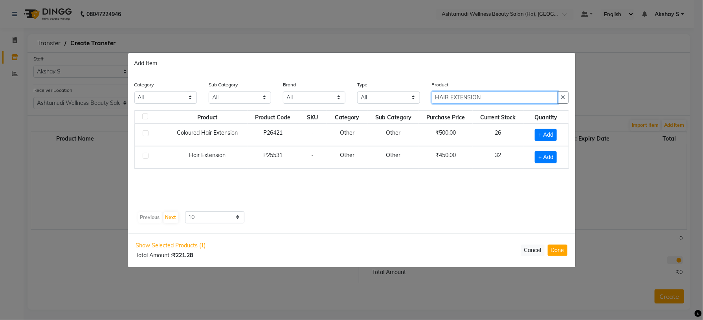
type input "HAIR EXTENSION"
click at [540, 156] on span "+ Add" at bounding box center [546, 157] width 22 height 12
checkbox input "true"
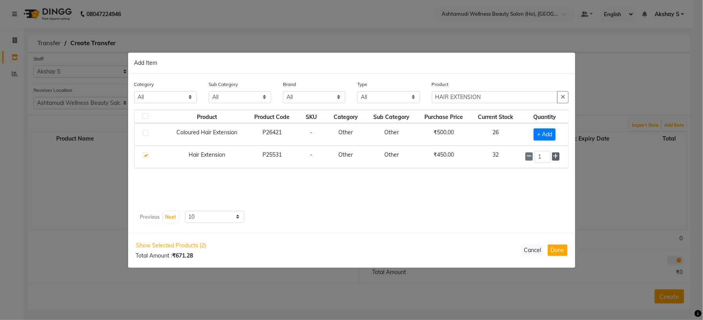
click at [556, 156] on icon at bounding box center [556, 157] width 5 height 6
type input "4"
drag, startPoint x: 492, startPoint y: 100, endPoint x: 381, endPoint y: 102, distance: 111.7
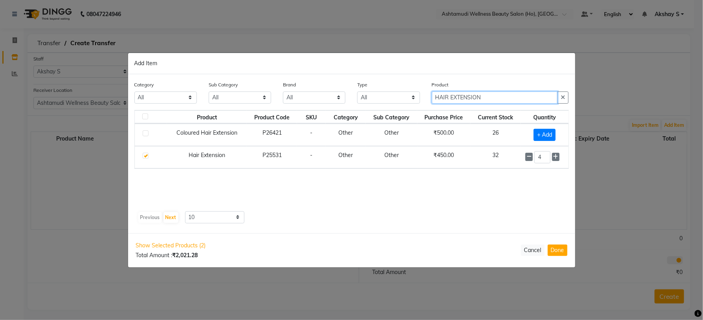
click at [401, 102] on div "Category All Hair Skin Makeup Personal Care Appliances Beard Waxing Disposable …" at bounding box center [352, 95] width 447 height 29
paste input "Lense Celebration 180"
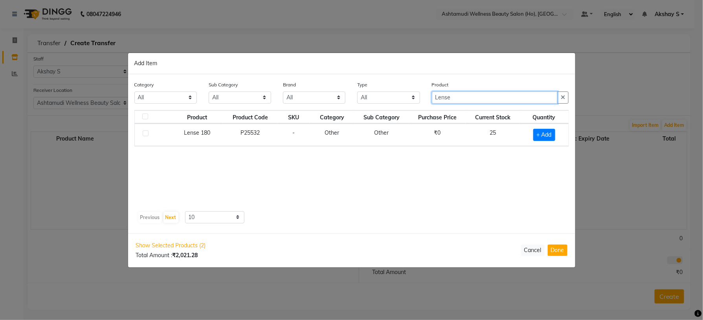
type input "Lense"
click at [541, 138] on span "+ Add" at bounding box center [545, 135] width 22 height 12
checkbox input "true"
drag, startPoint x: 546, startPoint y: 133, endPoint x: 526, endPoint y: 140, distance: 21.1
click at [526, 140] on div "1" at bounding box center [544, 135] width 42 height 12
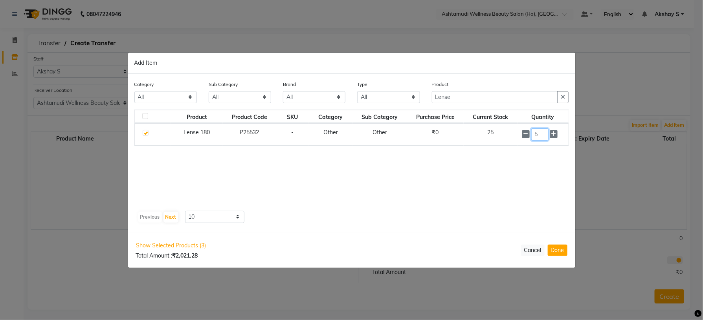
type input "5"
click at [516, 192] on div "Product Product Code SKU Category Sub Category Purchase Price Current Stock Qua…" at bounding box center [351, 159] width 435 height 98
drag, startPoint x: 473, startPoint y: 99, endPoint x: 366, endPoint y: 95, distance: 107.0
click at [367, 96] on div "Category All Hair Skin Makeup Personal Care Appliances Beard Waxing Disposable …" at bounding box center [352, 95] width 447 height 29
paste input "Biolage Advanced Scalp Pure Mask 500gm"
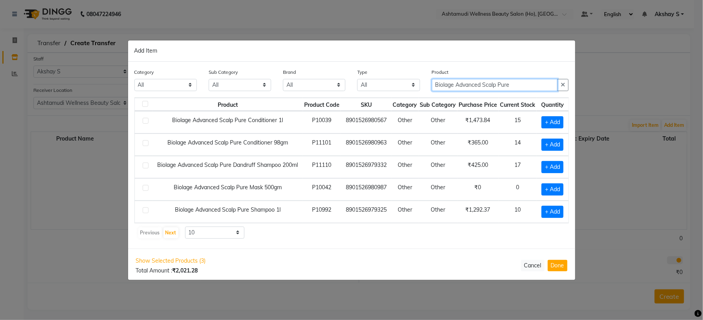
type input "Biolage Advanced Scalp Pure"
click at [559, 271] on button "Done" at bounding box center [558, 265] width 20 height 11
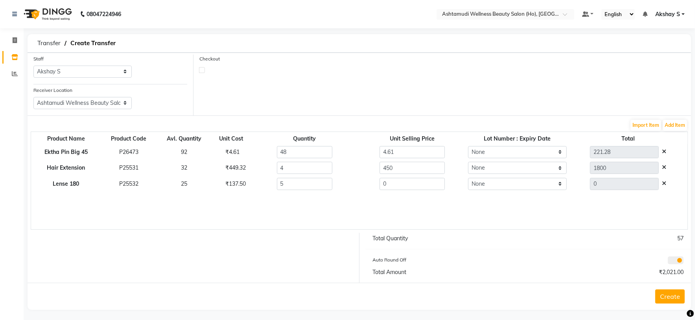
click at [230, 186] on div "₹137.50" at bounding box center [231, 184] width 24 height 8
copy div "137.50"
drag, startPoint x: 392, startPoint y: 182, endPoint x: 325, endPoint y: 193, distance: 67.7
click at [326, 193] on div "Product Name Product Code Avl. Quantity Unit Cost Quantity Unit Selling Price L…" at bounding box center [359, 181] width 657 height 98
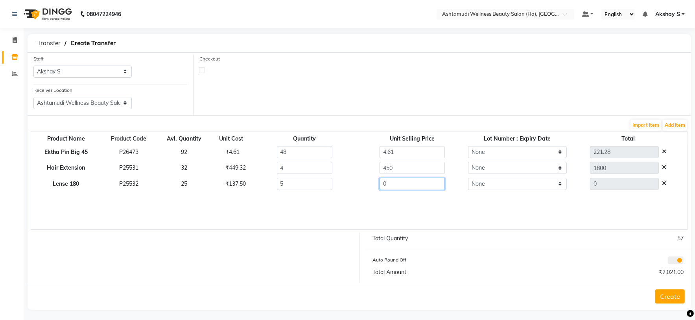
paste input "137.5"
type input "137.50"
type input "687.5"
click at [331, 210] on div "Product Name Product Code Avl. Quantity Unit Cost Quantity Unit Selling Price L…" at bounding box center [359, 181] width 657 height 98
click at [676, 300] on button "Create" at bounding box center [669, 297] width 29 height 14
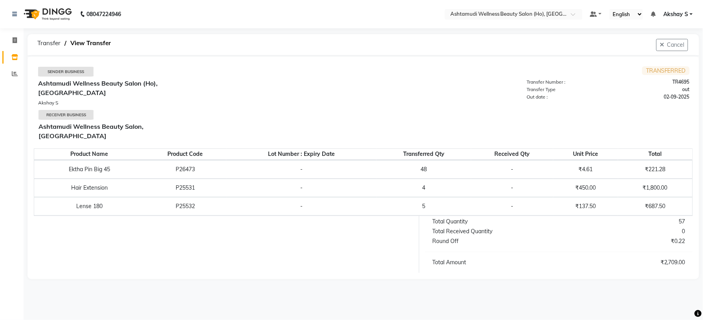
click at [517, 22] on nav "08047224946 Select Location × Ashtamudi Wellness Beauty Salon (Ho), Kottiyam De…" at bounding box center [351, 14] width 703 height 28
click at [510, 15] on input "text" at bounding box center [506, 15] width 114 height 8
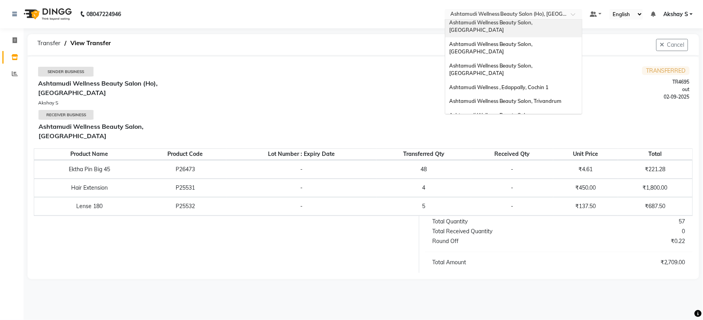
scroll to position [123, 0]
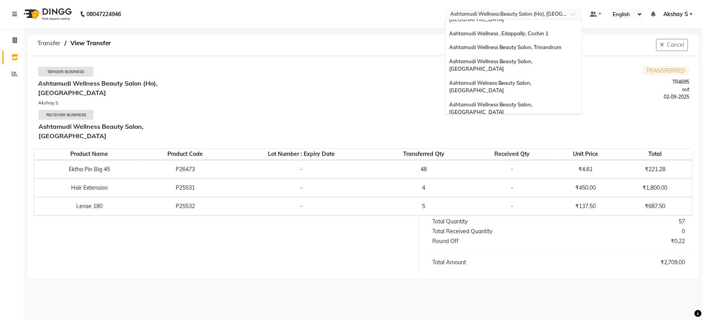
drag, startPoint x: 522, startPoint y: 103, endPoint x: 519, endPoint y: 107, distance: 4.7
click at [521, 177] on div "Ashtamudi Wellness Beauty Salon, Cochin" at bounding box center [513, 188] width 137 height 22
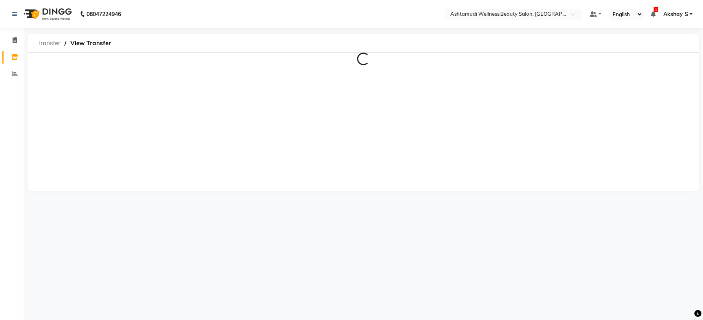
click at [50, 45] on span "Transfer" at bounding box center [48, 43] width 31 height 14
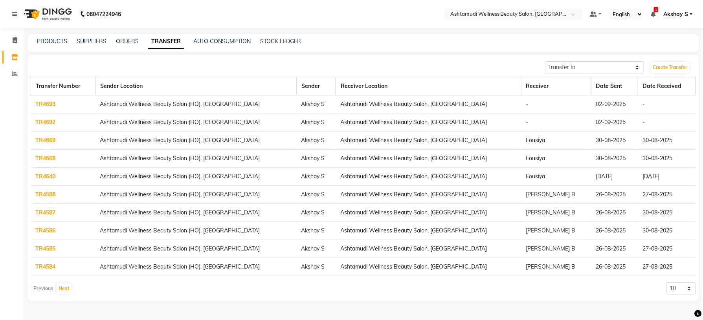
click at [56, 46] on div "PRODUCTS SUPPLIERS ORDERS TRANSFER AUTO CONSUMPTION STOCK LEDGER" at bounding box center [364, 43] width 672 height 18
click at [50, 42] on link "PRODUCTS" at bounding box center [52, 41] width 30 height 7
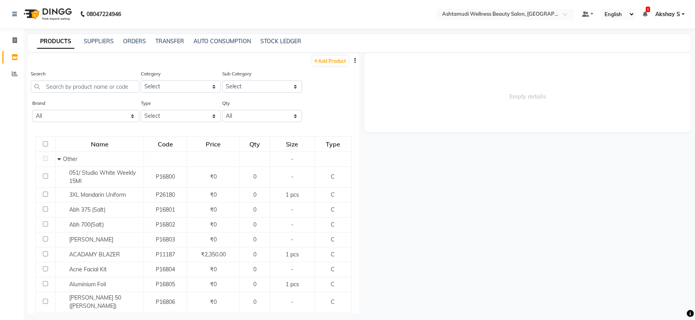
click at [355, 60] on icon "button" at bounding box center [356, 61] width 2 height 6
click at [332, 64] on div "EXPORT" at bounding box center [322, 66] width 26 height 10
click at [111, 86] on input "text" at bounding box center [85, 87] width 109 height 12
paste input "Floractive Professional Shampoo W1 300ml"
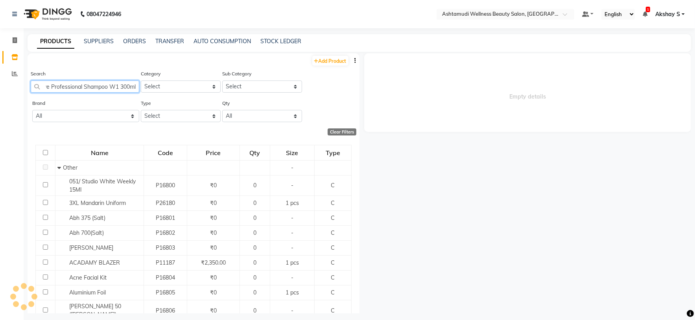
scroll to position [0, 21]
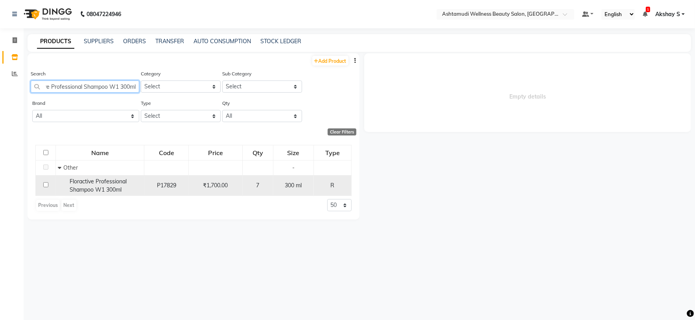
type input "Floractive Professional Shampoo W1 300ml"
click at [96, 188] on span "Floractive Professional Shampoo W1 300ml" at bounding box center [98, 185] width 57 height 15
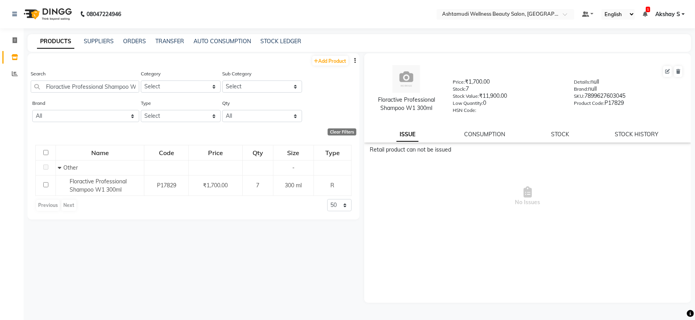
click at [643, 142] on div "Floractive Professional Shampoo W1 300ml Price: ₹1,700.00 Stock: 7 Stock Value:…" at bounding box center [527, 97] width 327 height 89
click at [639, 135] on link "STOCK HISTORY" at bounding box center [637, 134] width 44 height 7
select select "all"
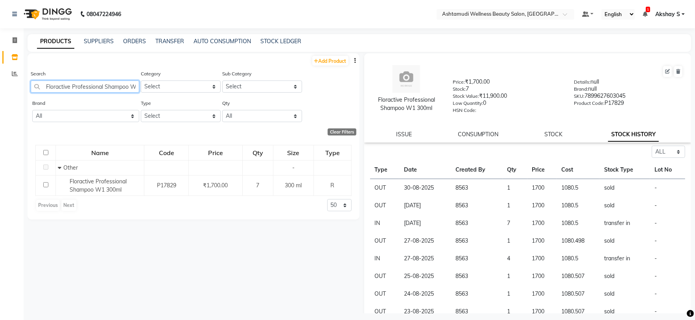
click at [114, 92] on input "Floractive Professional Shampoo W1 300ml" at bounding box center [85, 87] width 109 height 12
click at [114, 91] on input "Floractive Professional Shampoo W1 300ml" at bounding box center [85, 87] width 109 height 12
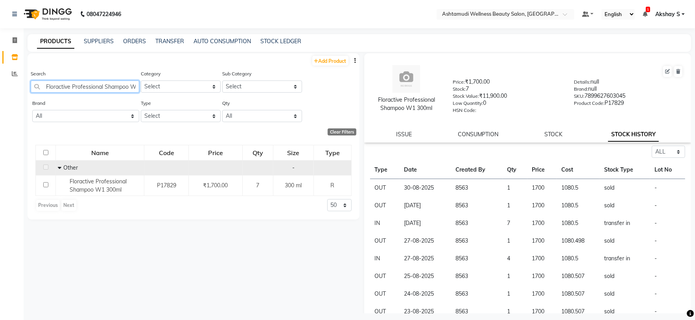
paste input "Conditioner"
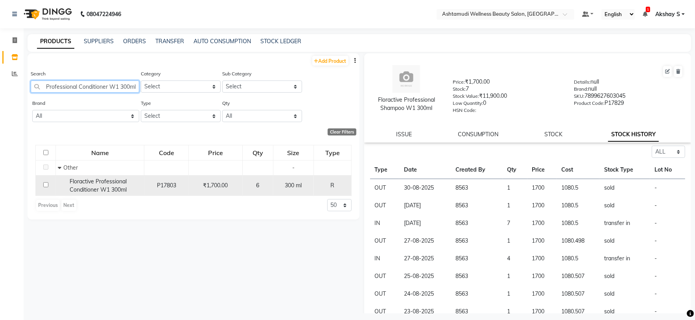
type input "Floractive Professional Conditioner W1 300ml"
click at [106, 187] on span "Floractive Professional Conditioner W1 300ml" at bounding box center [98, 185] width 57 height 15
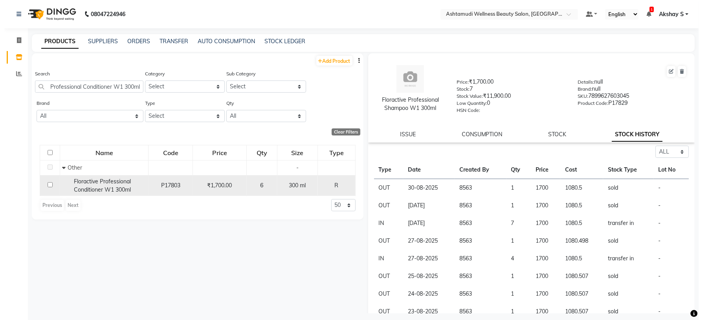
scroll to position [0, 0]
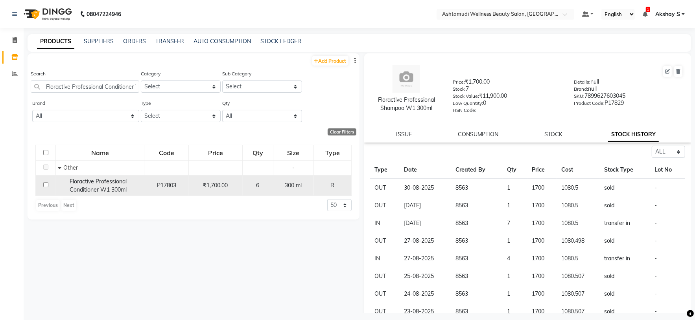
select select "all"
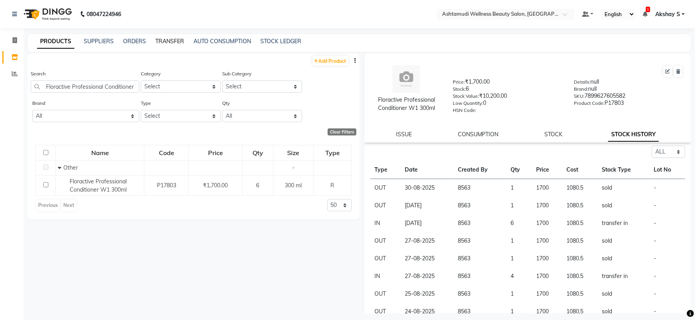
click at [174, 42] on link "TRANSFER" at bounding box center [169, 41] width 29 height 7
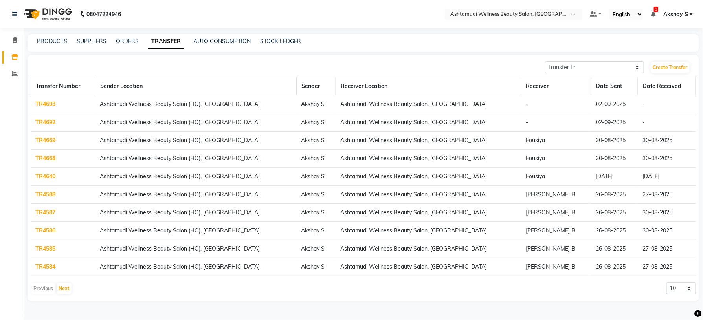
click at [49, 104] on link "TR4693" at bounding box center [46, 104] width 20 height 7
click at [47, 124] on link "TR4692" at bounding box center [46, 122] width 20 height 7
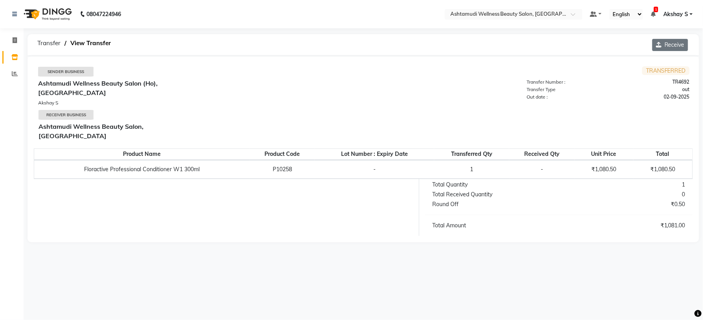
click at [672, 48] on button "Receive" at bounding box center [671, 45] width 36 height 12
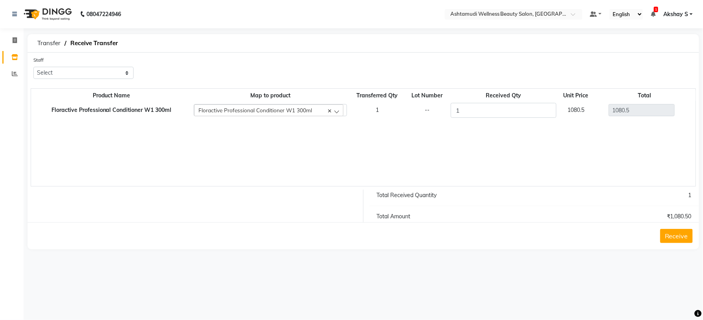
click at [110, 81] on div "Staff Select [PERSON_NAME](URAJ) [PERSON_NAME] COCHIN ASHTAMUDI Danish [PERSON_…" at bounding box center [84, 70] width 112 height 29
click at [124, 74] on select "Select [PERSON_NAME](URAJ) [PERSON_NAME] [DEMOGRAPHIC_DATA] [PERSON_NAME] ([PER…" at bounding box center [83, 73] width 100 height 12
select select "27313"
click at [33, 67] on select "Select [PERSON_NAME](URAJ) [PERSON_NAME] [DEMOGRAPHIC_DATA] [PERSON_NAME] ([PER…" at bounding box center [83, 73] width 100 height 12
click at [686, 237] on button "Receive" at bounding box center [677, 236] width 33 height 14
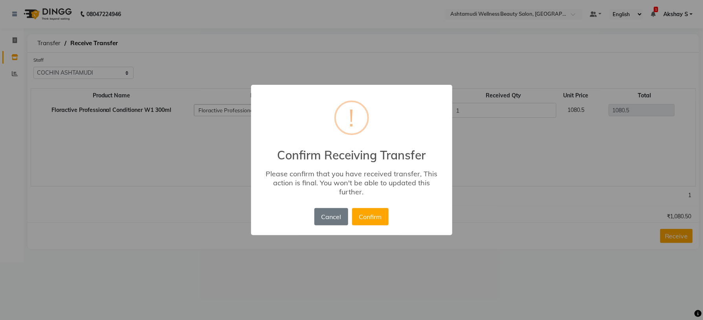
click at [375, 215] on button "Confirm" at bounding box center [370, 216] width 37 height 17
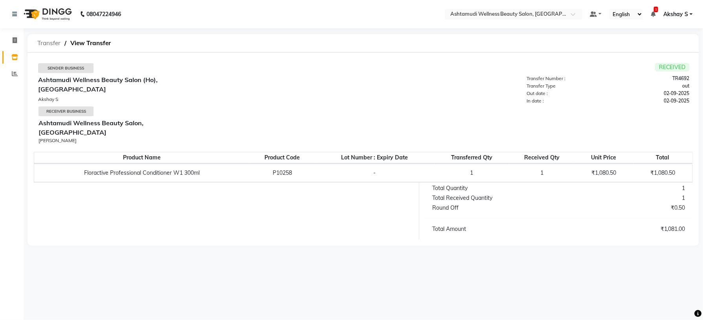
click at [42, 41] on span "Transfer" at bounding box center [48, 43] width 31 height 14
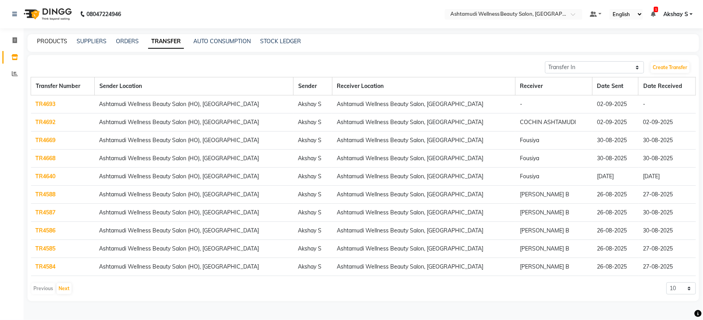
click at [64, 45] on div "PRODUCTS" at bounding box center [52, 41] width 30 height 8
click at [52, 40] on link "PRODUCTS" at bounding box center [52, 41] width 30 height 7
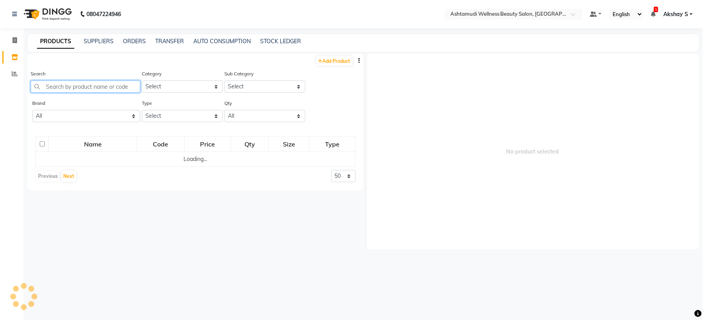
click at [74, 90] on input "text" at bounding box center [86, 87] width 110 height 12
paste input "FYC [MEDICAL_DATA] [MEDICAL_DATA] face wash 100ml"
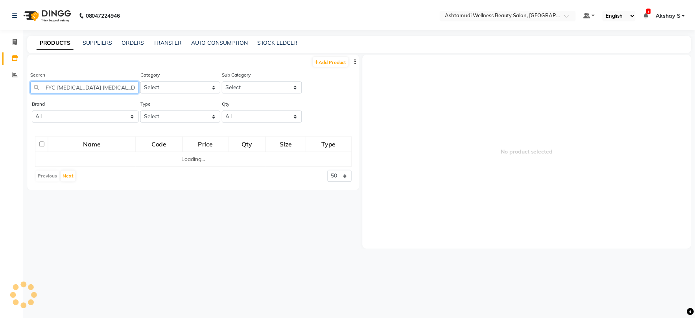
scroll to position [0, 17]
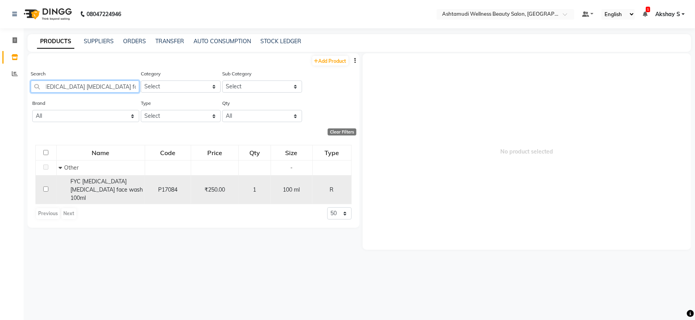
type input "FYC [MEDICAL_DATA] [MEDICAL_DATA] face wash 100ml"
click at [117, 191] on div "FYC [MEDICAL_DATA] [MEDICAL_DATA] face wash 100ml" at bounding box center [101, 190] width 84 height 25
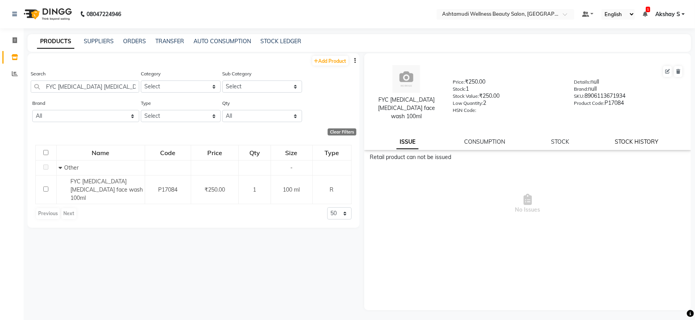
click at [646, 138] on link "STOCK HISTORY" at bounding box center [637, 141] width 44 height 7
select select "all"
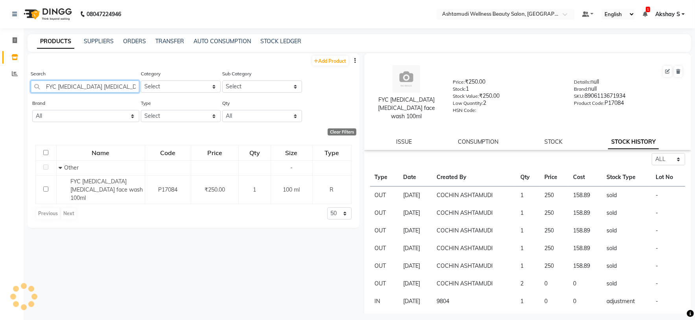
click at [87, 86] on input "FYC [MEDICAL_DATA] [MEDICAL_DATA] face wash 100ml" at bounding box center [85, 87] width 109 height 12
paste input "Krone Anti [MEDICAL_DATA] Hair Tonic 100M"
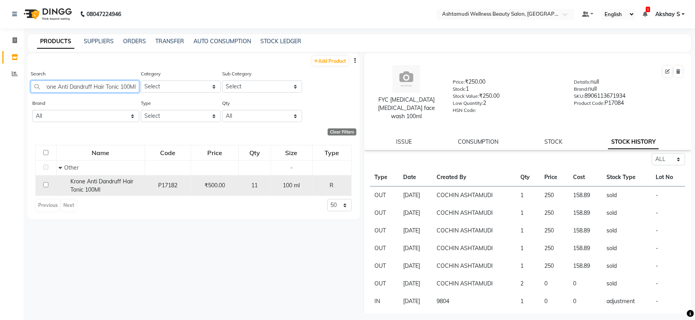
type input "Krone Anti Dandruff Hair Tonic 100Ml"
click at [98, 190] on span "Krone Anti Dandruff Hair Tonic 100Ml" at bounding box center [101, 185] width 63 height 15
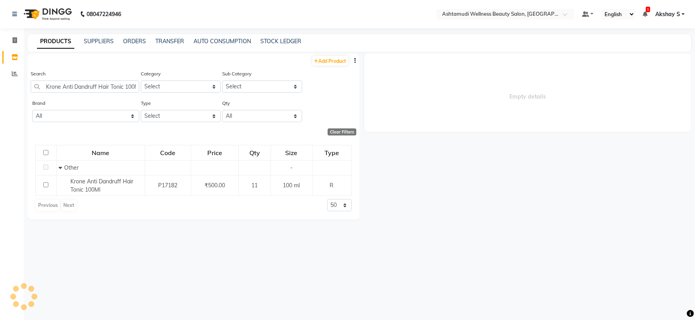
select select "all"
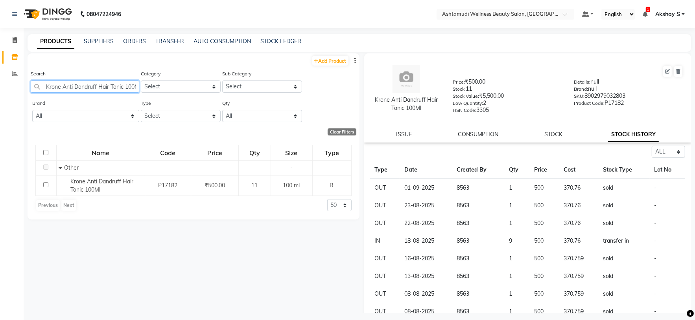
click at [106, 86] on input "Krone Anti Dandruff Hair Tonic 100Ml" at bounding box center [85, 87] width 109 height 12
paste input "Proboto-X Keratin Satin Serum"
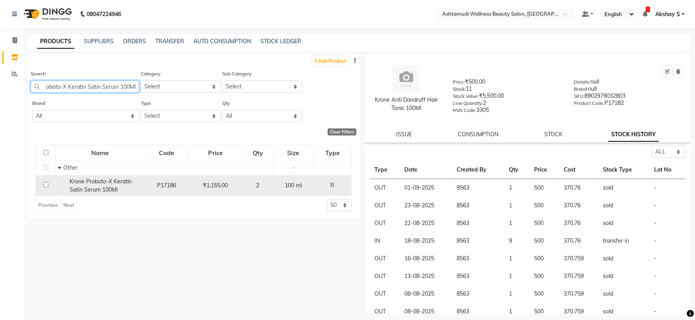
type input "Krone Proboto-X Keratin Satin Serum 100Ml"
click at [109, 188] on span "Krone Proboto-X Keratin Satin Serum 100Ml" at bounding box center [101, 185] width 62 height 15
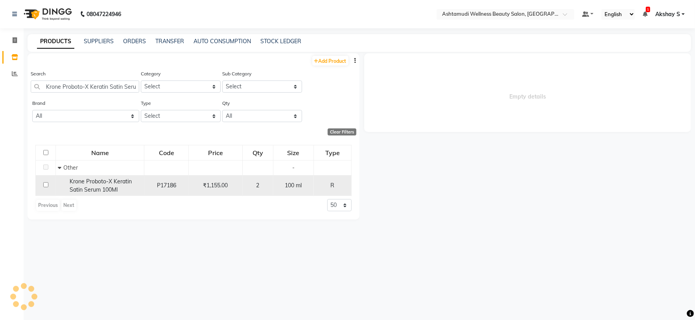
select select "all"
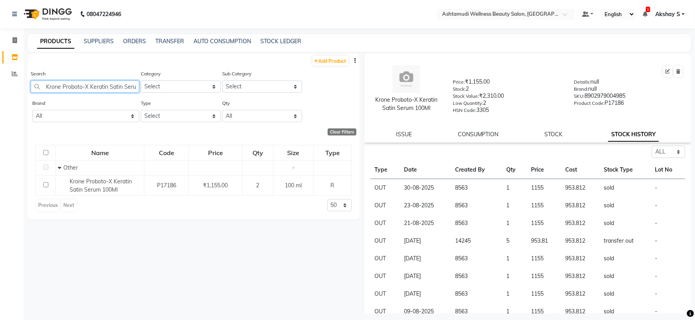
click at [96, 85] on input "Krone Proboto-X Keratin Satin Serum 100Ml" at bounding box center [85, 87] width 109 height 12
paste input "x-X Keratin [DOMAIN_NAME] Cleanser 200"
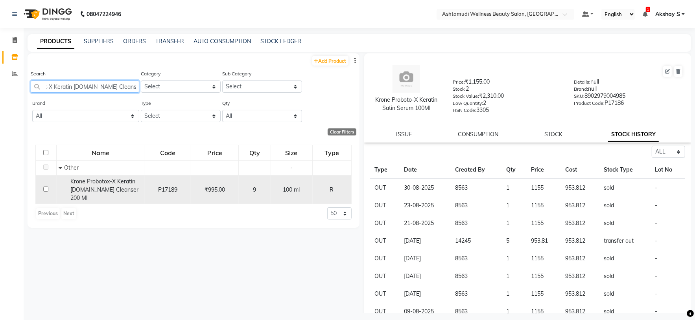
type input "Krone Probotox-X Keratin [DOMAIN_NAME] Cleanser 200 Ml"
click at [127, 189] on span "Krone Probotox-X Keratin [DOMAIN_NAME] Cleanser 200 Ml" at bounding box center [104, 190] width 68 height 24
select select "all"
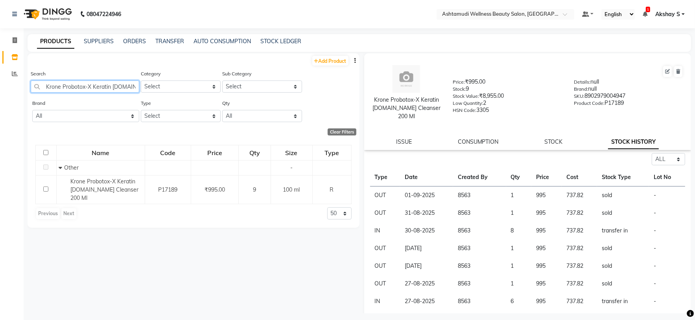
click at [97, 87] on input "Krone Probotox-X Keratin [DOMAIN_NAME] Cleanser 200 Ml" at bounding box center [85, 87] width 109 height 12
paste input "Matrix Opt Care Smooth Serum 1"
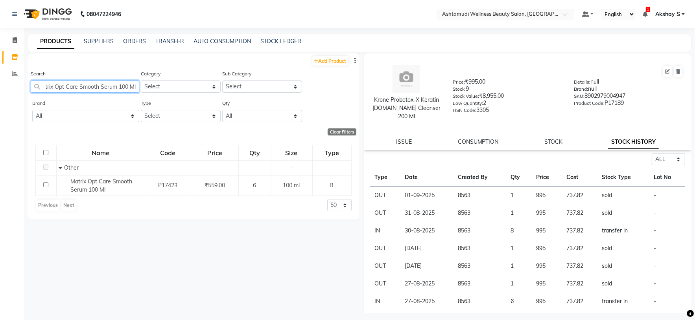
type input "Matrix Opt Care Smooth Serum 100 Ml"
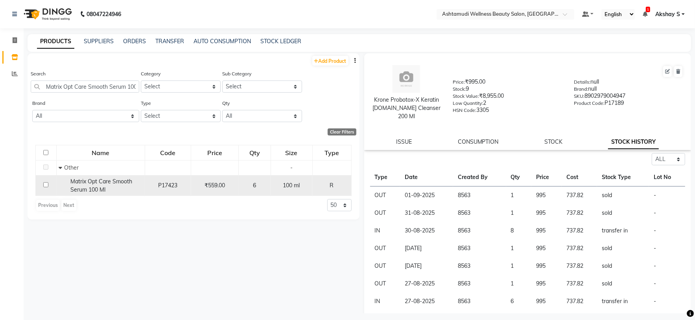
click at [104, 181] on span "Matrix Opt Care Smooth Serum 100 Ml" at bounding box center [101, 185] width 62 height 15
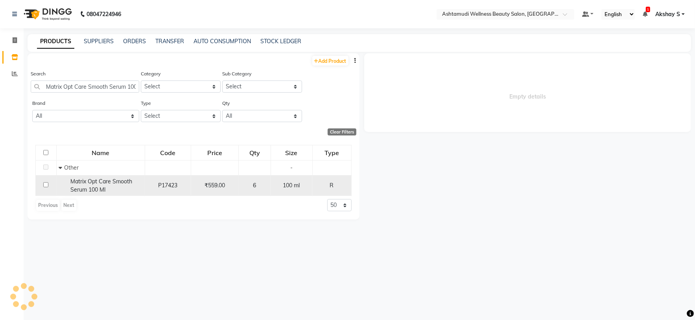
select select "all"
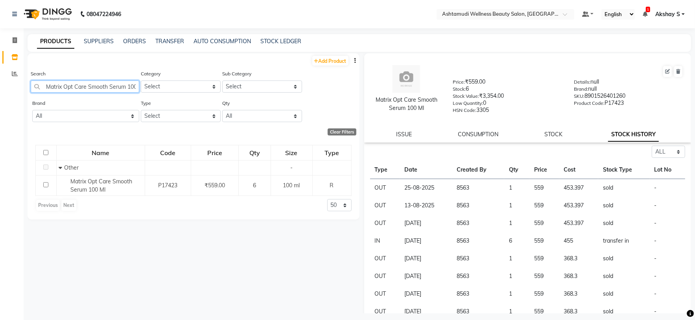
click at [90, 82] on input "Matrix Opt Care Smooth Serum 100 Ml" at bounding box center [85, 87] width 109 height 12
paste input "hampoo 200m"
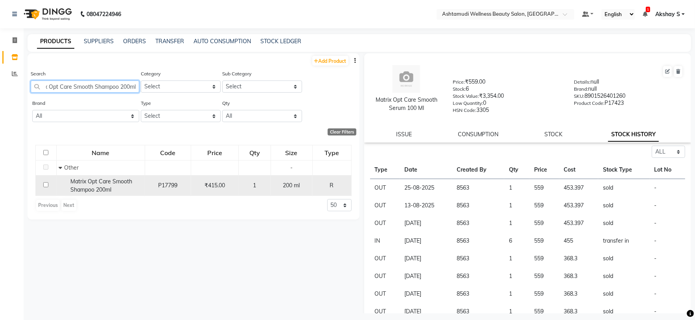
type input "Matrix Opt Care Smooth Shampoo 200ml"
click at [113, 190] on div "Matrix Opt Care Smooth Shampoo 200ml" at bounding box center [101, 186] width 84 height 17
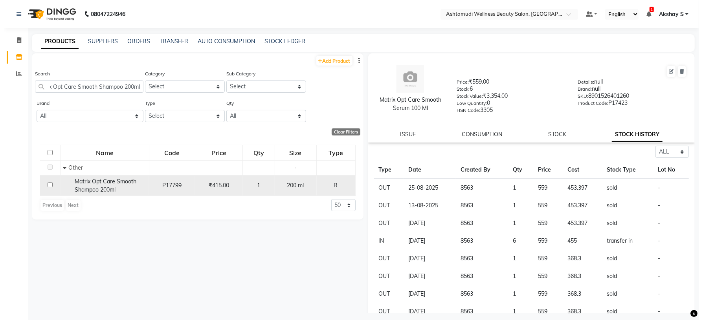
scroll to position [0, 0]
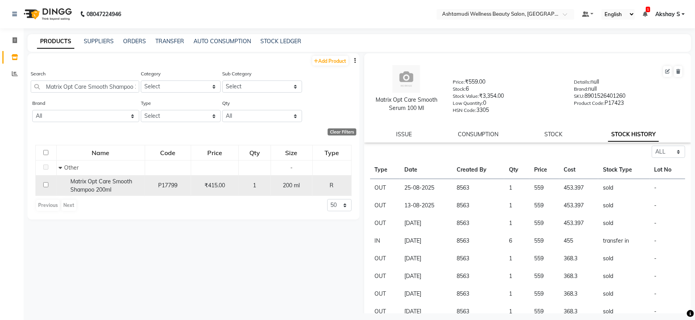
select select "all"
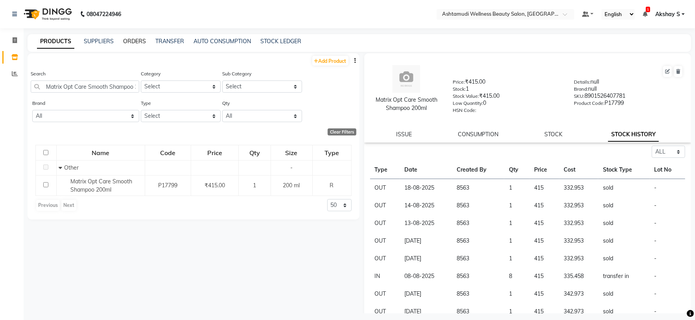
click at [135, 42] on link "ORDERS" at bounding box center [134, 41] width 23 height 7
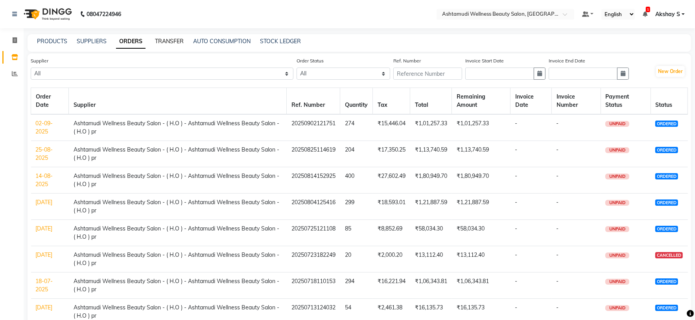
click at [165, 40] on link "TRANSFER" at bounding box center [169, 41] width 29 height 7
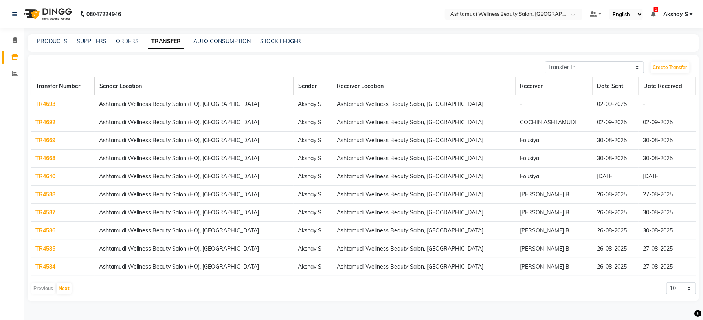
click at [39, 103] on link "TR4693" at bounding box center [46, 104] width 20 height 7
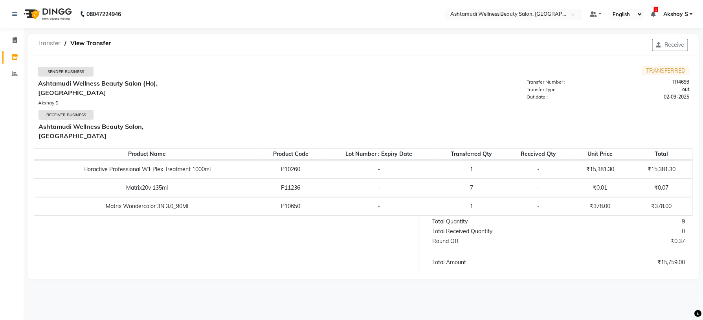
click at [49, 42] on span "Transfer" at bounding box center [48, 43] width 31 height 14
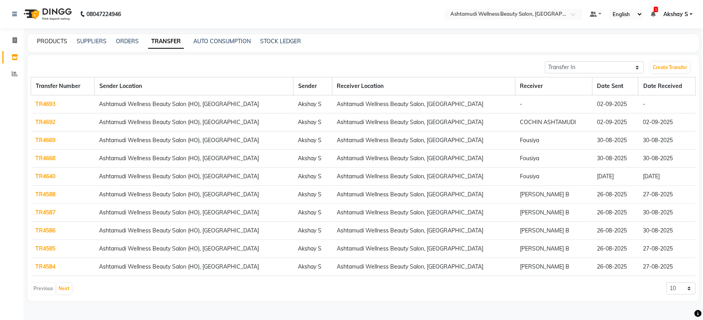
click at [50, 40] on link "PRODUCTS" at bounding box center [52, 41] width 30 height 7
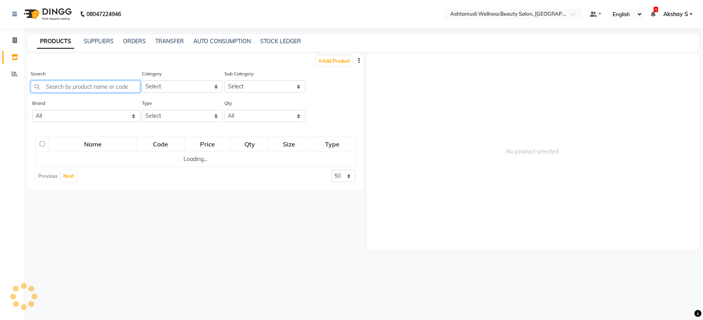
click at [88, 90] on input "text" at bounding box center [86, 87] width 110 height 12
paste input "Aroma Magic Pedi & Mani 6step Single use Kit Blueberry"
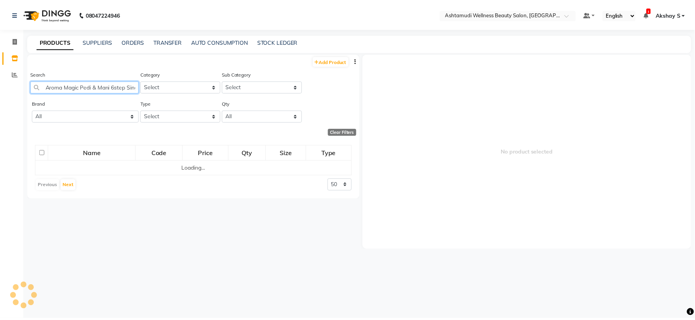
scroll to position [0, 52]
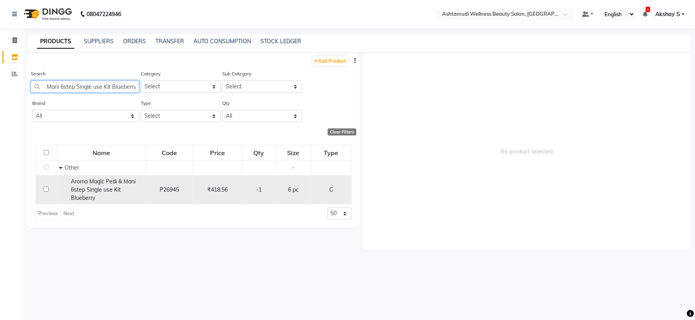
type input "Aroma Magic Pedi & Mani 6step Single use Kit Blueberry"
click at [106, 188] on span "Aroma Magic Pedi & Mani 6step Single use Kit Blueberry" at bounding box center [103, 190] width 65 height 24
select select
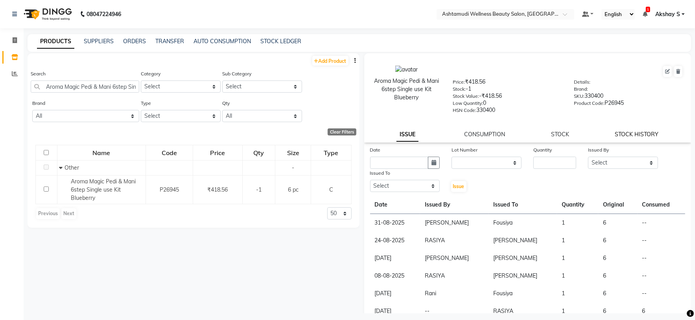
click at [635, 137] on link "STOCK HISTORY" at bounding box center [637, 134] width 44 height 7
select select "all"
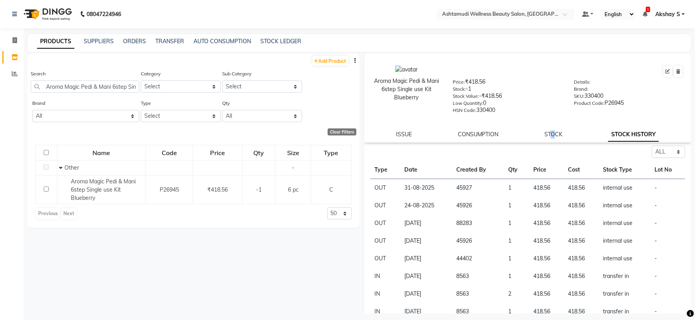
drag, startPoint x: 547, startPoint y: 135, endPoint x: 550, endPoint y: 143, distance: 8.3
click at [548, 136] on link "STOCK" at bounding box center [553, 134] width 18 height 7
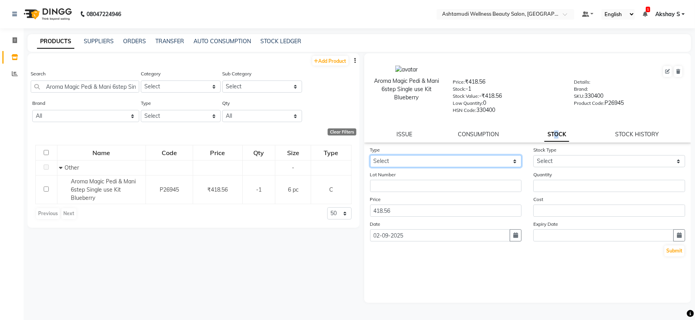
click at [500, 166] on select "Select In Out" at bounding box center [446, 161] width 152 height 12
select select "in"
click at [370, 156] on select "Select In Out" at bounding box center [446, 161] width 152 height 12
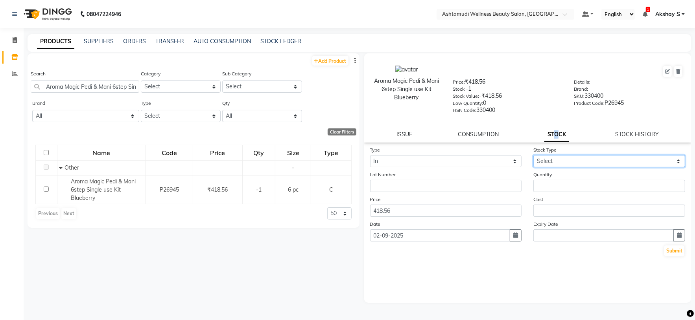
click at [585, 162] on select "Select New Stock Adjustment Return Other" at bounding box center [609, 161] width 152 height 12
select select "adjustment"
click at [533, 156] on select "Select New Stock Adjustment Return Other" at bounding box center [609, 161] width 152 height 12
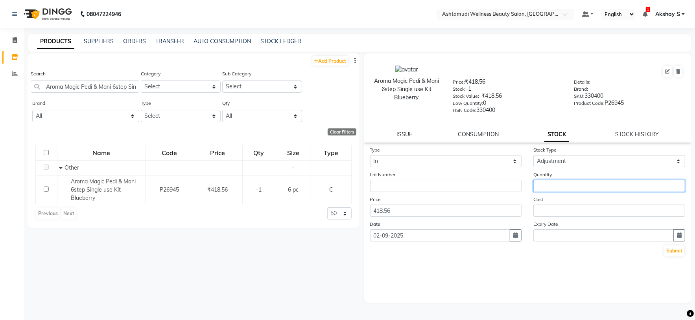
click at [547, 190] on input "number" at bounding box center [609, 186] width 152 height 12
type input "1"
click at [672, 256] on button "Submit" at bounding box center [674, 251] width 20 height 11
click at [172, 38] on link "TRANSFER" at bounding box center [169, 41] width 29 height 7
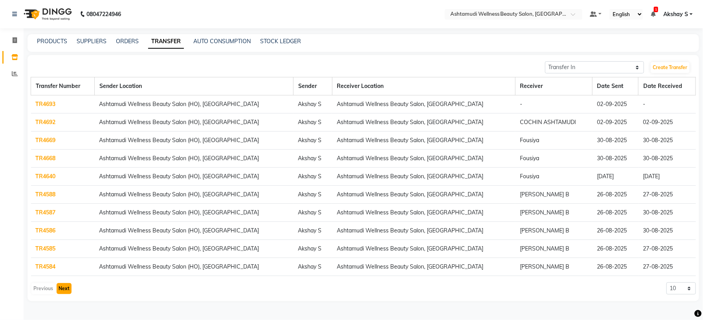
click at [62, 289] on button "Next" at bounding box center [64, 288] width 15 height 11
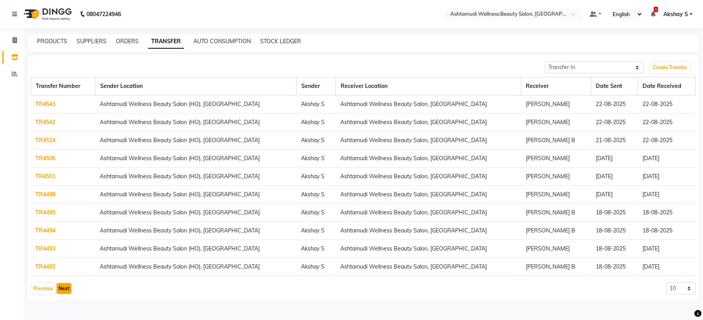
click at [61, 290] on button "Next" at bounding box center [64, 288] width 15 height 11
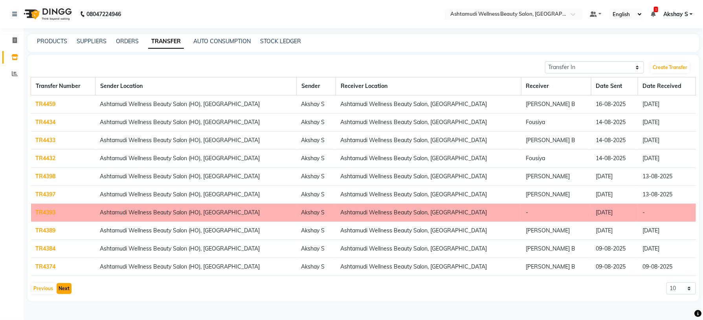
click at [60, 291] on button "Next" at bounding box center [64, 288] width 15 height 11
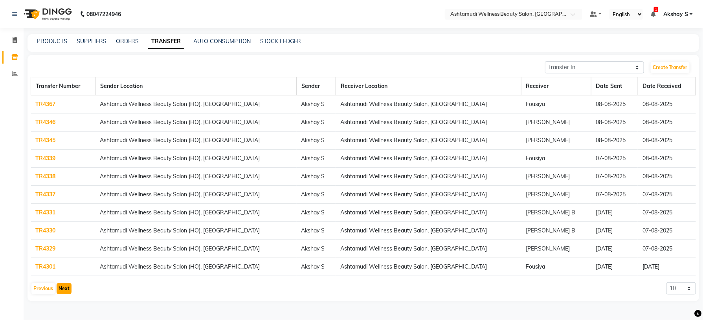
click at [59, 291] on button "Next" at bounding box center [64, 288] width 15 height 11
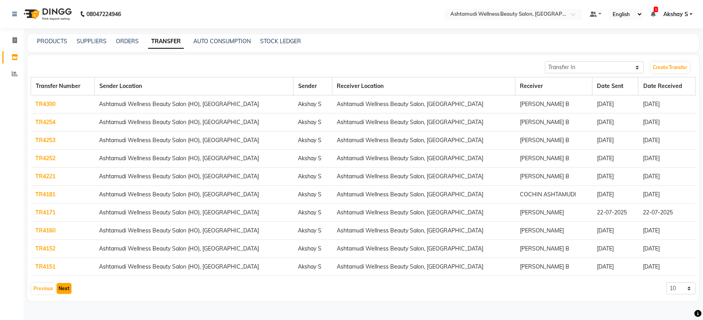
click at [59, 291] on button "Next" at bounding box center [64, 288] width 15 height 11
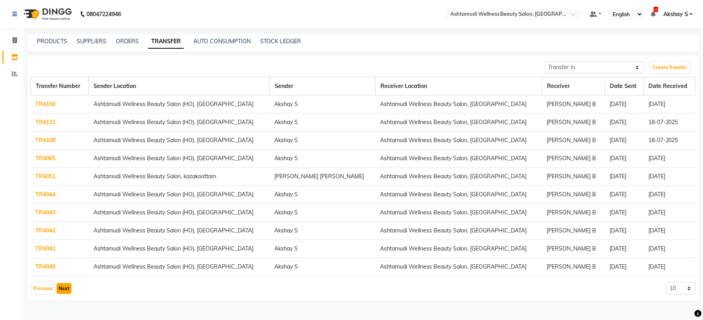
click at [59, 292] on button "Next" at bounding box center [64, 288] width 15 height 11
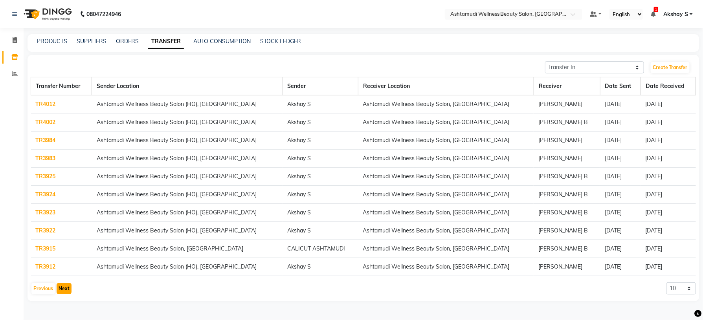
click at [59, 292] on button "Next" at bounding box center [64, 288] width 15 height 11
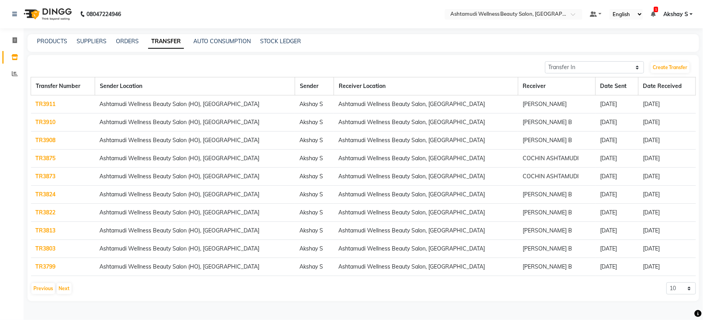
click at [56, 46] on div "PRODUCTS SUPPLIERS ORDERS TRANSFER AUTO CONSUMPTION STOCK LEDGER" at bounding box center [364, 43] width 672 height 18
click at [56, 39] on link "PRODUCTS" at bounding box center [52, 41] width 30 height 7
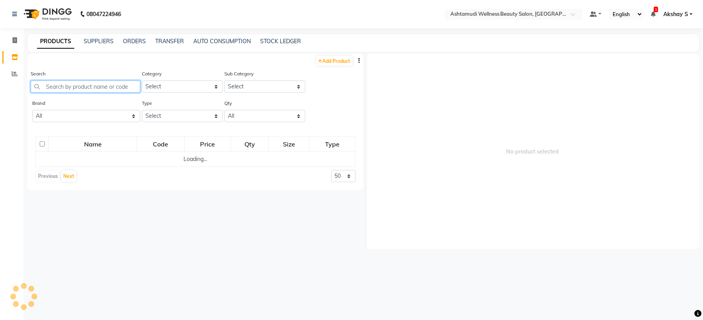
click at [60, 84] on input "text" at bounding box center [86, 87] width 110 height 12
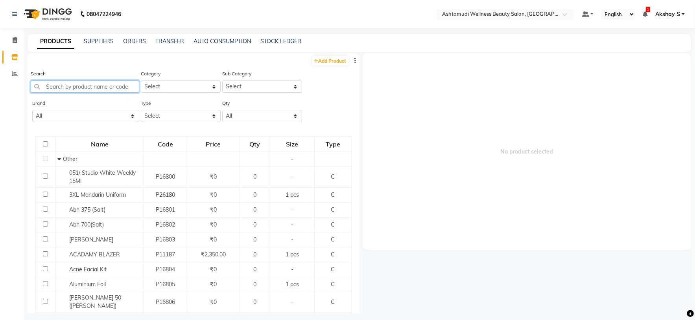
paste input "Silk & Sheen Hair Conditoner 1 ltr"
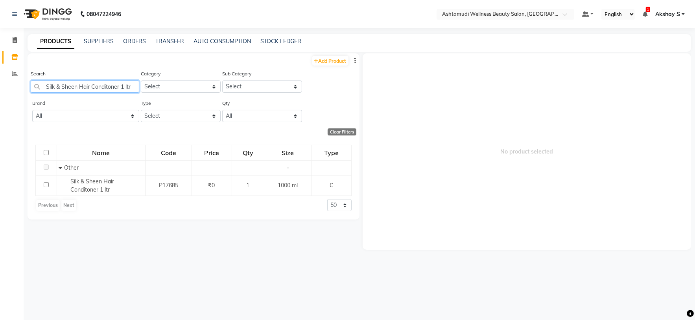
click at [90, 89] on input "Silk & Sheen Hair Conditoner 1 ltr" at bounding box center [85, 87] width 109 height 12
paste input "ch Straight [PERSON_NAME] 1 400 ml"
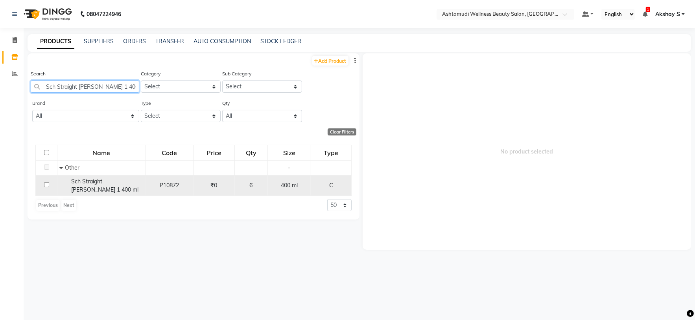
type input "Sch Straight [PERSON_NAME] 1 400 ml"
click at [114, 184] on span "Sch Straight [PERSON_NAME] 1 400 ml" at bounding box center [104, 185] width 67 height 15
select select
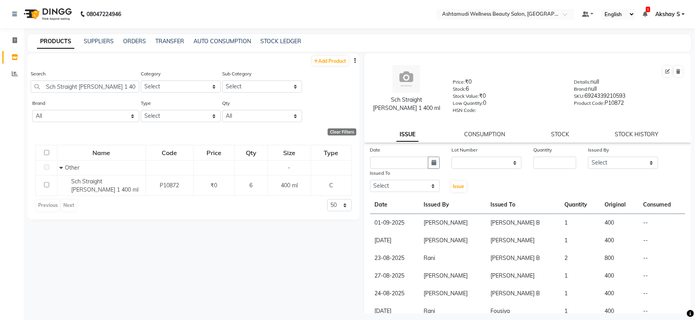
drag, startPoint x: 382, startPoint y: 223, endPoint x: 627, endPoint y: 222, distance: 245.3
click at [627, 222] on tr "[DATE] [PERSON_NAME] [PERSON_NAME] B 1 400 --" at bounding box center [527, 223] width 315 height 18
click at [86, 85] on input "Sch Straight [PERSON_NAME] 1 400 ml" at bounding box center [85, 87] width 109 height 12
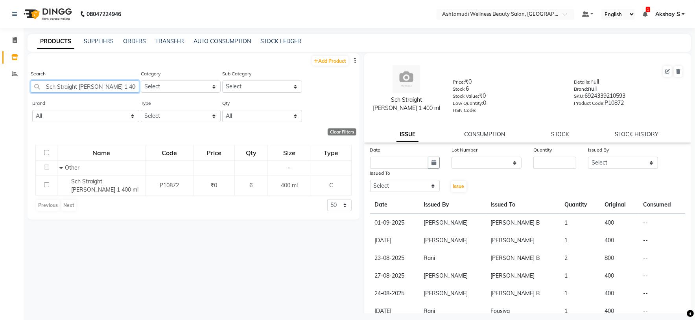
paste input "pa Essence Hydrating Cream Masque 500 M"
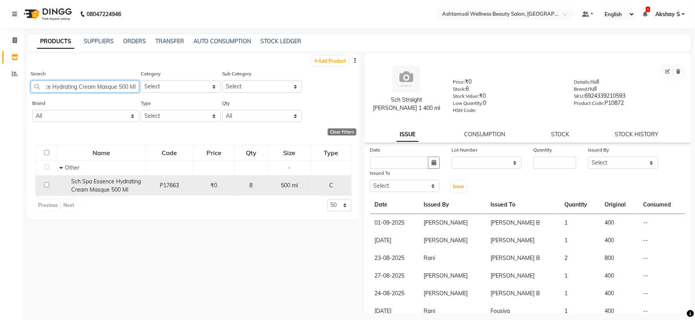
type input "Sch Spa Essence Hydrating Cream Masque 500 Ml"
click at [115, 186] on div "Sch Spa Essence Hydrating Cream Masque 500 Ml" at bounding box center [101, 186] width 84 height 17
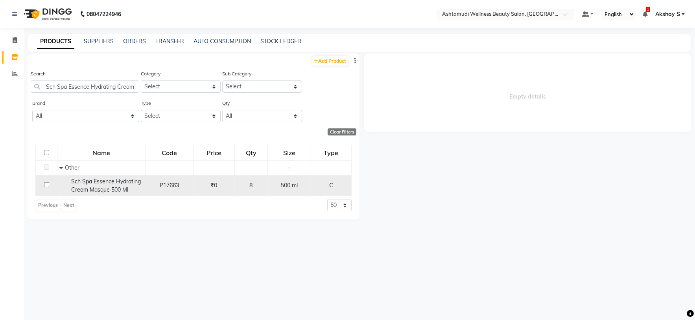
select select
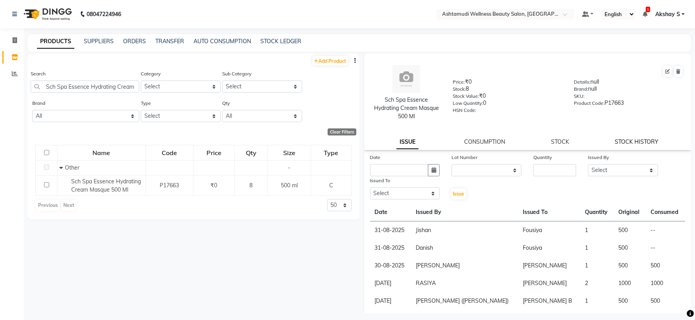
click at [643, 140] on link "STOCK HISTORY" at bounding box center [637, 141] width 44 height 7
select select "all"
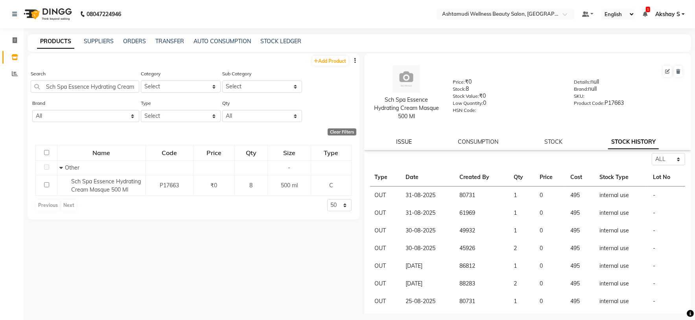
click at [402, 140] on link "ISSUE" at bounding box center [404, 141] width 16 height 7
select select
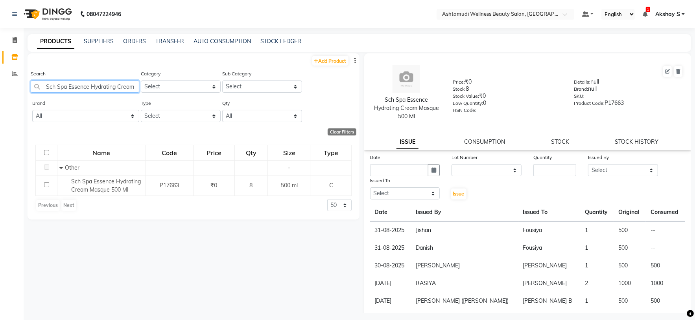
click at [88, 86] on input "Sch Spa Essence Hydrating Cream Masque 500 Ml" at bounding box center [85, 87] width 109 height 12
paste input "T-SHIRT (UNIFORM)"
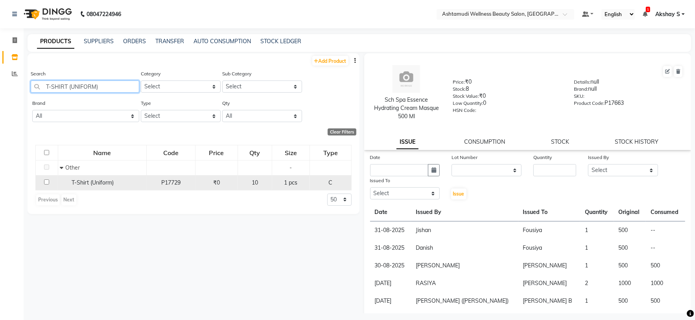
type input "T-SHIRT (UNIFORM)"
click at [84, 186] on span "T-Shirt (Uniform)" at bounding box center [93, 182] width 42 height 7
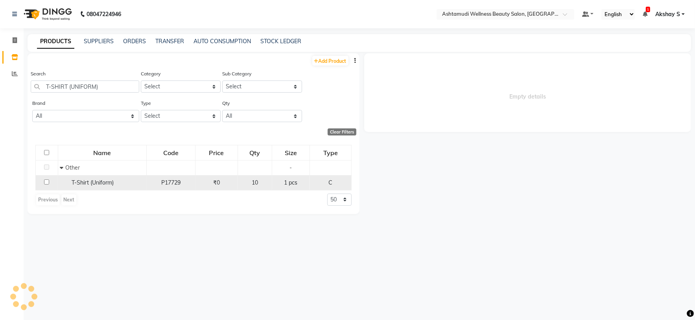
select select
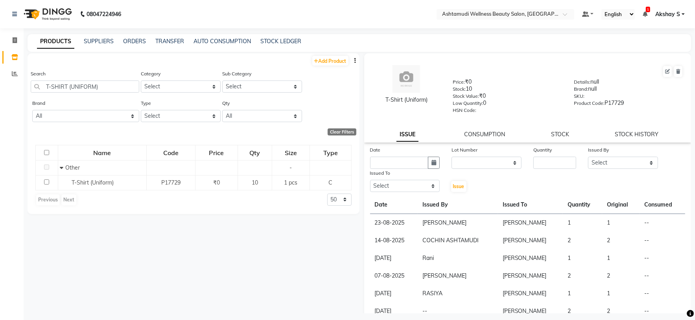
click at [630, 131] on div "T-Shirt (Uniform) Price: ₹0 Stock: 10 Stock Value: ₹0 Low Quantity: 0 HSN Code:…" at bounding box center [527, 97] width 327 height 89
click at [633, 134] on link "STOCK HISTORY" at bounding box center [637, 134] width 44 height 7
select select "all"
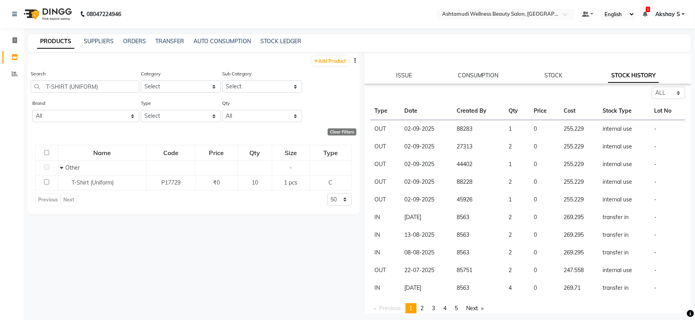
scroll to position [66, 0]
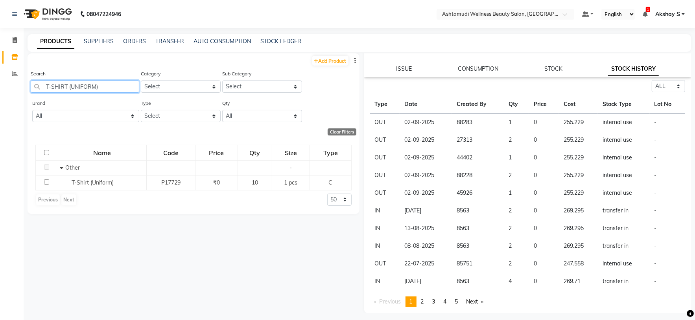
drag, startPoint x: 112, startPoint y: 88, endPoint x: 38, endPoint y: 87, distance: 74.3
click at [38, 87] on input "T-SHIRT (UNIFORM)" at bounding box center [85, 87] width 109 height 12
paste input "Marc Section Clip"
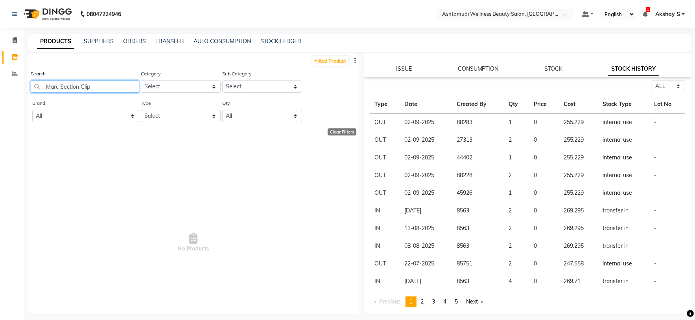
drag, startPoint x: 106, startPoint y: 85, endPoint x: 13, endPoint y: 85, distance: 93.6
click at [13, 85] on app-home "08047224946 Select Location × Ashtamudi Wellness Beauty Salon, Cochin Default P…" at bounding box center [347, 163] width 695 height 326
paste input "[PERSON_NAME] & Guy Tail Comb"
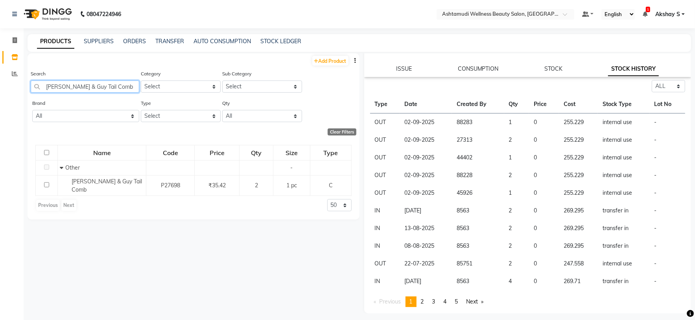
drag, startPoint x: 109, startPoint y: 86, endPoint x: 38, endPoint y: 86, distance: 71.2
click at [38, 86] on input "[PERSON_NAME] & Guy Tail Comb" at bounding box center [85, 87] width 109 height 12
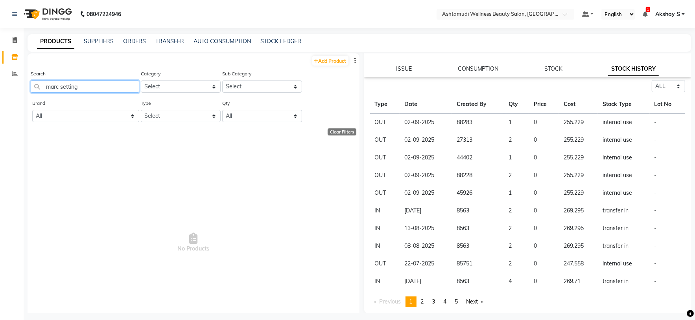
type input "marc setting"
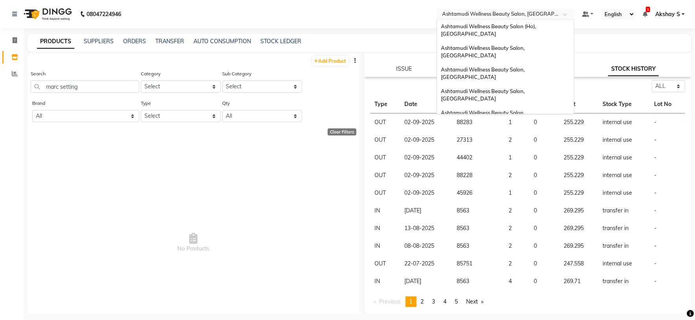
click at [552, 11] on input "text" at bounding box center [497, 15] width 114 height 8
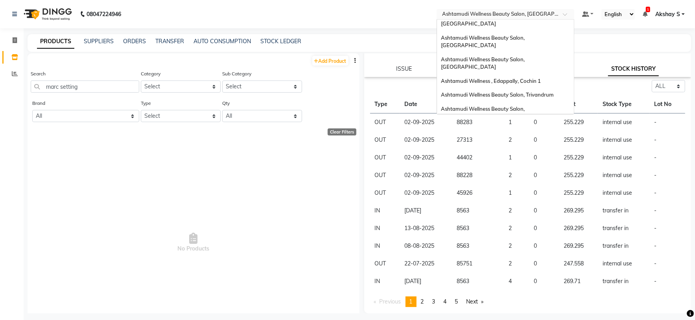
scroll to position [0, 0]
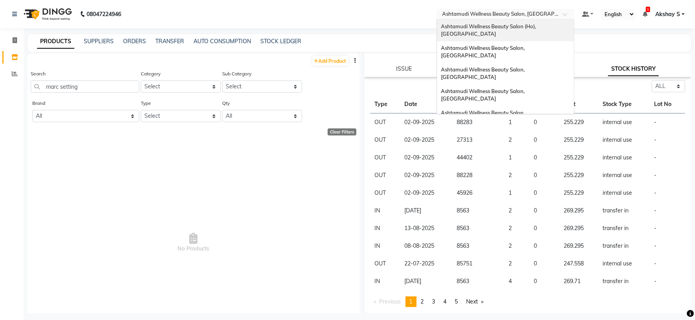
click at [528, 29] on span "Ashtamudi Wellness Beauty Salon (Ho), [GEOGRAPHIC_DATA]" at bounding box center [489, 30] width 96 height 14
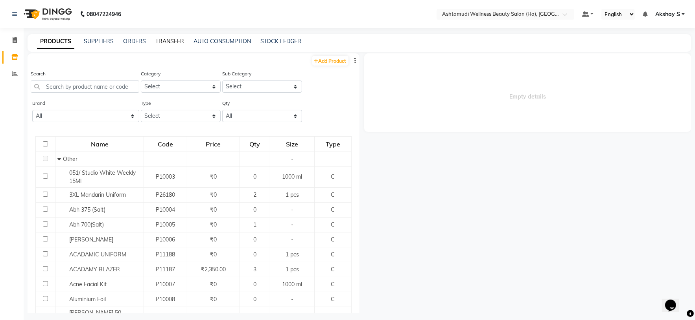
click at [167, 41] on link "TRANSFER" at bounding box center [169, 41] width 29 height 7
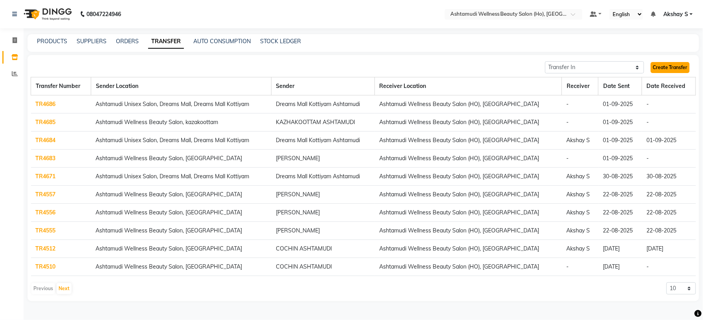
click at [681, 64] on link "Create Transfer" at bounding box center [670, 67] width 39 height 11
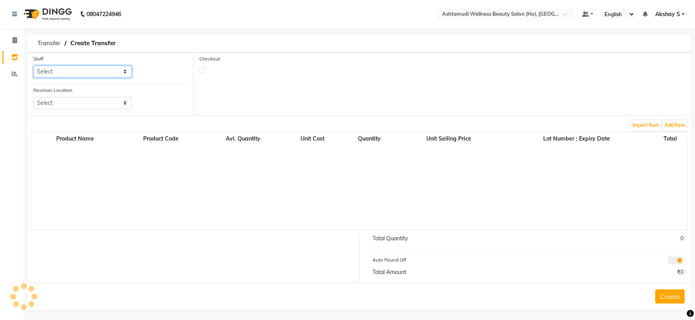
click at [109, 72] on select "Select Abhijith ABHINAND Akshay S Ananthu S Dev Anila P Anjana u Asiya ATHIRA A…" at bounding box center [82, 72] width 98 height 12
select select "44763"
click at [33, 66] on select "Select Abhijith ABHINAND Akshay S Ananthu S Dev Anila P Anjana u Asiya ATHIRA A…" at bounding box center [82, 72] width 98 height 12
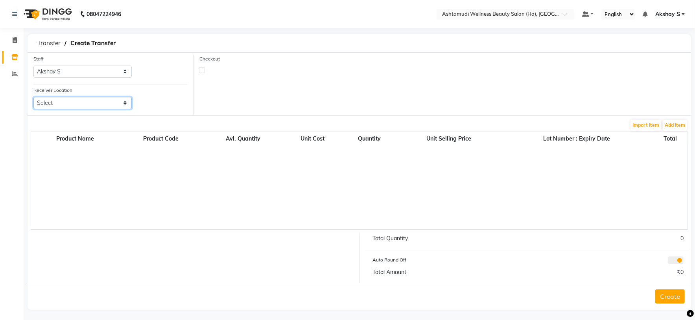
click at [106, 108] on select "Select Ashtamudi Wellness Beauty Salon, Kowdiar Ashtamudi Wellness Beauty Salon…" at bounding box center [82, 103] width 98 height 12
select select "1933"
click at [33, 98] on select "Select Ashtamudi Wellness Beauty Salon, Kowdiar Ashtamudi Wellness Beauty Salon…" at bounding box center [82, 103] width 98 height 12
click at [674, 126] on button "Add Item" at bounding box center [675, 125] width 24 height 11
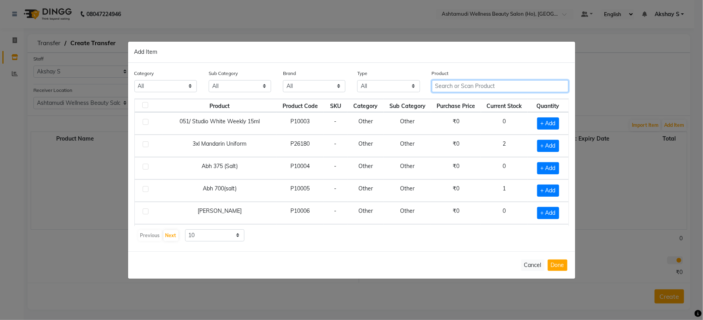
click at [467, 90] on input "text" at bounding box center [500, 86] width 137 height 12
paste input "Matrix Opt Care Smooth Shampoo 200ml"
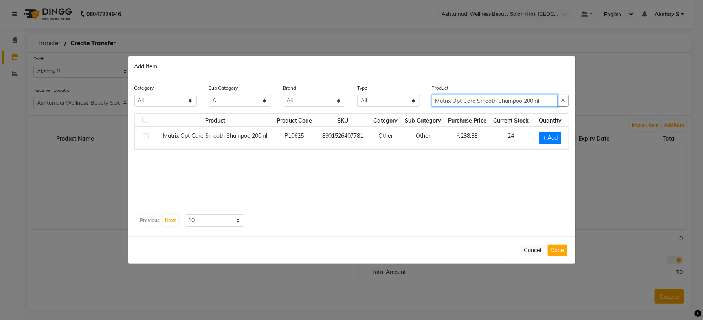
type input "Matrix Opt Care Smooth Shampoo 200ml"
click at [497, 175] on div "Product Product Code SKU Category Sub Category Purchase Price Current Stock Qua…" at bounding box center [351, 162] width 435 height 98
click at [554, 140] on span "+ Add" at bounding box center [550, 138] width 22 height 12
checkbox input "true"
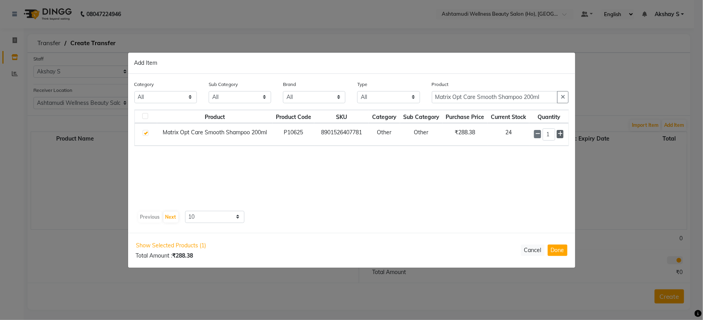
click at [560, 133] on icon at bounding box center [560, 134] width 5 height 6
type input "2"
drag, startPoint x: 550, startPoint y: 95, endPoint x: 419, endPoint y: 97, distance: 130.9
click at [420, 96] on div "Category All Hair Skin Makeup Personal Care Appliances Beard Waxing Disposable …" at bounding box center [352, 95] width 447 height 29
paste input "SEASOUL Azevita Brightening Face Wash 1"
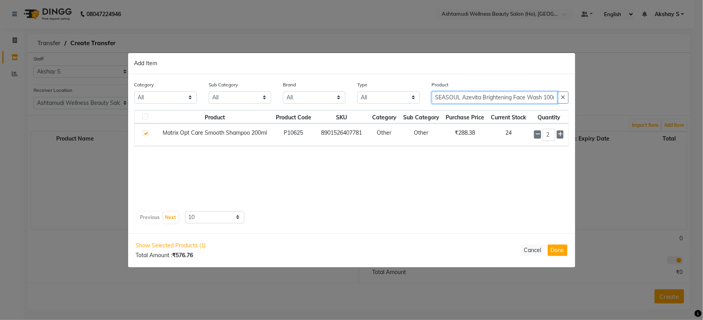
scroll to position [0, 6]
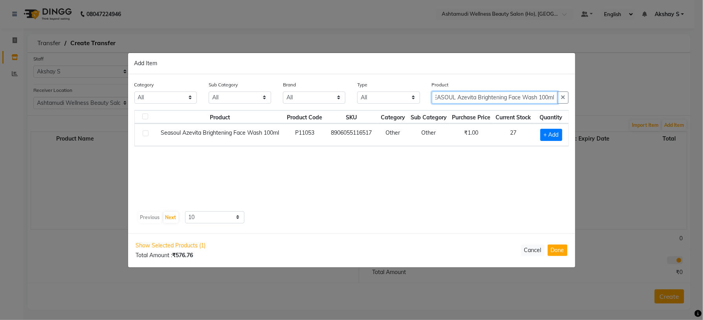
type input "SEASOUL Azevita Brightening Face Wash 100ml"
click at [553, 129] on span "+ Add" at bounding box center [552, 135] width 22 height 12
checkbox input "true"
click at [558, 135] on icon at bounding box center [560, 134] width 5 height 6
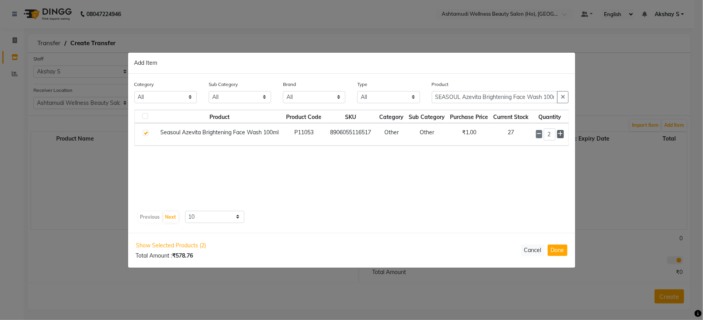
click at [558, 135] on icon at bounding box center [560, 134] width 5 height 6
type input "4"
click at [561, 251] on button "Done" at bounding box center [558, 250] width 20 height 11
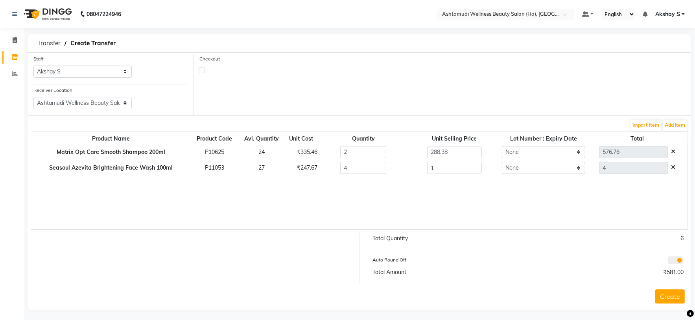
click at [300, 170] on div "₹247.67" at bounding box center [301, 168] width 20 height 8
copy div "247.67"
drag, startPoint x: 442, startPoint y: 173, endPoint x: 379, endPoint y: 178, distance: 63.5
click at [390, 175] on tr "Seasoul Azevita Brightening Face Wash 100ml P11053 27 ₹247.67 4 1 None 4" at bounding box center [359, 168] width 656 height 16
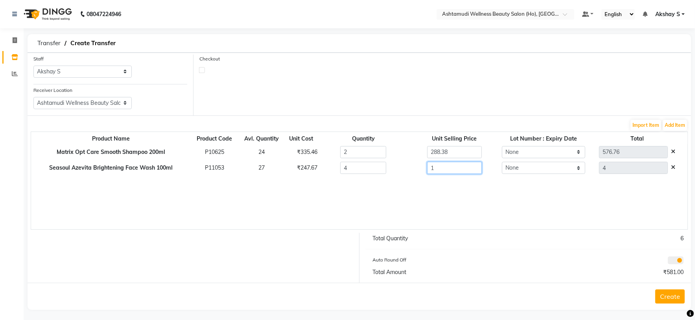
paste input "247.67"
type input "247.67"
type input "990.68"
click at [305, 152] on div "₹335.46" at bounding box center [301, 152] width 20 height 8
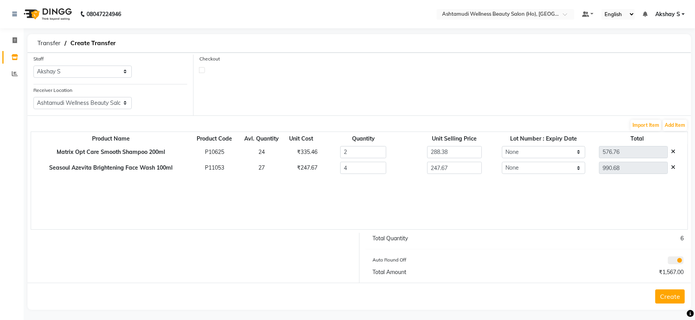
copy div "335.46"
drag, startPoint x: 457, startPoint y: 156, endPoint x: 395, endPoint y: 166, distance: 63.3
click at [395, 166] on tbody "Matrix Opt Care Smooth Shampoo 200ml P10625 24 ₹335.46 2 288.38 None 576.76 Sea…" at bounding box center [359, 160] width 656 height 32
paste input "335.46"
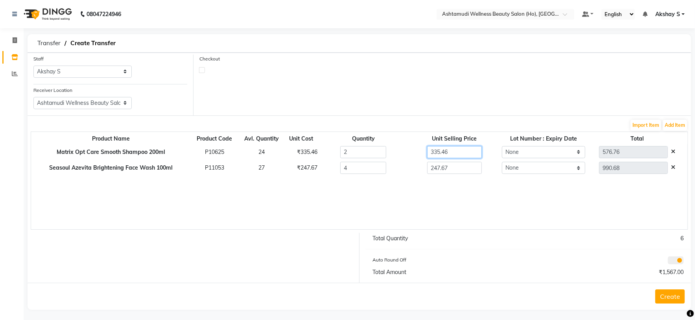
type input "335.46"
type input "670.92"
click at [485, 192] on div "Product Name Product Code Avl. Quantity Unit Cost Quantity Unit Selling Price L…" at bounding box center [359, 181] width 657 height 98
click at [672, 302] on button "Create" at bounding box center [669, 297] width 29 height 14
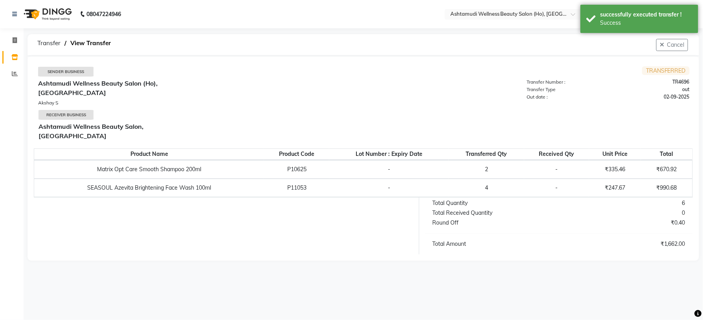
click at [550, 20] on nav "08047224946 Select Location × Ashtamudi Wellness Beauty Salon (Ho), Kottiyam De…" at bounding box center [351, 14] width 703 height 28
click at [549, 14] on input "text" at bounding box center [506, 15] width 114 height 8
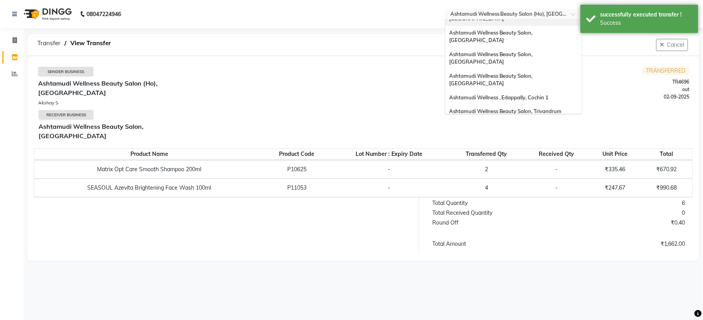
scroll to position [123, 0]
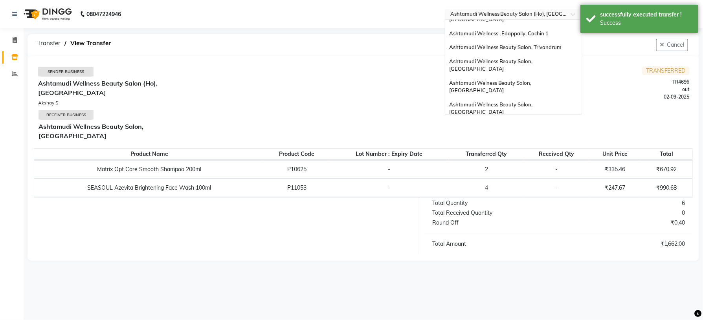
click at [534, 180] on span "Ashtamudi Wellness Beauty Salon, Cochin" at bounding box center [491, 187] width 85 height 14
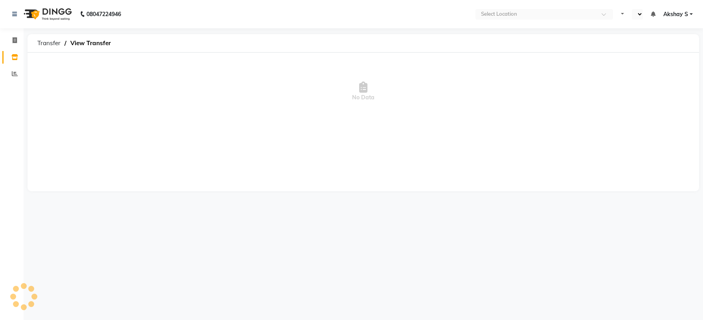
select select "en"
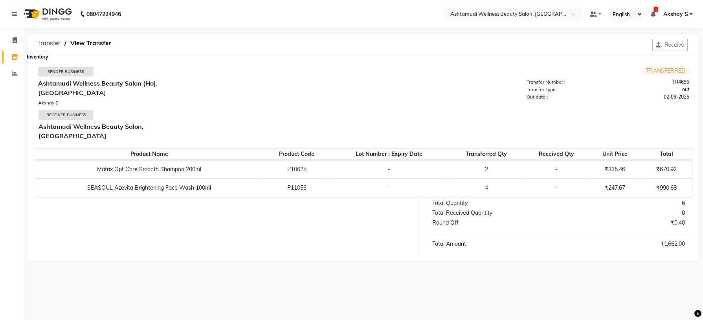
click at [17, 57] on icon at bounding box center [14, 57] width 7 height 6
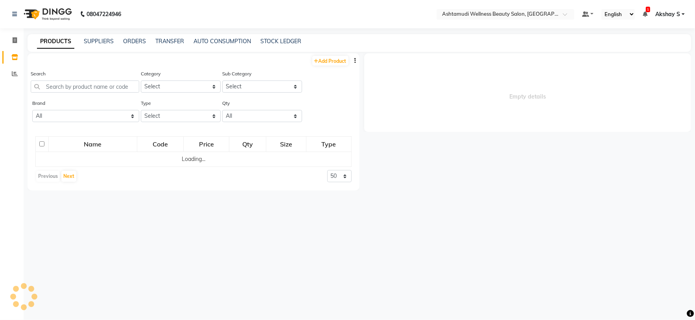
select select
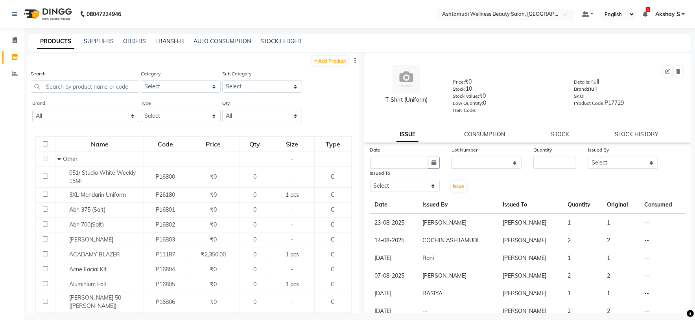
click at [178, 43] on link "TRANSFER" at bounding box center [169, 41] width 29 height 7
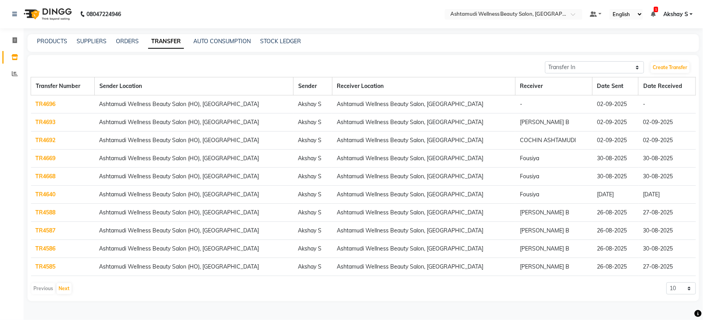
click at [46, 103] on link "TR4696" at bounding box center [46, 104] width 20 height 7
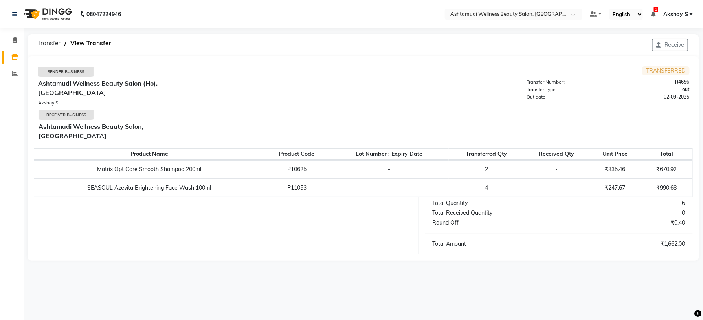
click at [670, 46] on button "Receive" at bounding box center [671, 45] width 36 height 12
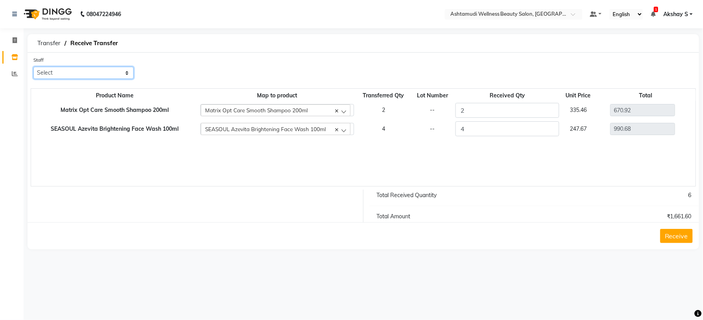
click at [122, 72] on select "Select [PERSON_NAME](URAJ) [PERSON_NAME] [DEMOGRAPHIC_DATA] [PERSON_NAME] ([PER…" at bounding box center [83, 73] width 100 height 12
select select "27313"
click at [33, 67] on select "Select [PERSON_NAME](URAJ) [PERSON_NAME] [DEMOGRAPHIC_DATA] [PERSON_NAME] ([PER…" at bounding box center [83, 73] width 100 height 12
click at [671, 235] on button "Receive" at bounding box center [677, 236] width 33 height 14
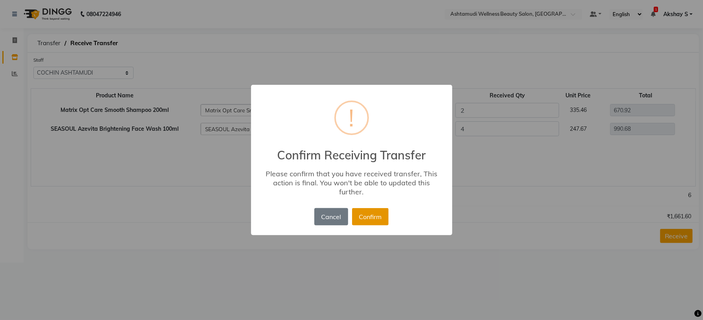
click at [371, 212] on button "Confirm" at bounding box center [370, 216] width 37 height 17
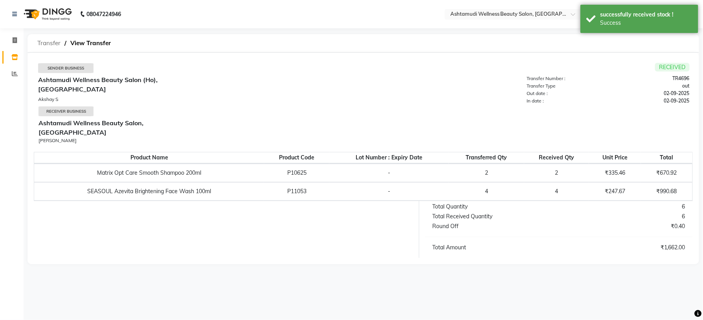
click at [46, 42] on span "Transfer" at bounding box center [48, 43] width 31 height 14
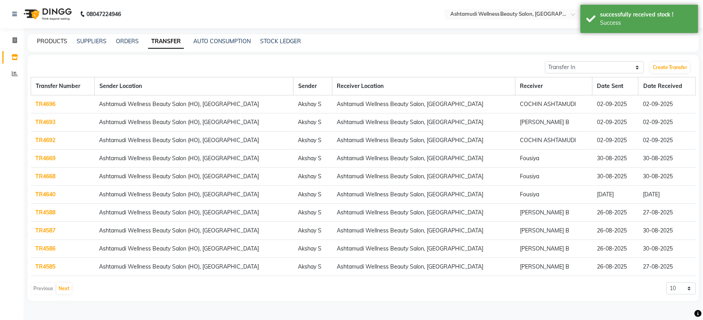
click at [51, 41] on link "PRODUCTS" at bounding box center [52, 41] width 30 height 7
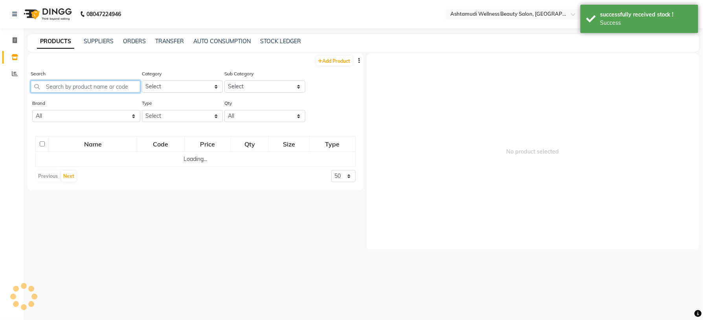
click at [87, 90] on input "text" at bounding box center [86, 87] width 110 height 12
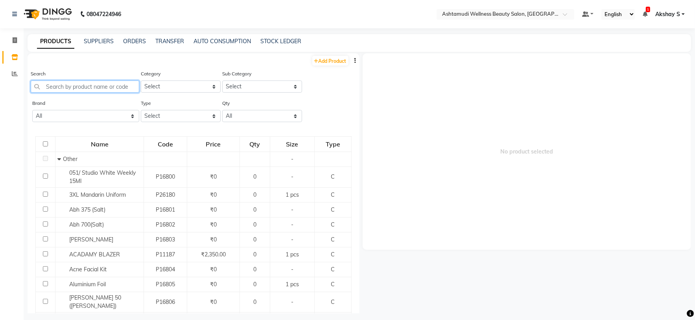
click at [87, 90] on input "text" at bounding box center [85, 87] width 109 height 12
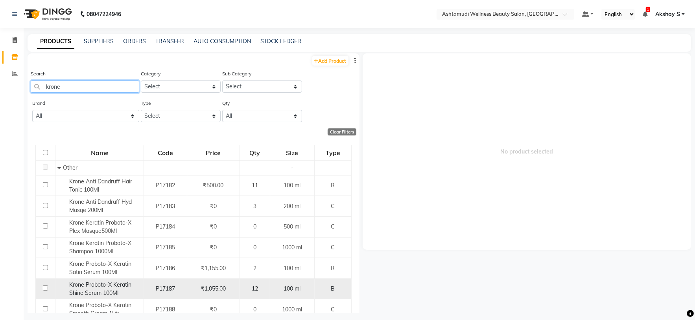
type input "krone"
click at [107, 290] on div "Krone Proboto-X Keratin Shine Serum 100Ml" at bounding box center [99, 289] width 84 height 17
select select
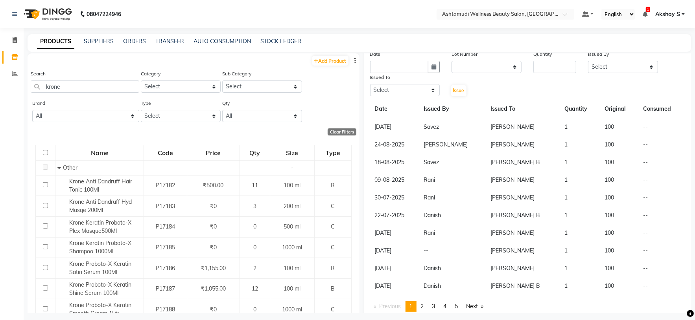
scroll to position [102, 0]
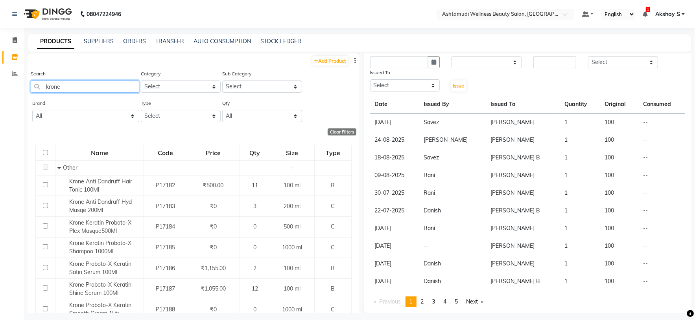
drag, startPoint x: 87, startPoint y: 85, endPoint x: 8, endPoint y: 88, distance: 79.5
click at [8, 88] on app-home "08047224946 Select Location × Ashtamudi Wellness Beauty Salon, Cochin Default P…" at bounding box center [347, 163] width 695 height 326
click at [522, 15] on input "text" at bounding box center [497, 15] width 114 height 8
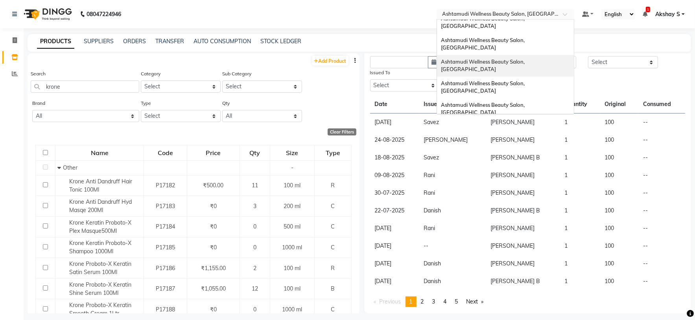
scroll to position [59, 0]
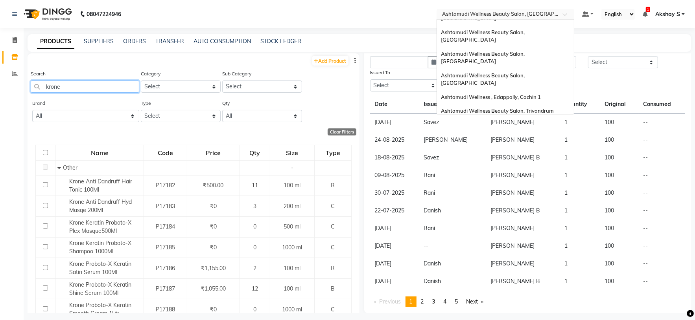
click at [74, 89] on input "krone" at bounding box center [85, 87] width 109 height 12
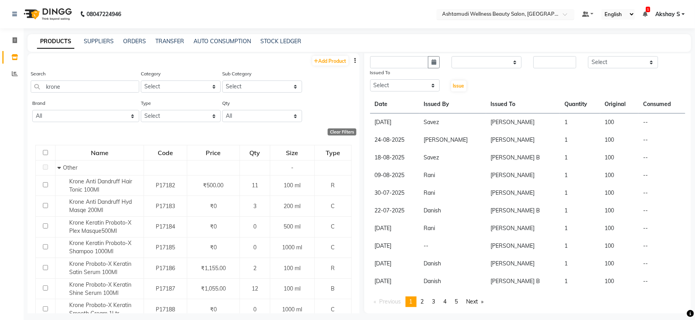
click at [513, 15] on input "text" at bounding box center [497, 15] width 114 height 8
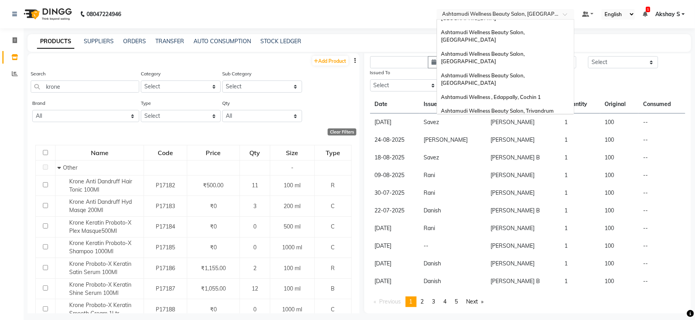
click at [516, 144] on span "Ashtamudi Welness Beauty Salon, [GEOGRAPHIC_DATA]" at bounding box center [483, 151] width 84 height 14
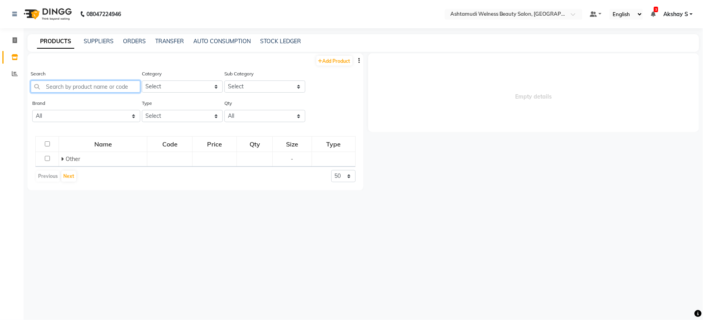
click at [82, 87] on input "text" at bounding box center [86, 87] width 110 height 12
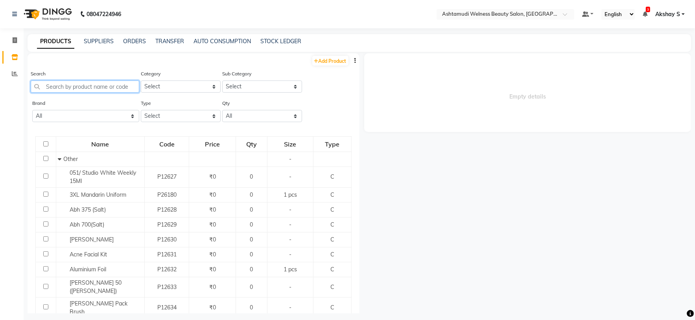
paste input "HL Wax Strip"
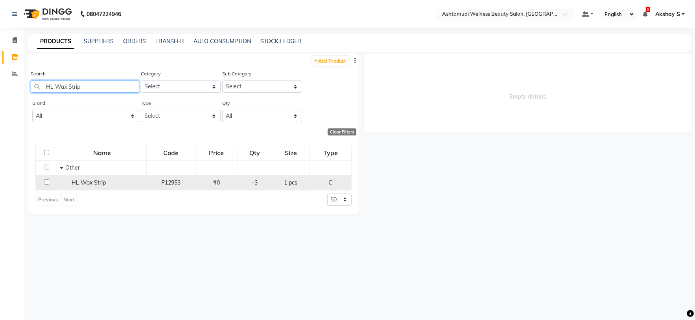
type input "HL Wax Strip"
click at [77, 180] on span "HL Wax Strip" at bounding box center [89, 182] width 34 height 7
select select
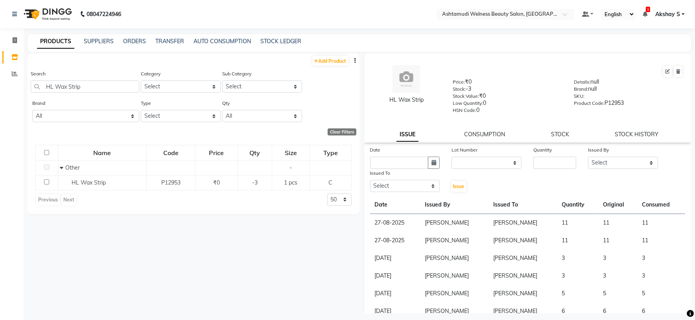
click at [563, 139] on div "STOCK" at bounding box center [560, 135] width 18 height 8
click at [559, 138] on link "STOCK" at bounding box center [560, 134] width 18 height 7
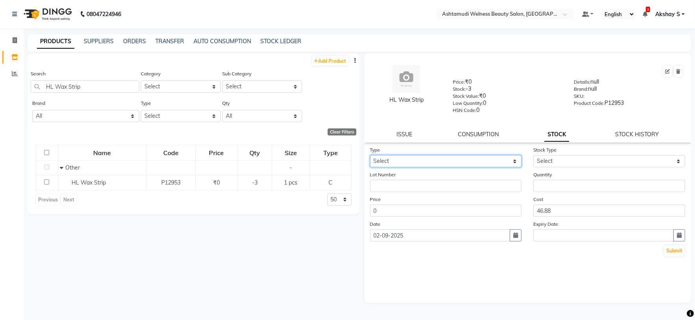
click at [509, 165] on select "Select In Out" at bounding box center [446, 161] width 152 height 12
select select "in"
click at [370, 156] on select "Select In Out" at bounding box center [446, 161] width 152 height 12
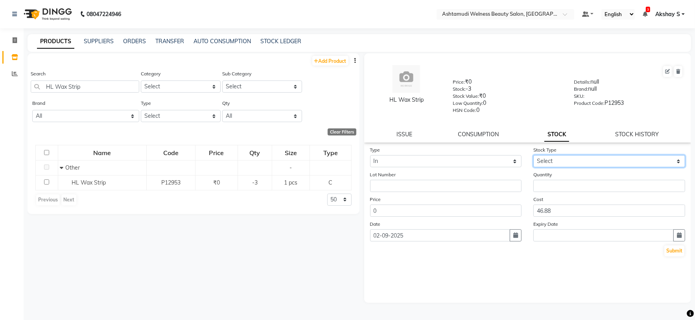
click at [617, 162] on select "Select New Stock Adjustment Return Other" at bounding box center [609, 161] width 152 height 12
select select "adjustment"
click at [533, 156] on select "Select New Stock Adjustment Return Other" at bounding box center [609, 161] width 152 height 12
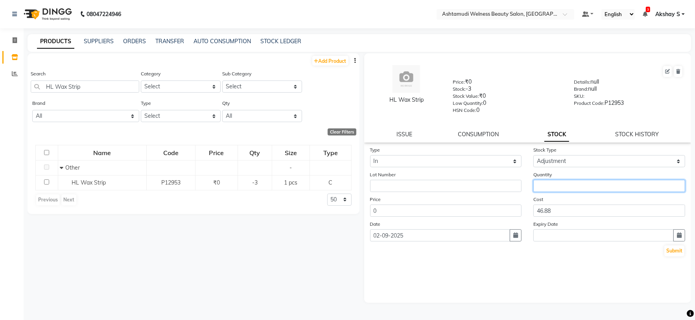
click at [565, 189] on input "number" at bounding box center [609, 186] width 152 height 12
type input "10"
click at [679, 256] on button "Submit" at bounding box center [674, 251] width 20 height 11
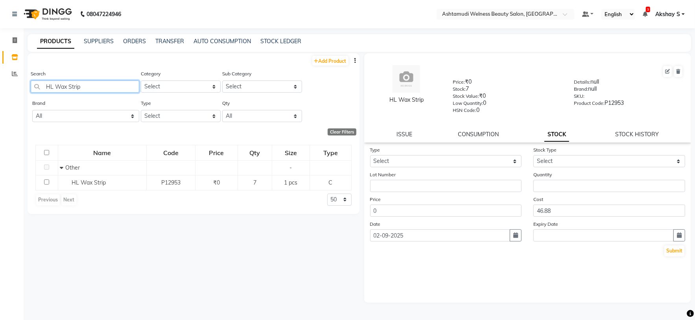
drag, startPoint x: 94, startPoint y: 92, endPoint x: 22, endPoint y: 96, distance: 72.1
click at [22, 96] on app-home "08047224946 Select Location × Ashtamudi Welness Beauty Salon, Chinnakkada Defau…" at bounding box center [347, 163] width 695 height 326
paste input "Donuts Small"
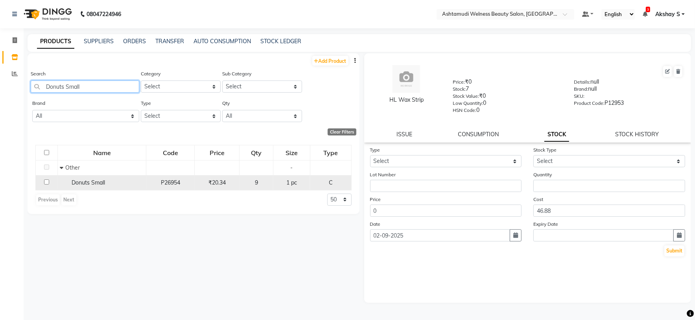
type input "Donuts Small"
click at [103, 184] on span "Donuts Small" at bounding box center [88, 182] width 33 height 7
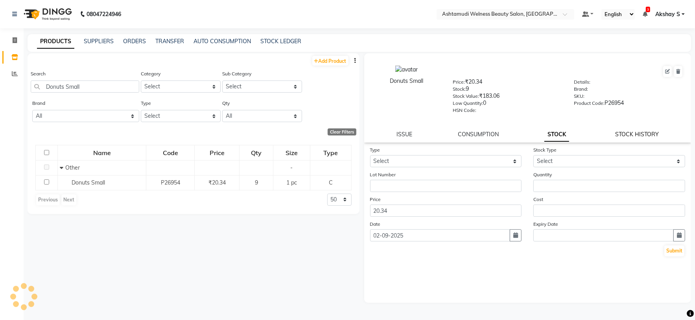
click at [647, 137] on link "STOCK HISTORY" at bounding box center [637, 134] width 44 height 7
select select "all"
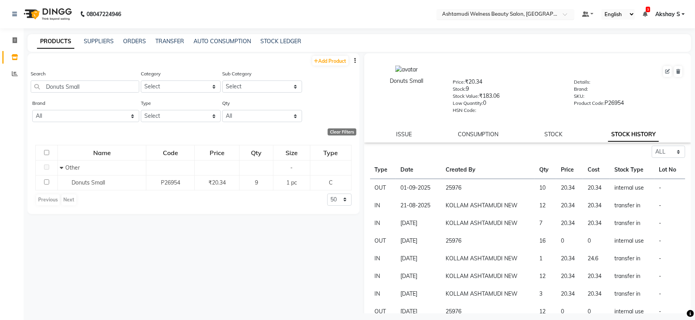
click at [548, 12] on input "text" at bounding box center [497, 15] width 114 height 8
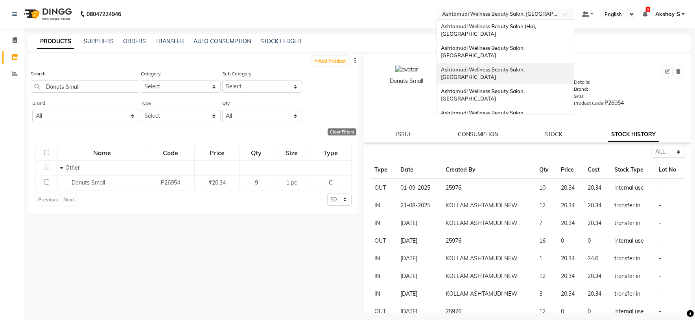
click at [526, 66] on span "Ashtamudi Wellness Beauty Salon, [GEOGRAPHIC_DATA]" at bounding box center [483, 73] width 85 height 14
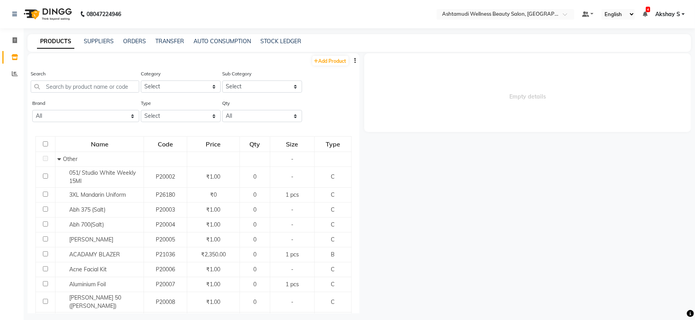
click at [355, 60] on icon "button" at bounding box center [356, 61] width 2 height 6
click at [322, 66] on div "EXPORT" at bounding box center [322, 66] width 26 height 10
click at [83, 86] on input "text" at bounding box center [85, 87] width 109 height 12
paste input "Biolage Advanced Scalpure Dandruf Scrub 6X 25 ML"
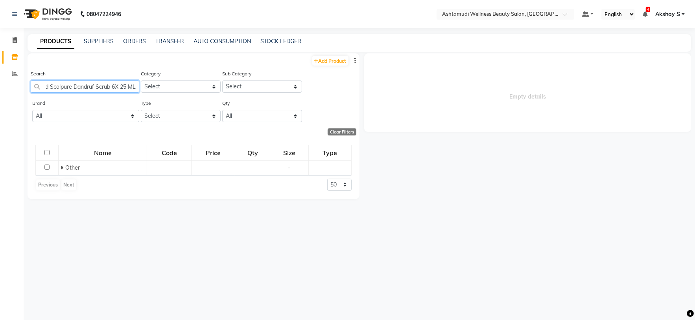
scroll to position [0, 44]
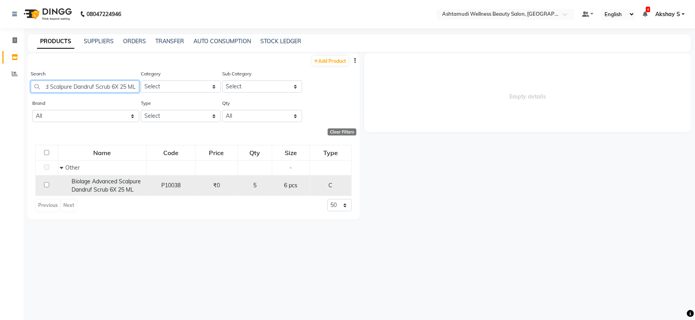
type input "Biolage Advanced Scalpure Dandruf Scrub 6X 25 ML"
click at [115, 188] on span "Biolage Advanced Scalpure Dandruf Scrub 6X 25 ML" at bounding box center [106, 185] width 69 height 15
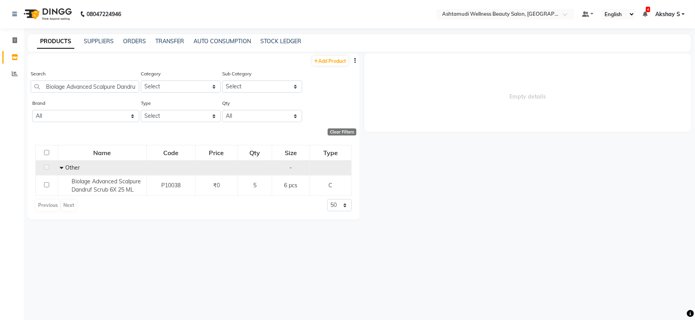
select select
